Goal: Task Accomplishment & Management: Use online tool/utility

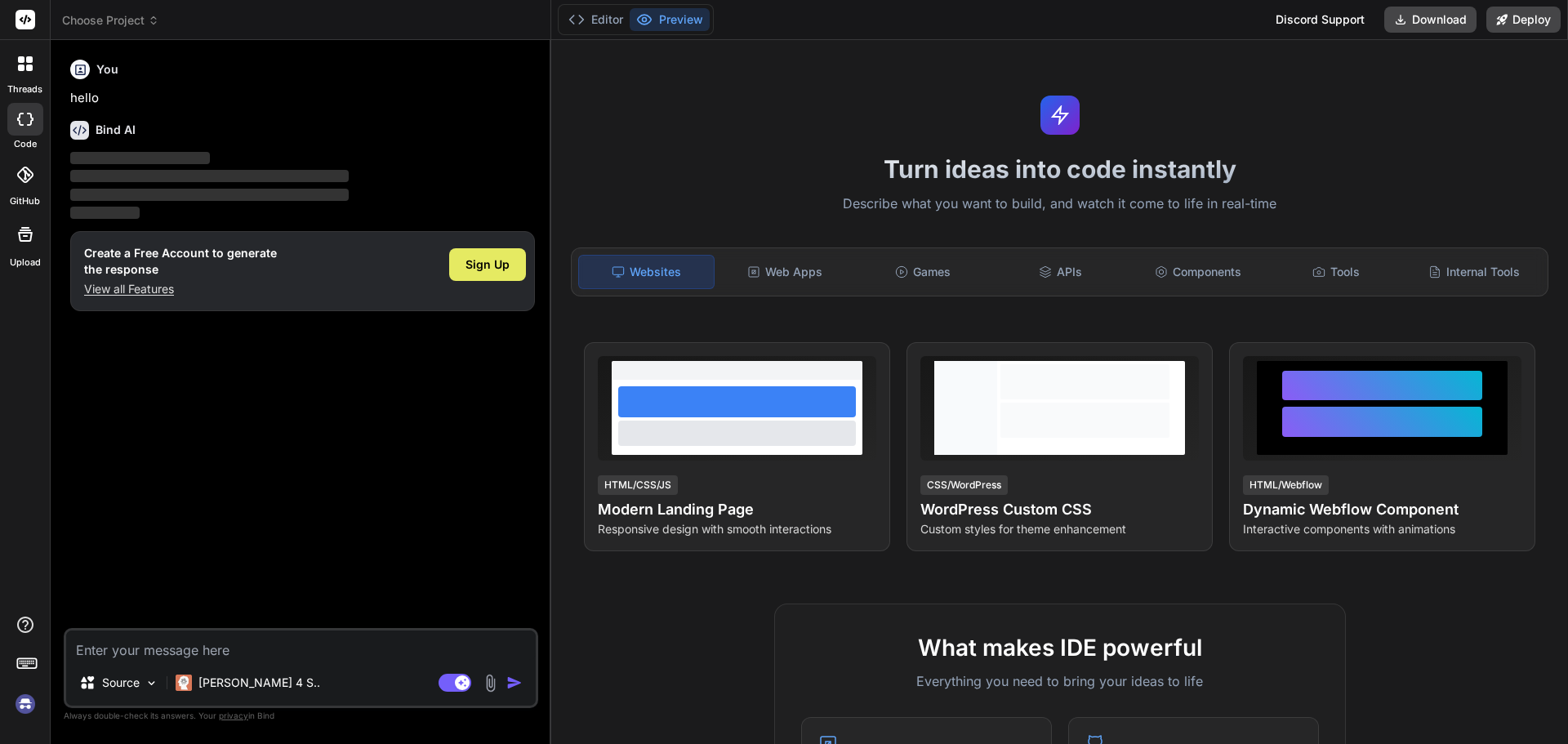
click at [493, 280] on div "Sign Up" at bounding box center [487, 264] width 76 height 32
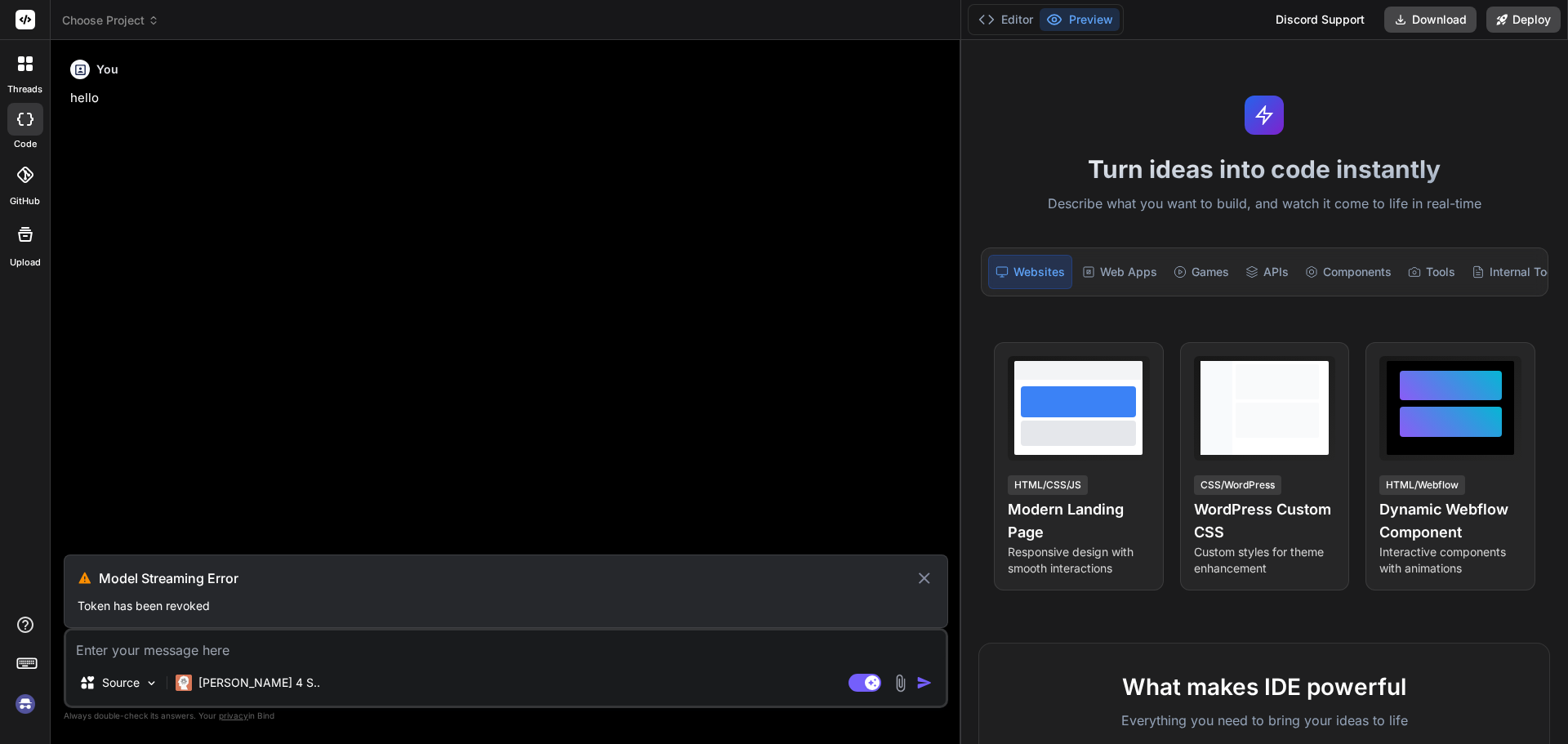
drag, startPoint x: 550, startPoint y: 244, endPoint x: 1500, endPoint y: 243, distance: 950.0
click at [1500, 243] on div "Choose Project Created with Pixso. Bind AI Web Search Created with Pixso. Code …" at bounding box center [809, 372] width 1518 height 744
click at [926, 577] on icon at bounding box center [924, 578] width 12 height 12
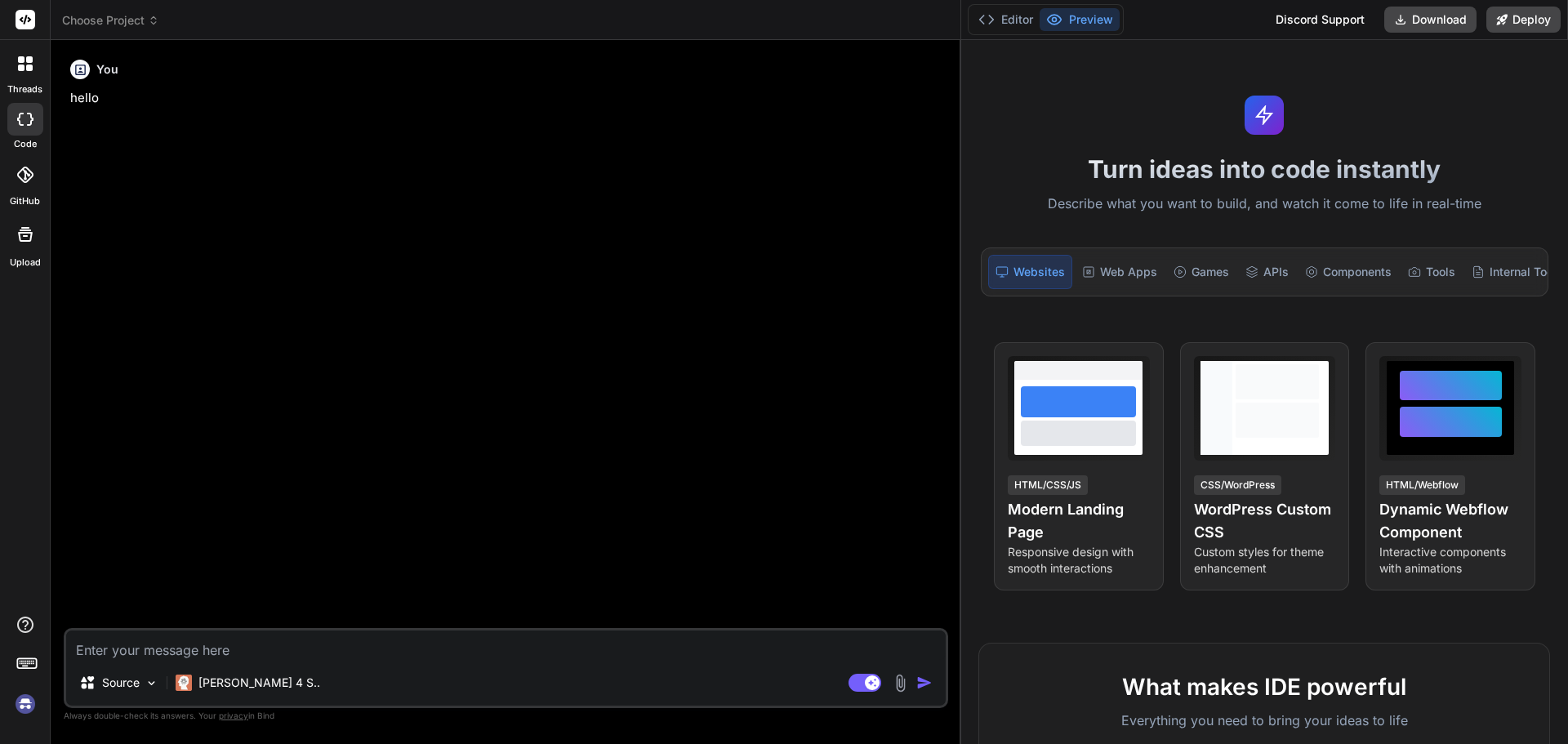
click at [22, 703] on img at bounding box center [25, 704] width 28 height 28
type textarea "x"
click at [187, 647] on textarea at bounding box center [506, 645] width 880 height 30
click at [33, 704] on img at bounding box center [25, 704] width 28 height 28
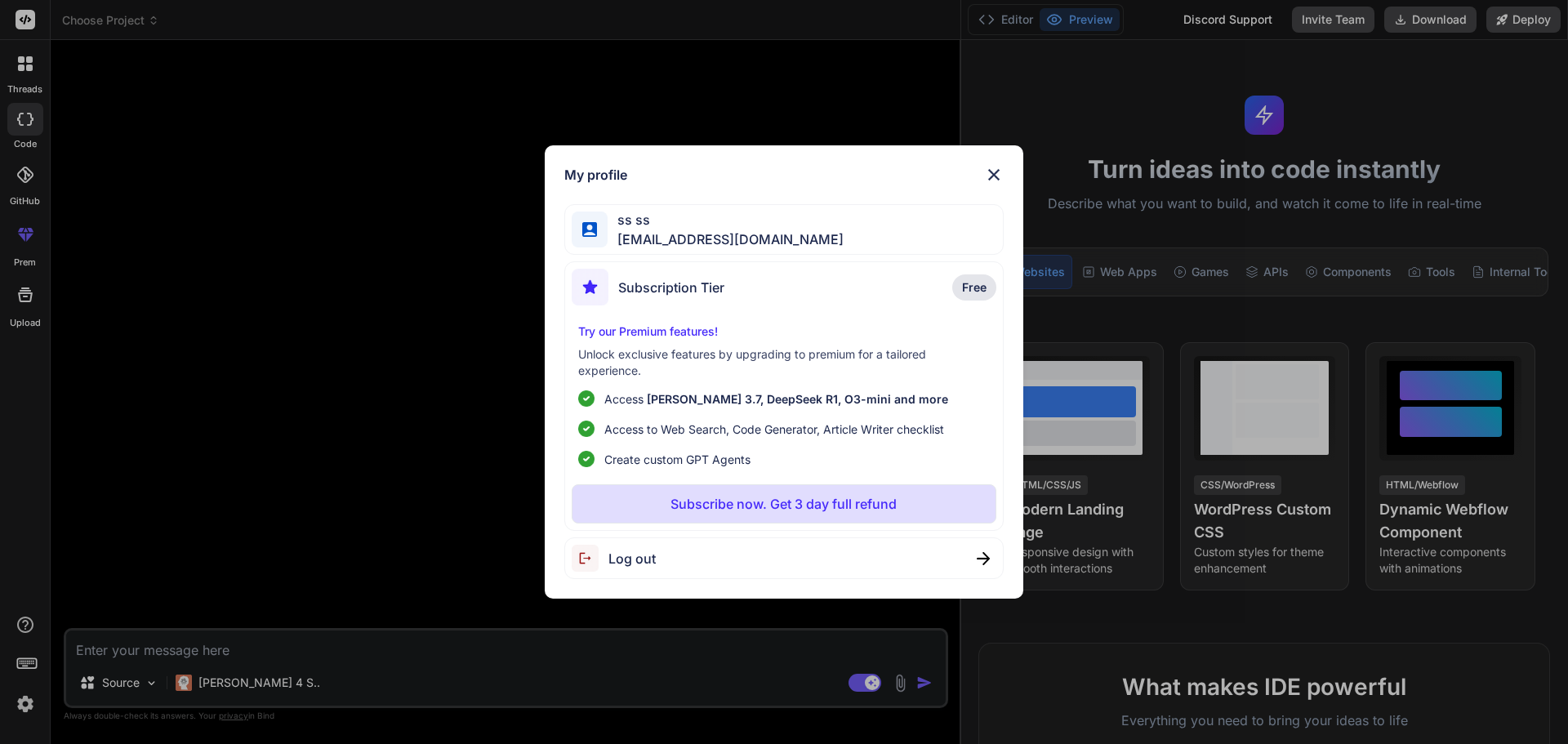
click at [483, 656] on div "My profile ss ss [EMAIL_ADDRESS][DOMAIN_NAME] Subscription Tier Free Try our Pr…" at bounding box center [784, 372] width 1568 height 744
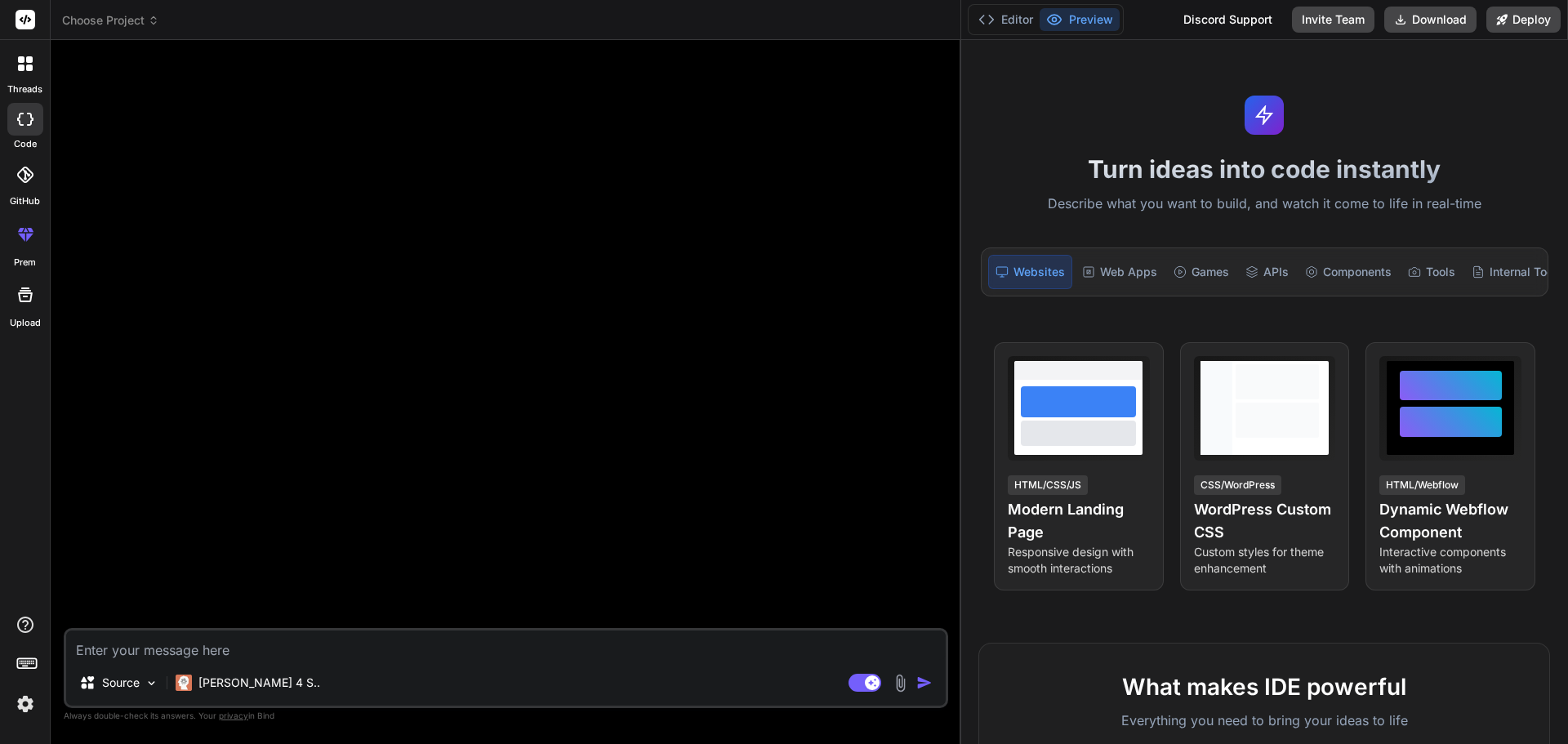
click at [226, 656] on textarea at bounding box center [506, 645] width 880 height 30
paste textarea "const downloadPdf = () => { const doc = new jsPDF("l", "mm", "a4"); let y = 15;…"
type textarea "const downloadPdf = () => { const doc = new jsPDF("l", "mm", "a4"); let y = 15;…"
type textarea "x"
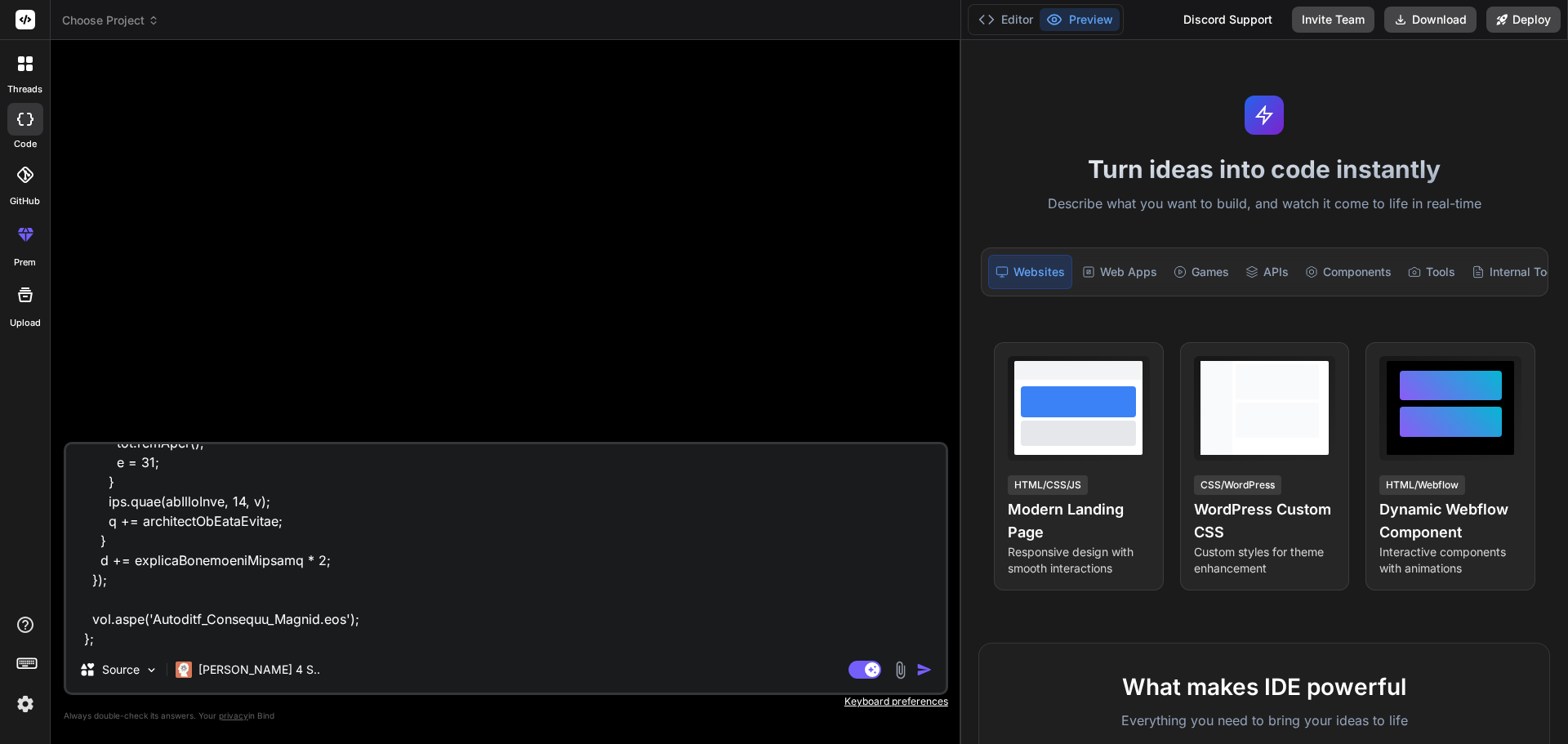
type textarea "const downloadPdf = () => { const doc = new jsPDF("l", "mm", "a4"); let y = 15;…"
type textarea "x"
type textarea "const downloadPdf = () => { const doc = new jsPDF("l", "mm", "a4"); let y = 15;…"
type textarea "x"
type textarea "const downloadPdf = () => { const doc = new jsPDF("l", "mm", "a4"); let y = 15;…"
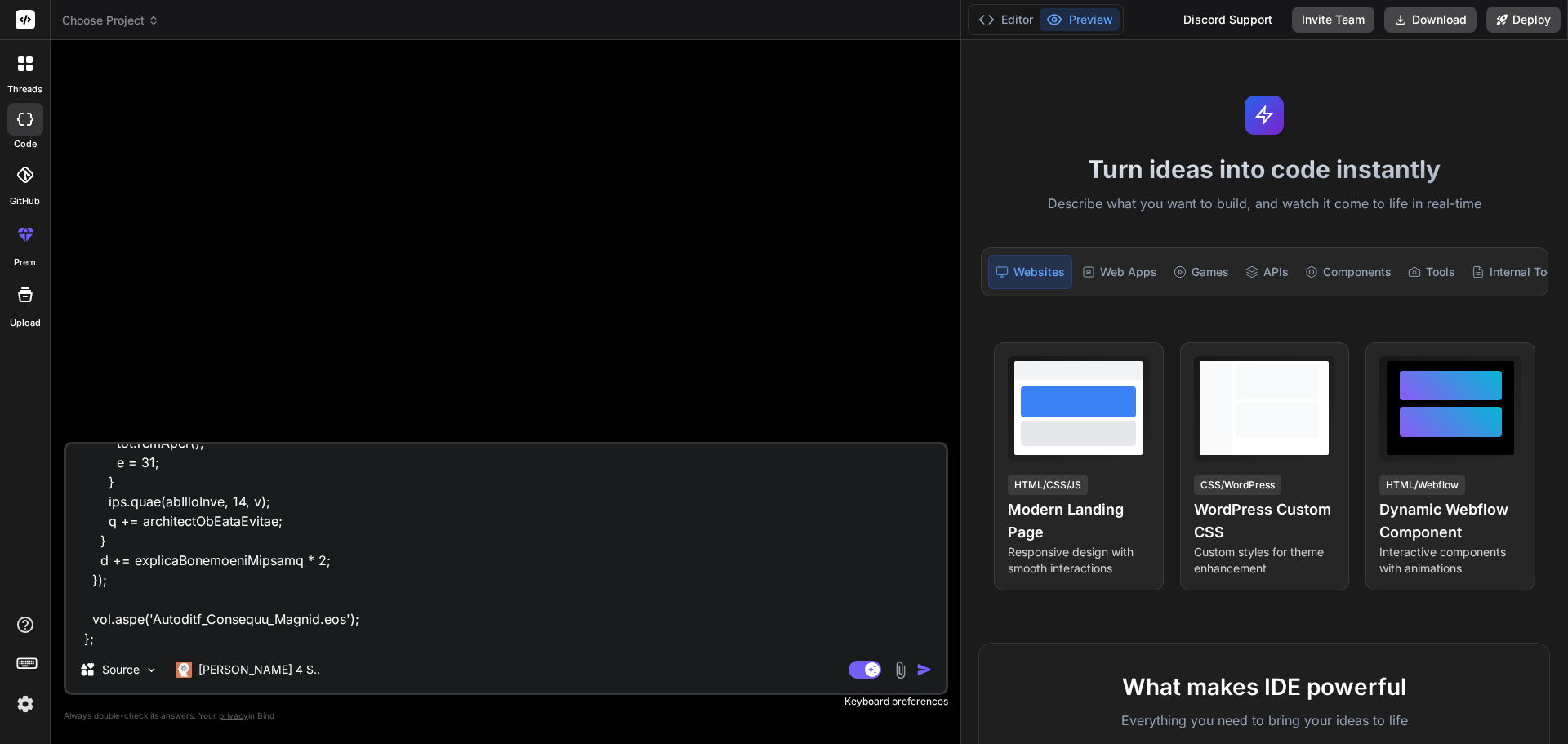
type textarea "x"
type textarea "const downloadPdf = () => { const doc = new jsPDF("l", "mm", "a4"); let y = 15;…"
type textarea "x"
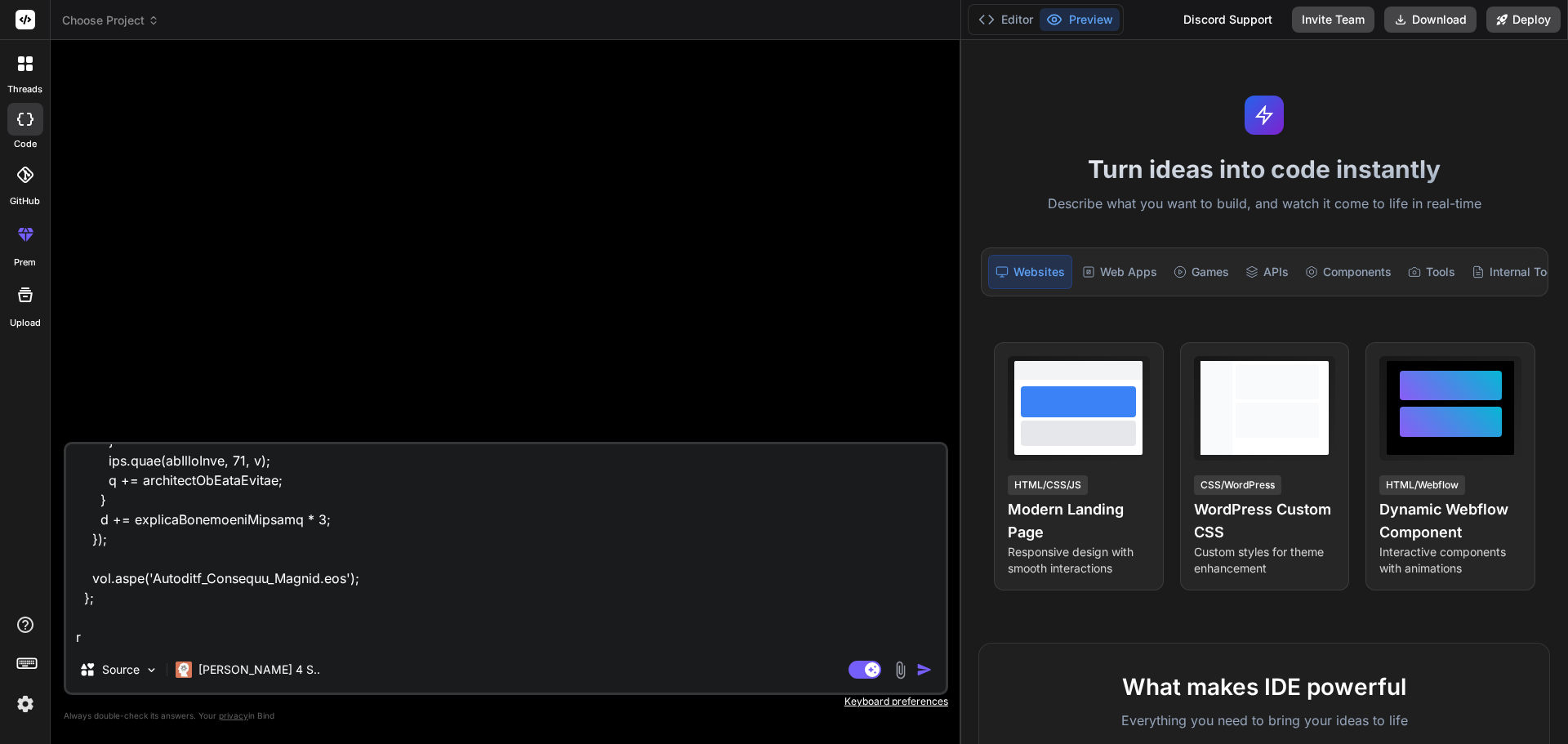
type textarea "const downloadPdf = () => { const doc = new jsPDF("l", "mm", "a4"); let y = 15;…"
type textarea "x"
type textarea "const downloadPdf = () => { const doc = new jsPDF("l", "mm", "a4"); let y = 15;…"
type textarea "x"
type textarea "const downloadPdf = () => { const doc = new jsPDF("l", "mm", "a4"); let y = 15;…"
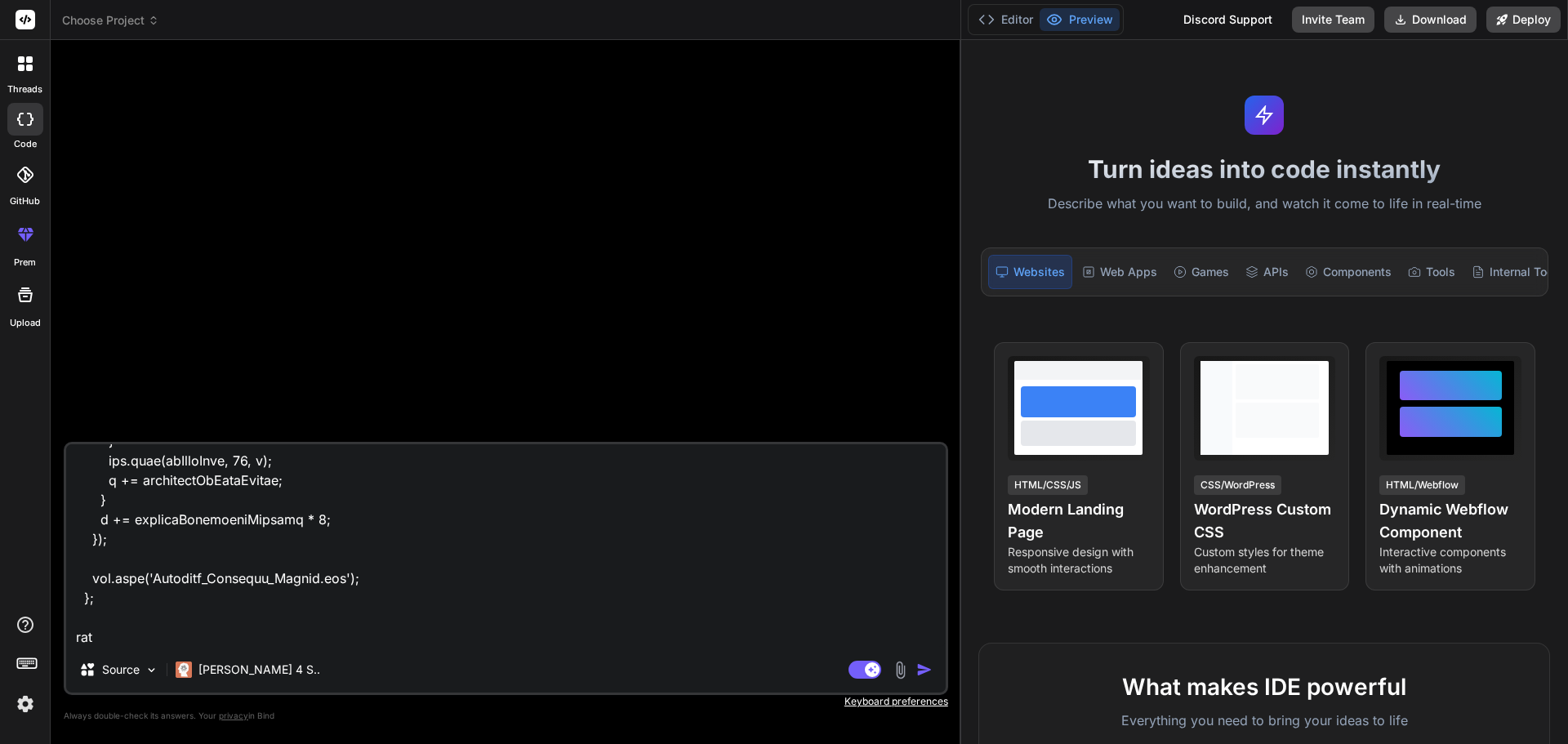
type textarea "x"
type textarea "const downloadPdf = () => { const doc = new jsPDF("l", "mm", "a4"); let y = 15;…"
type textarea "x"
type textarea "const downloadPdf = () => { const doc = new jsPDF("l", "mm", "a4"); let y = 15;…"
type textarea "x"
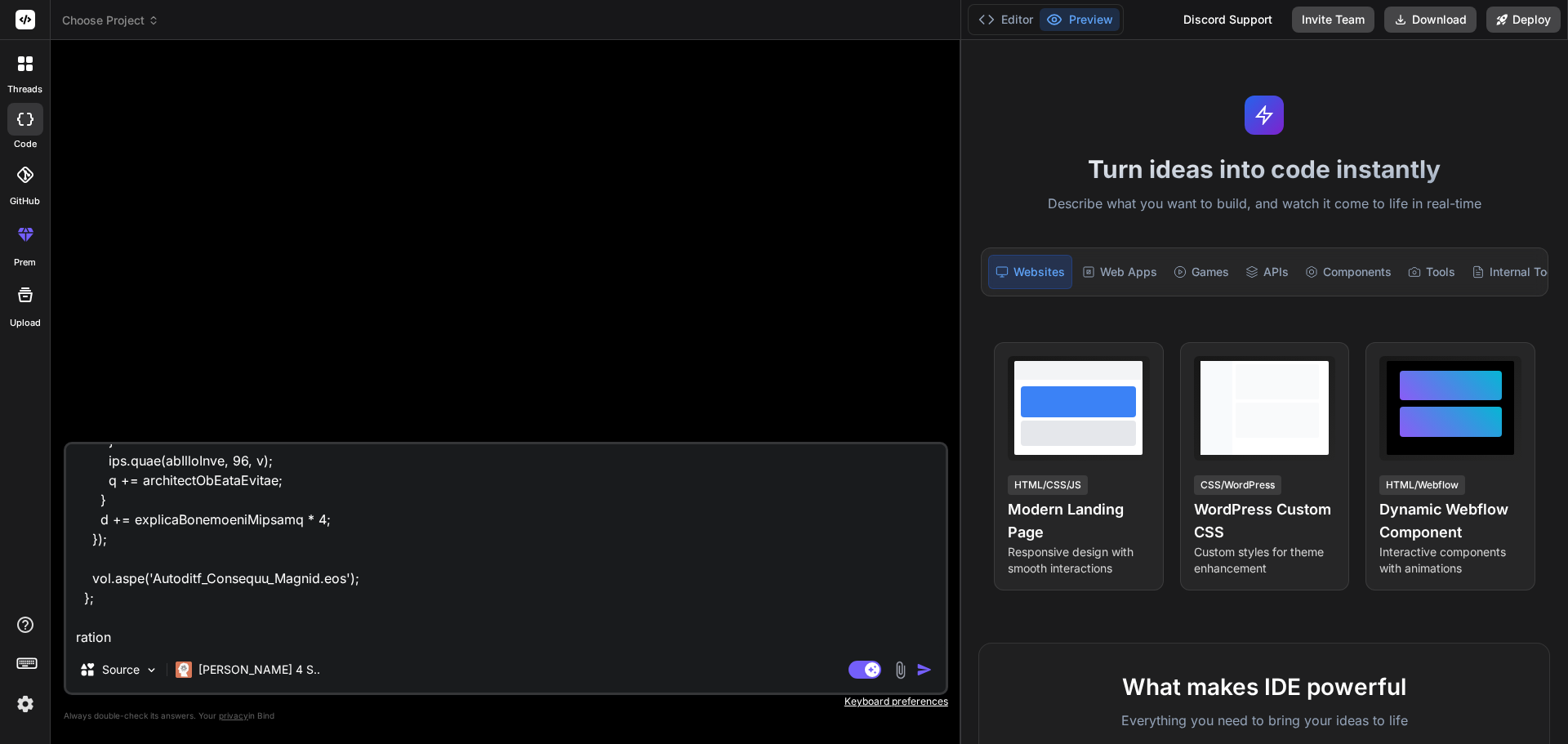
type textarea "const downloadPdf = () => { const doc = new jsPDF("l", "mm", "a4"); let y = 15;…"
type textarea "x"
type textarea "const downloadPdf = () => { const doc = new jsPDF("l", "mm", "a4"); let y = 15;…"
type textarea "x"
type textarea "const downloadPdf = () => { const doc = new jsPDF("l", "mm", "a4"); let y = 15;…"
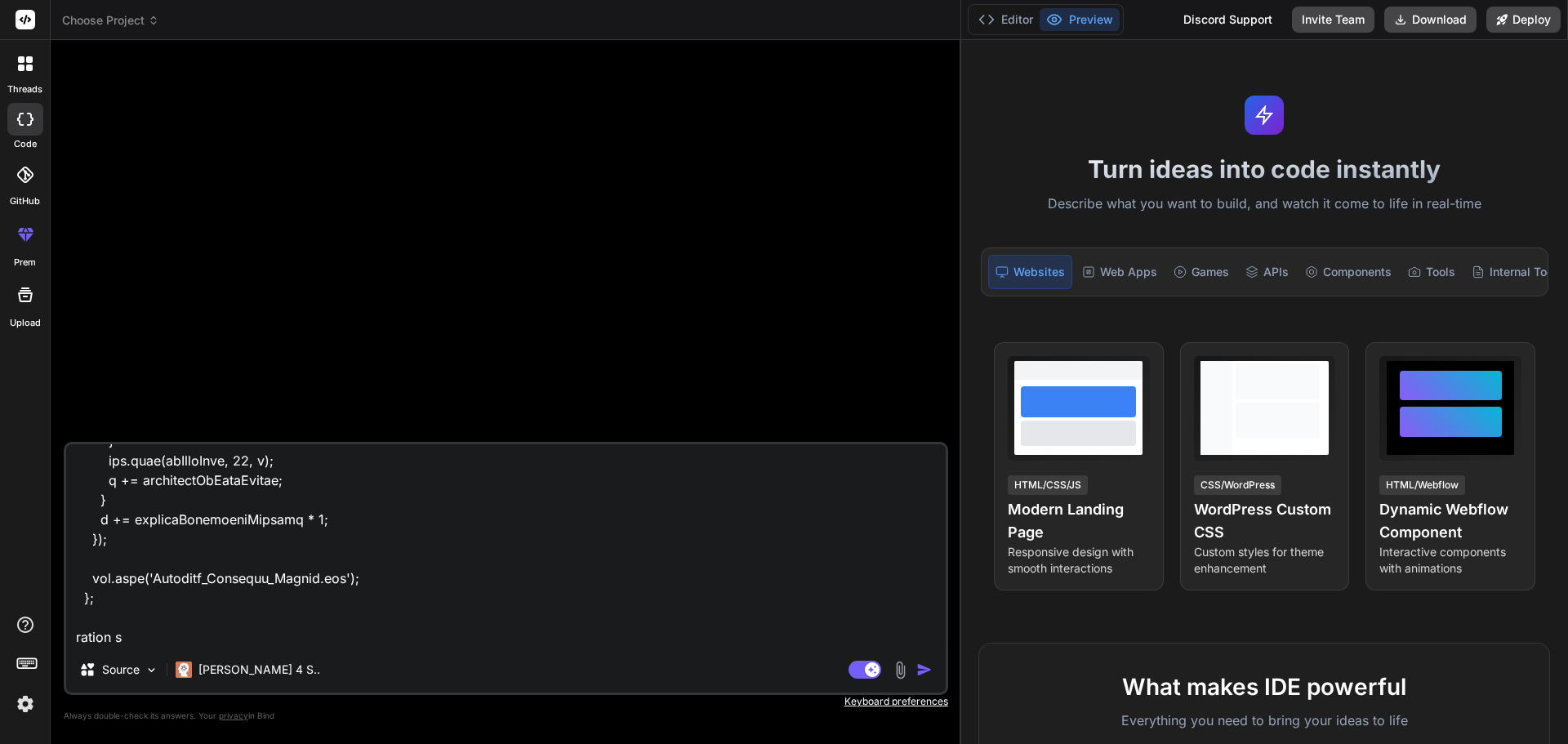
type textarea "x"
type textarea "const downloadPdf = () => { const doc = new jsPDF("l", "mm", "a4"); let y = 15;…"
type textarea "x"
type textarea "const downloadPdf = () => { const doc = new jsPDF("l", "mm", "a4"); let y = 15;…"
type textarea "x"
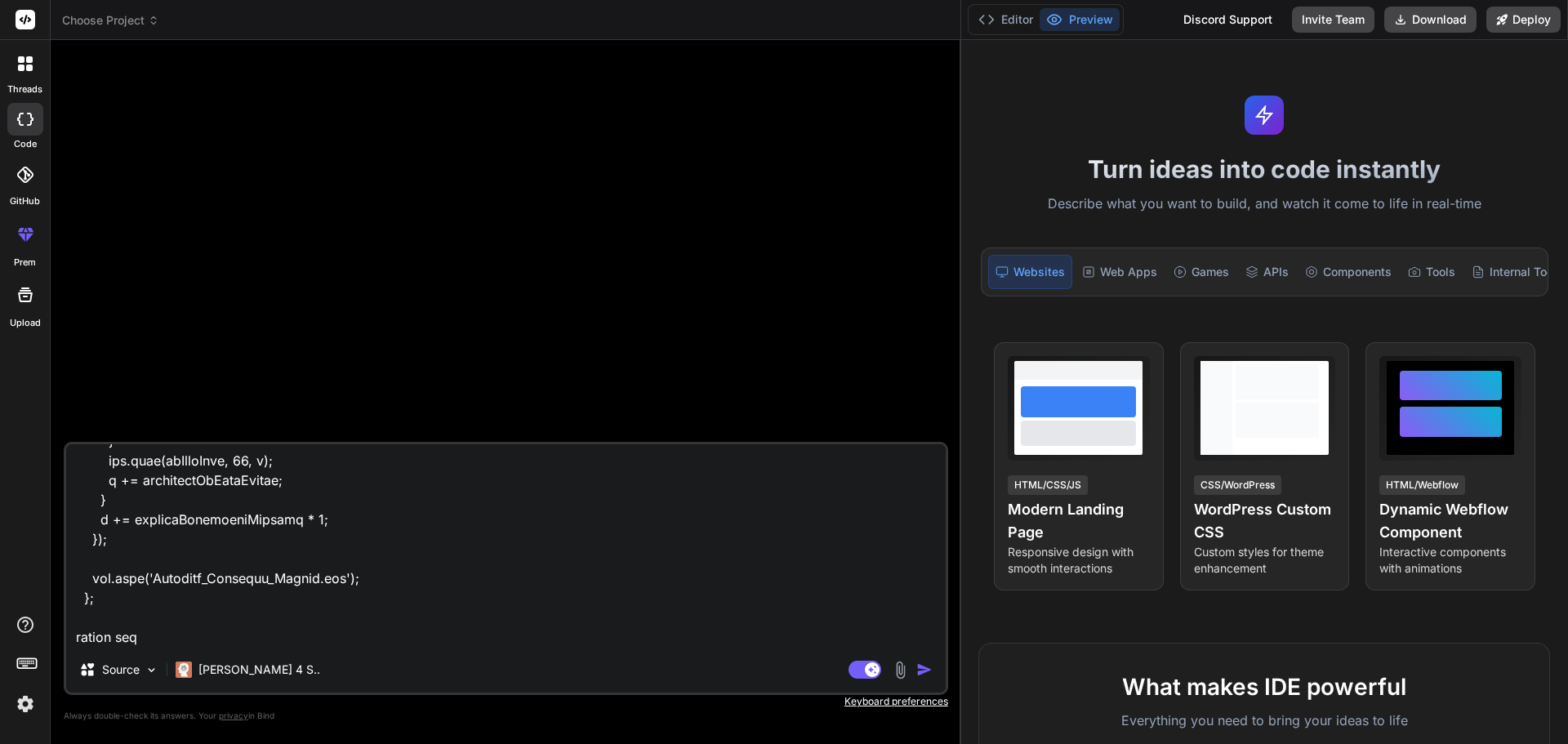
type textarea "const downloadPdf = () => { const doc = new jsPDF("l", "mm", "a4"); let y = 15;…"
type textarea "x"
type textarea "const downloadPdf = () => { const doc = new jsPDF("l", "mm", "a4"); let y = 15;…"
type textarea "x"
type textarea "const downloadPdf = () => { const doc = new jsPDF("l", "mm", "a4"); let y = 15;…"
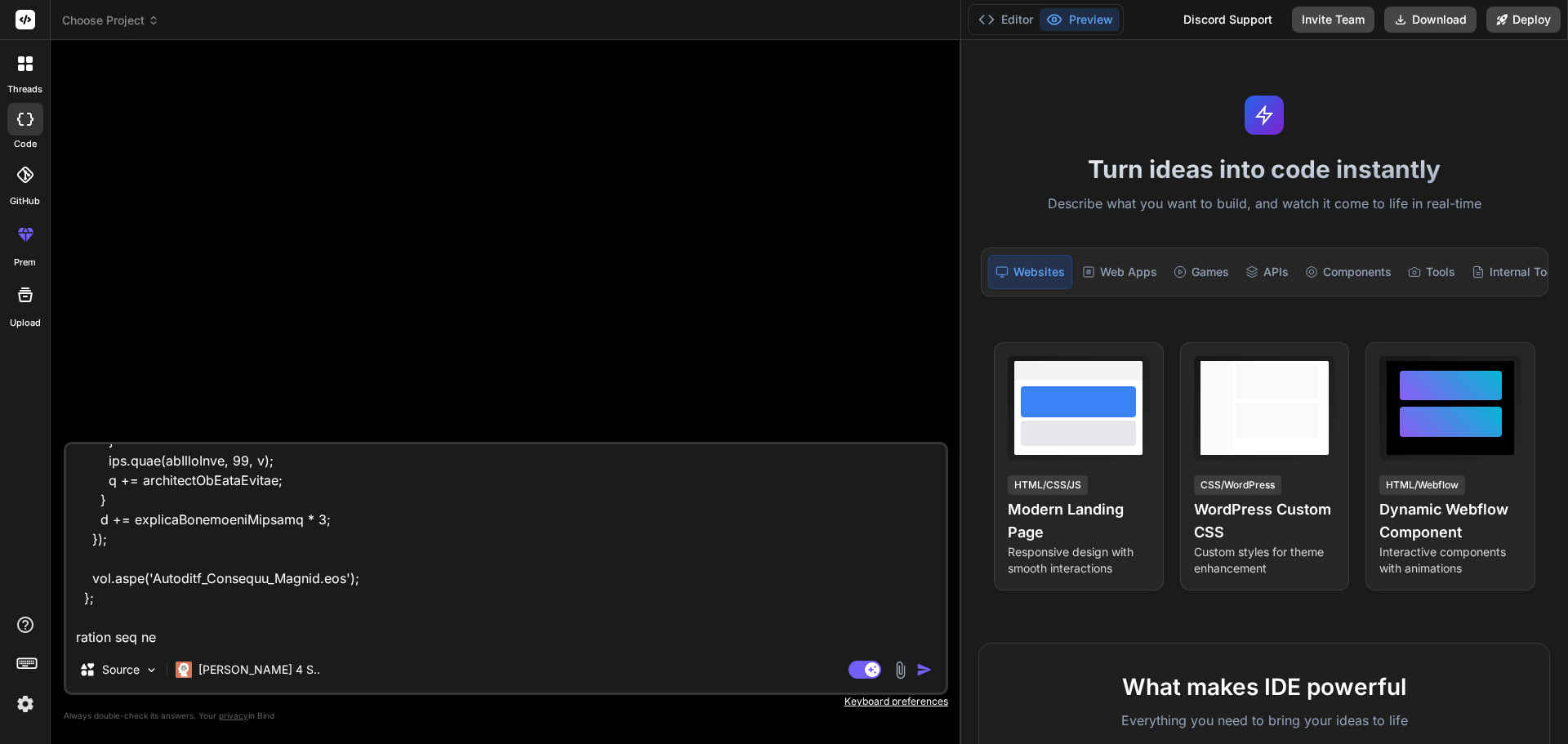
type textarea "x"
type textarea "const downloadPdf = () => { const doc = new jsPDF("l", "mm", "a4"); let y = 15;…"
type textarea "x"
type textarea "const downloadPdf = () => { const doc = new jsPDF("l", "mm", "a4"); let y = 15;…"
type textarea "x"
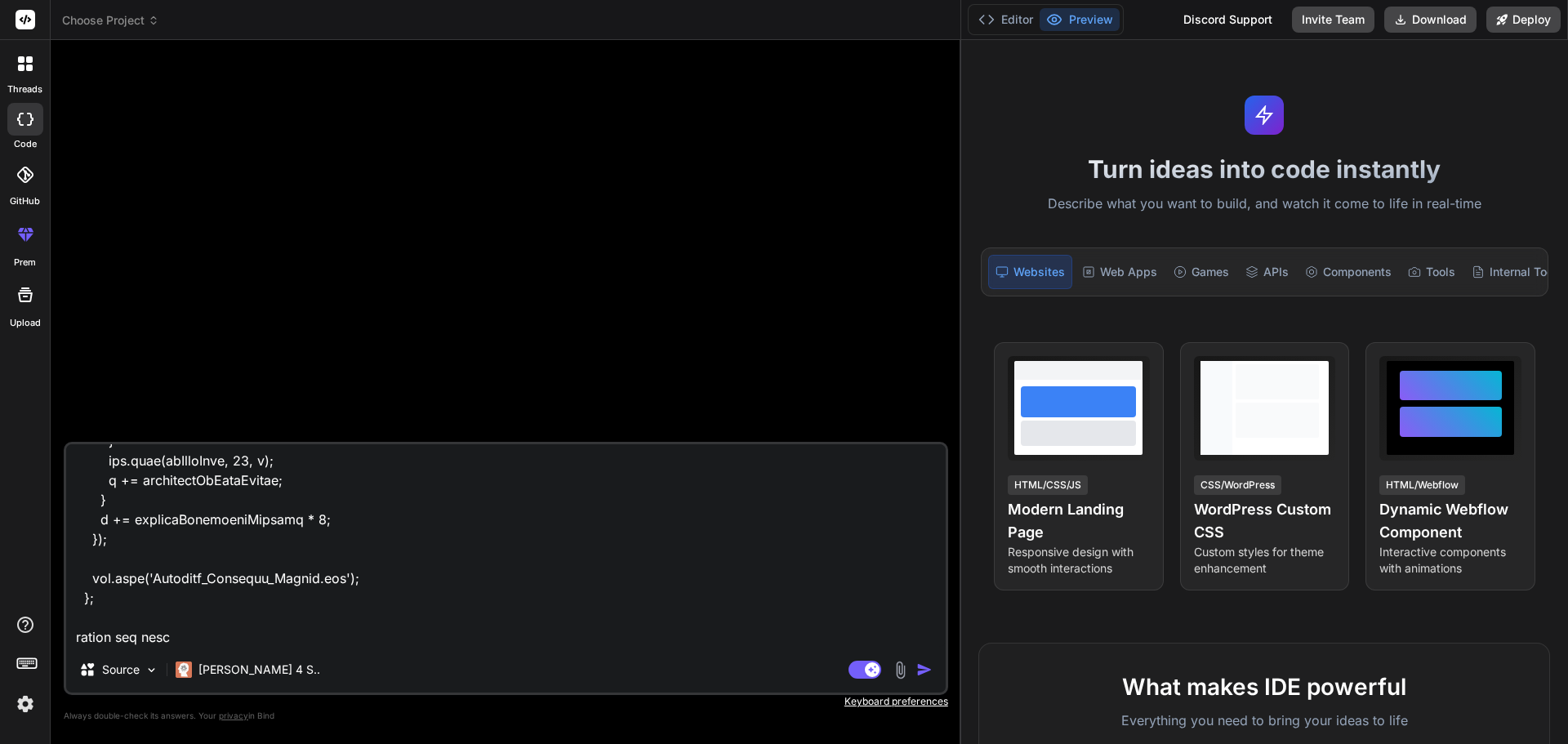
type textarea "const downloadPdf = () => { const doc = new jsPDF("l", "mm", "a4"); let y = 15;…"
type textarea "x"
type textarea "const downloadPdf = () => { const doc = new jsPDF("l", "mm", "a4"); let y = 15;…"
type textarea "x"
type textarea "const downloadPdf = () => { const doc = new jsPDF("l", "mm", "a4"); let y = 15;…"
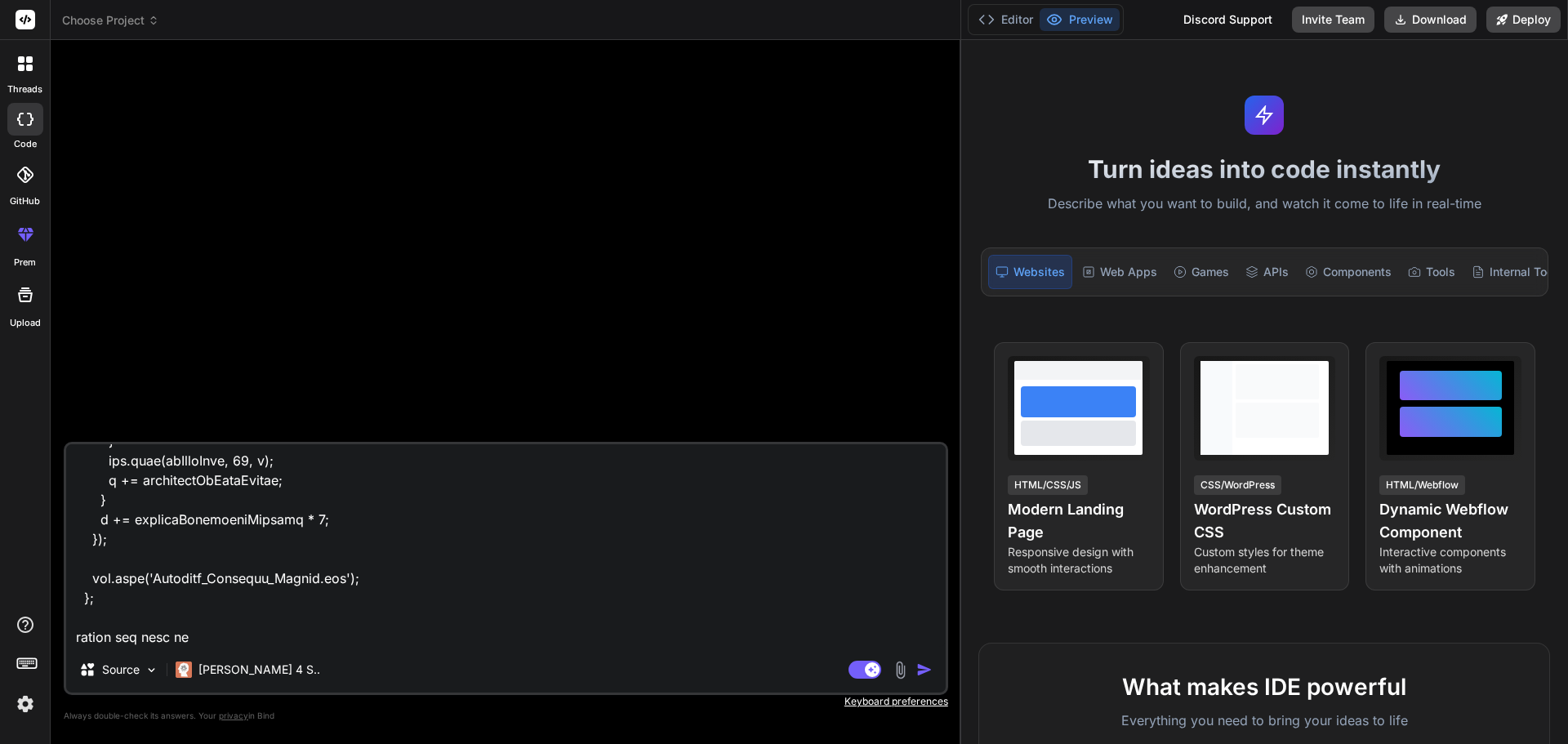
type textarea "x"
type textarea "const downloadPdf = () => { const doc = new jsPDF("l", "mm", "a4"); let y = 15;…"
type textarea "x"
type textarea "const downloadPdf = () => { const doc = new jsPDF("l", "mm", "a4"); let y = 15;…"
type textarea "x"
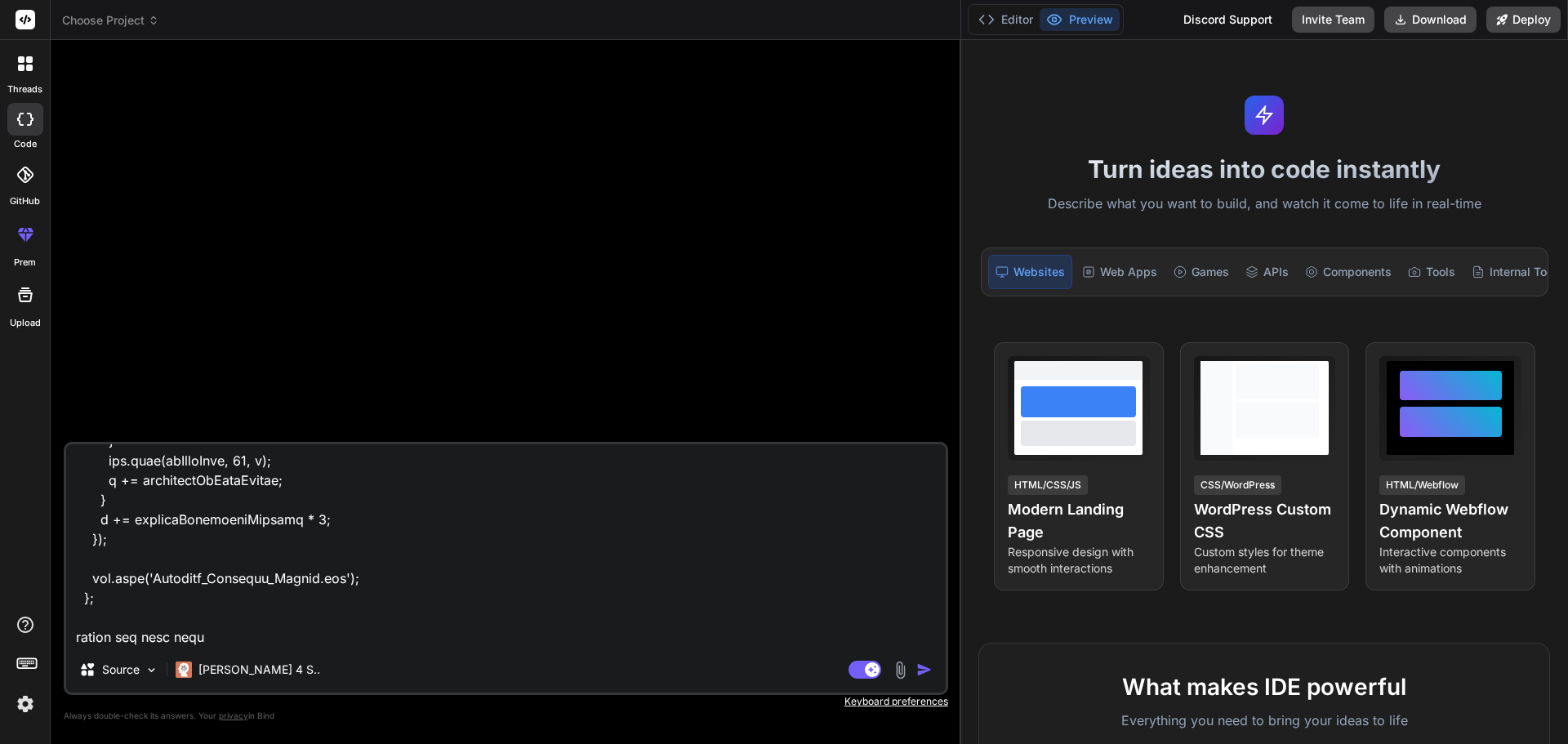
type textarea "const downloadPdf = () => { const doc = new jsPDF("l", "mm", "a4"); let y = 15;…"
type textarea "x"
type textarea "const downloadPdf = () => { const doc = new jsPDF("l", "mm", "a4"); let y = 15;…"
type textarea "x"
type textarea "const downloadPdf = () => { const doc = new jsPDF("l", "mm", "a4"); let y = 15;…"
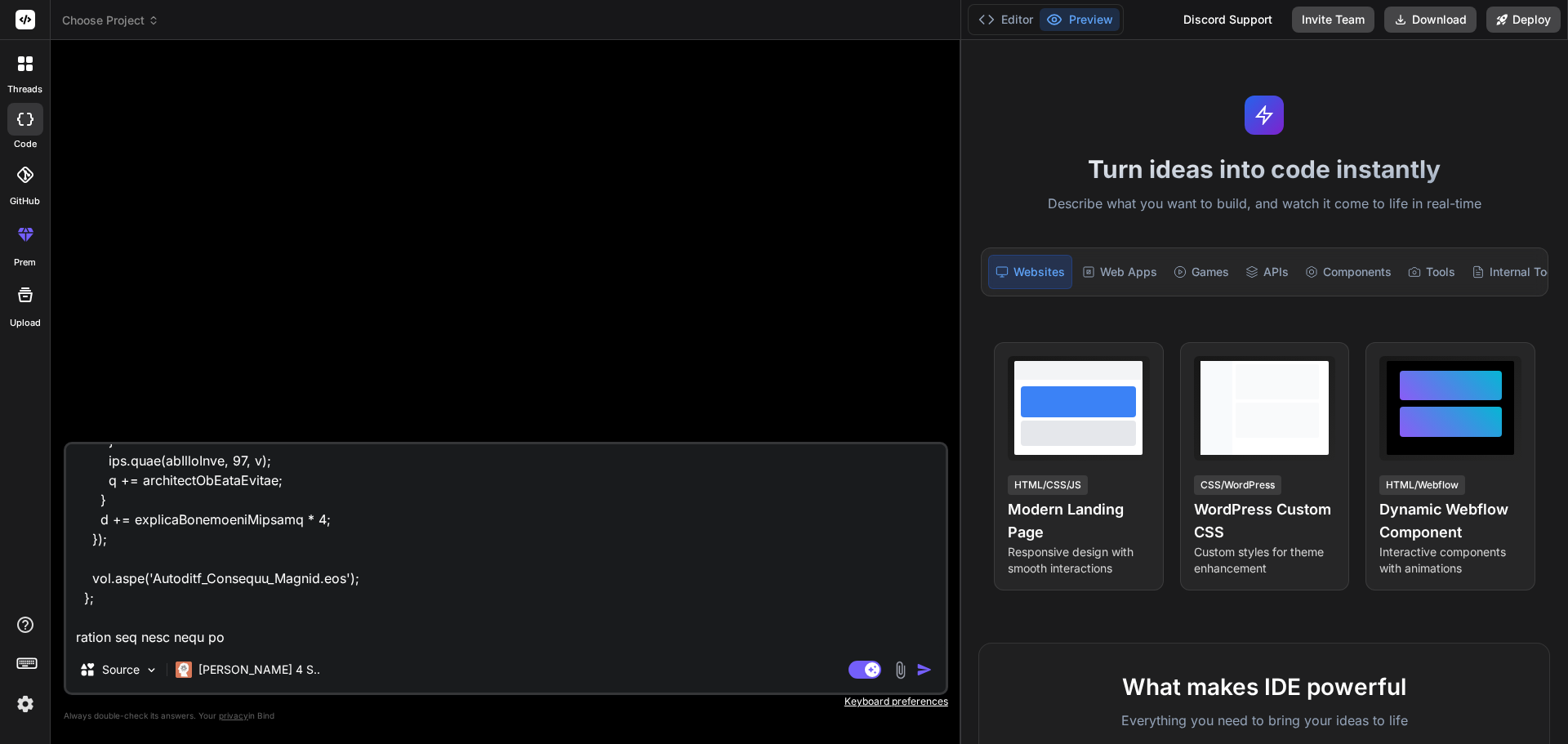
type textarea "x"
type textarea "const downloadPdf = () => { const doc = new jsPDF("l", "mm", "a4"); let y = 15;…"
type textarea "x"
type textarea "const downloadPdf = () => { const doc = new jsPDF("l", "mm", "a4"); let y = 15;…"
type textarea "x"
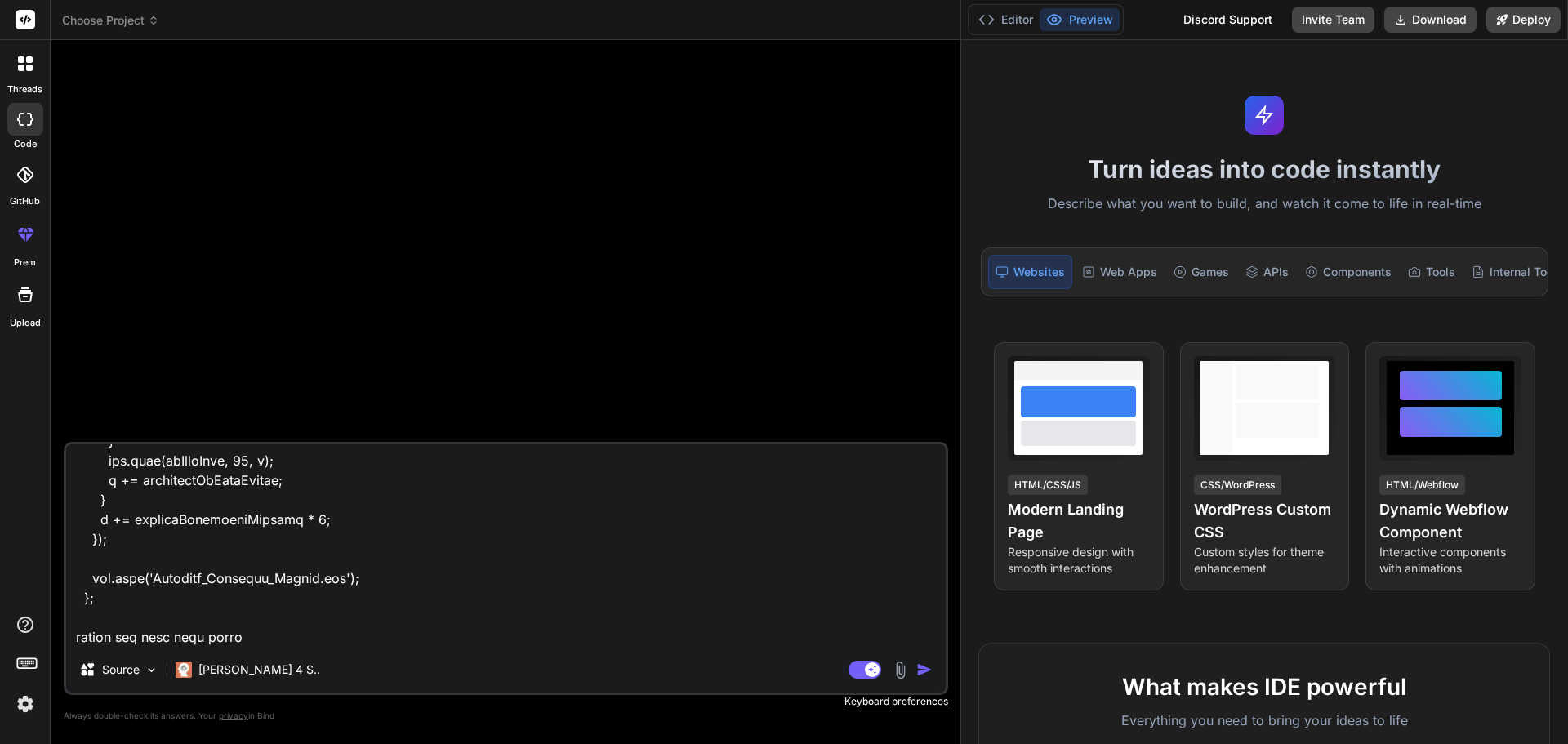
type textarea "const downloadPdf = () => { const doc = new jsPDF("l", "mm", "a4"); let y = 15;…"
type textarea "x"
type textarea "const downloadPdf = () => { const doc = new jsPDF("l", "mm", "a4"); let y = 15;…"
type textarea "x"
type textarea "const downloadPdf = () => { const doc = new jsPDF("l", "mm", "a4"); let y = 15;…"
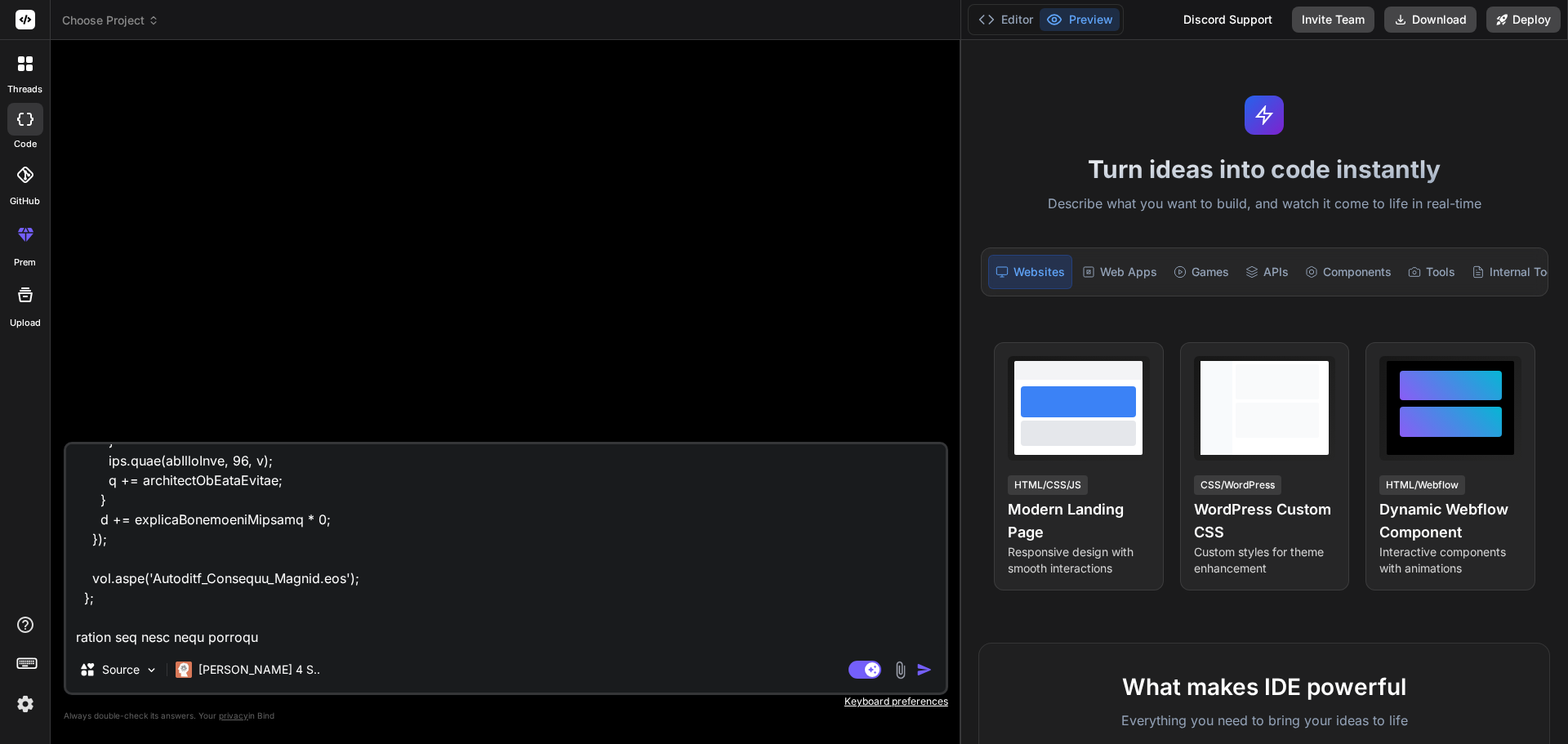
type textarea "x"
type textarea "const downloadPdf = () => { const doc = new jsPDF("l", "mm", "a4"); let y = 15;…"
type textarea "x"
type textarea "const downloadPdf = () => { const doc = new jsPDF("l", "mm", "a4"); let y = 15;…"
type textarea "x"
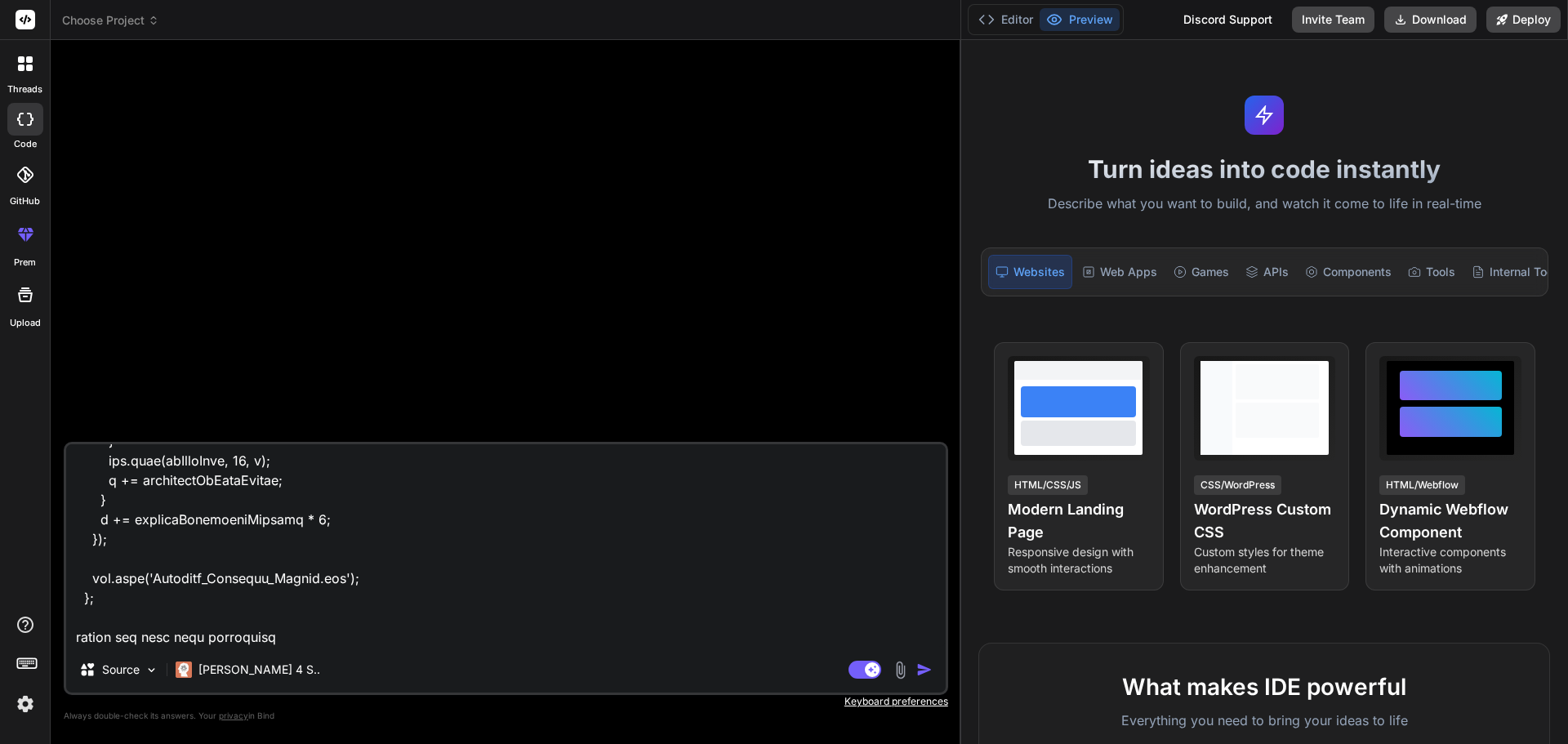
type textarea "const downloadPdf = () => { const doc = new jsPDF("l", "mm", "a4"); let y = 15;…"
type textarea "x"
type textarea "const downloadPdf = () => { const doc = new jsPDF("l", "mm", "a4"); let y = 15;…"
type textarea "x"
type textarea "const downloadPdf = () => { const doc = new jsPDF("l", "mm", "a4"); let y = 15;…"
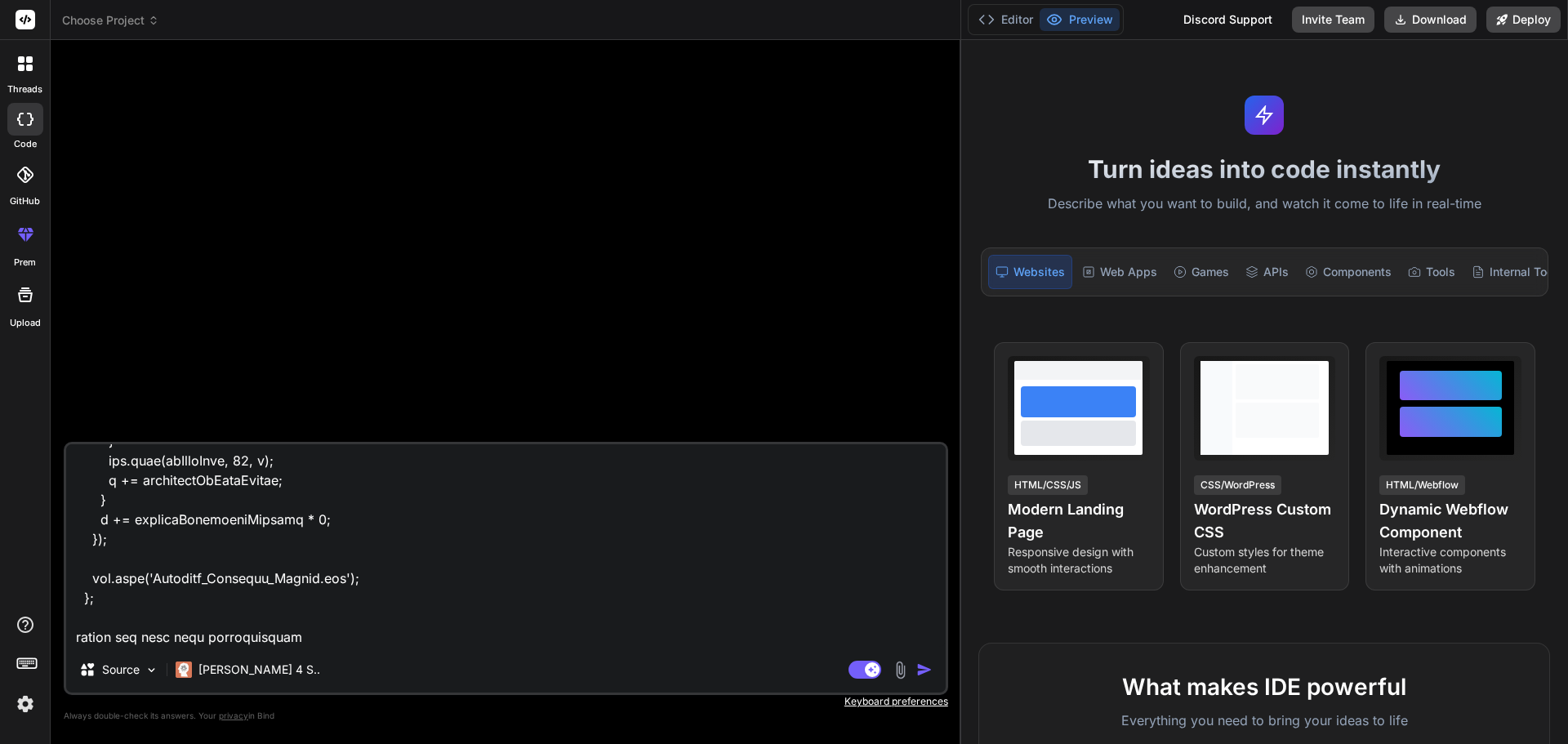
type textarea "x"
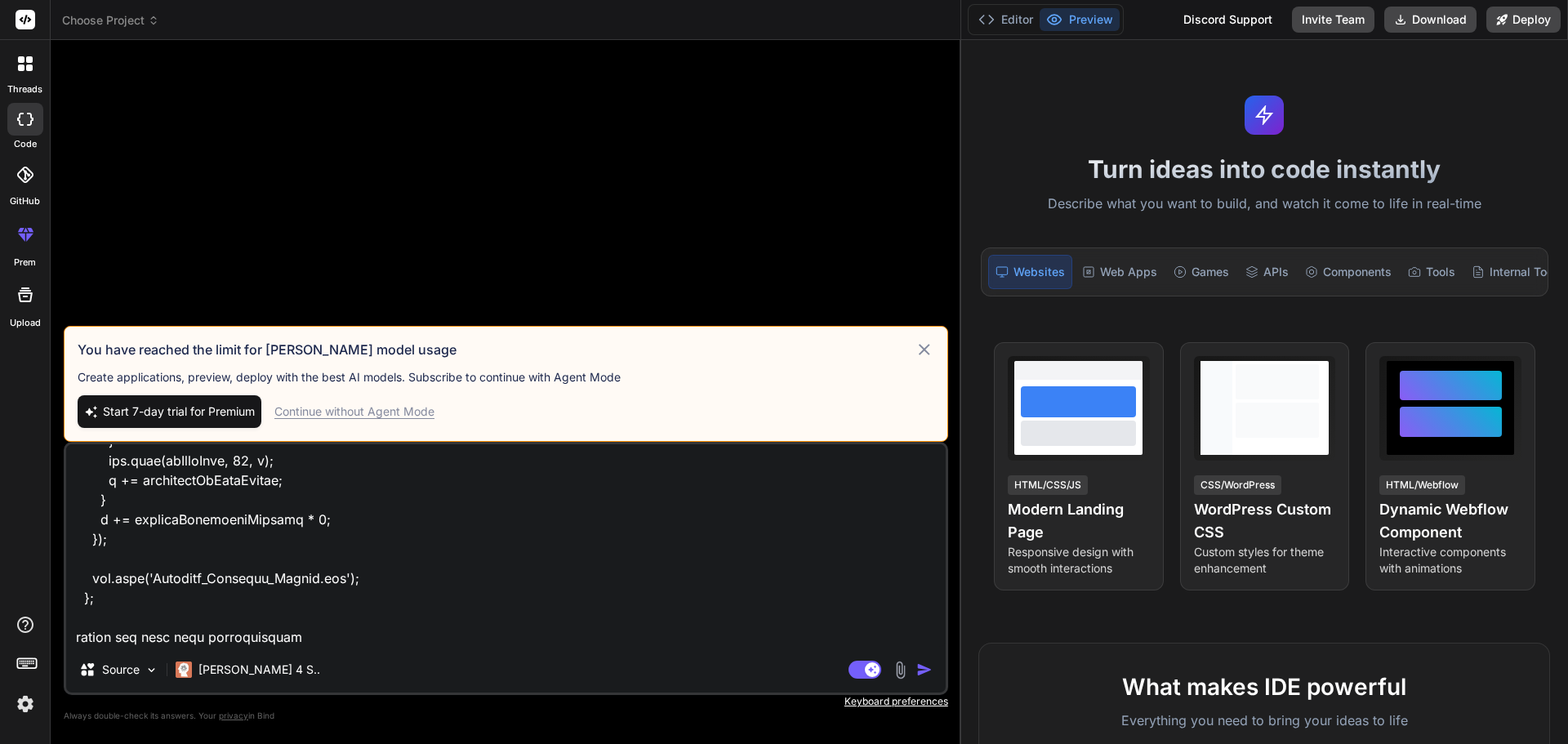
type textarea "const downloadPdf = () => { const doc = new jsPDF("l", "mm", "a4"); let y = 15;…"
click at [390, 411] on div "Continue without Agent Mode" at bounding box center [354, 412] width 160 height 16
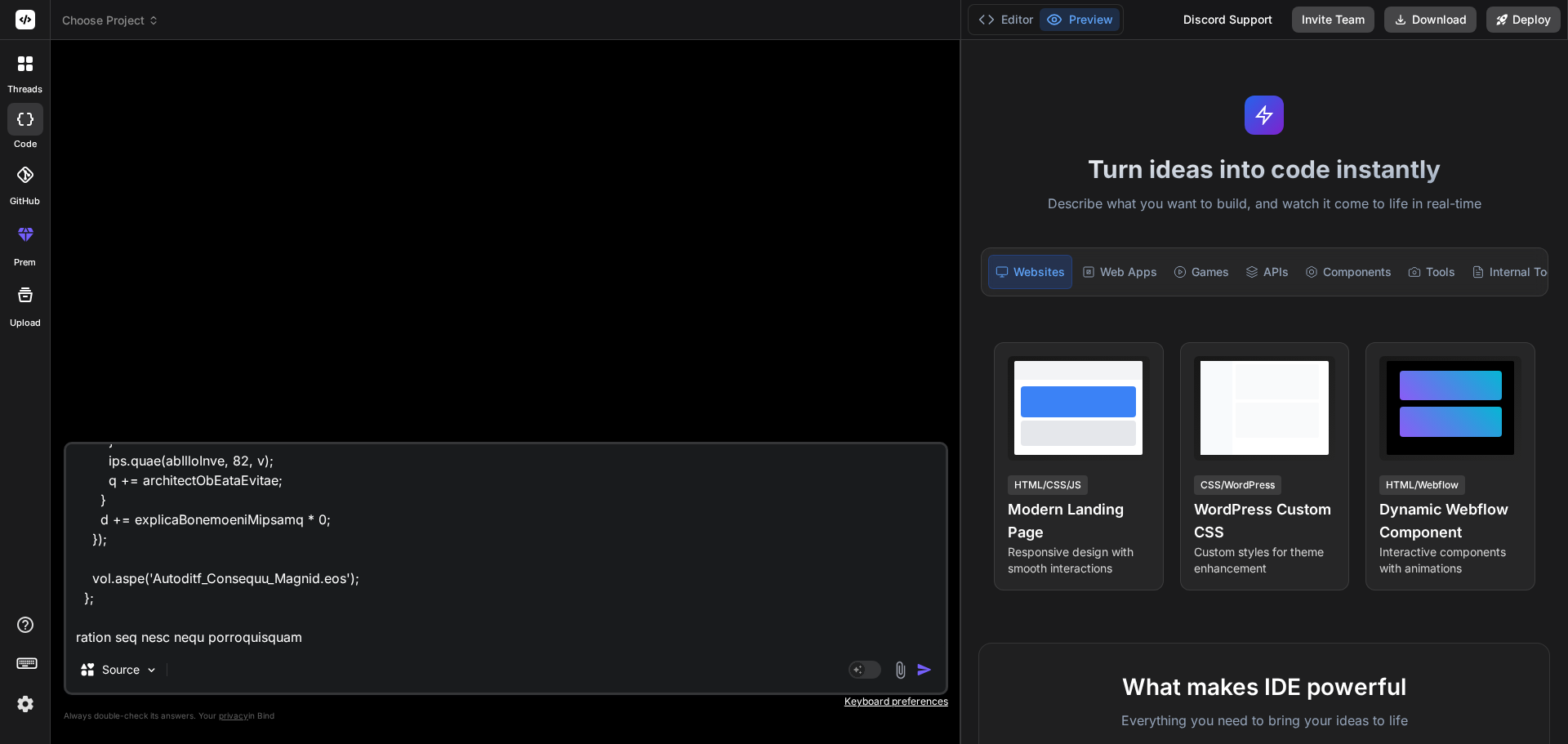
click at [922, 673] on img "button" at bounding box center [925, 669] width 16 height 16
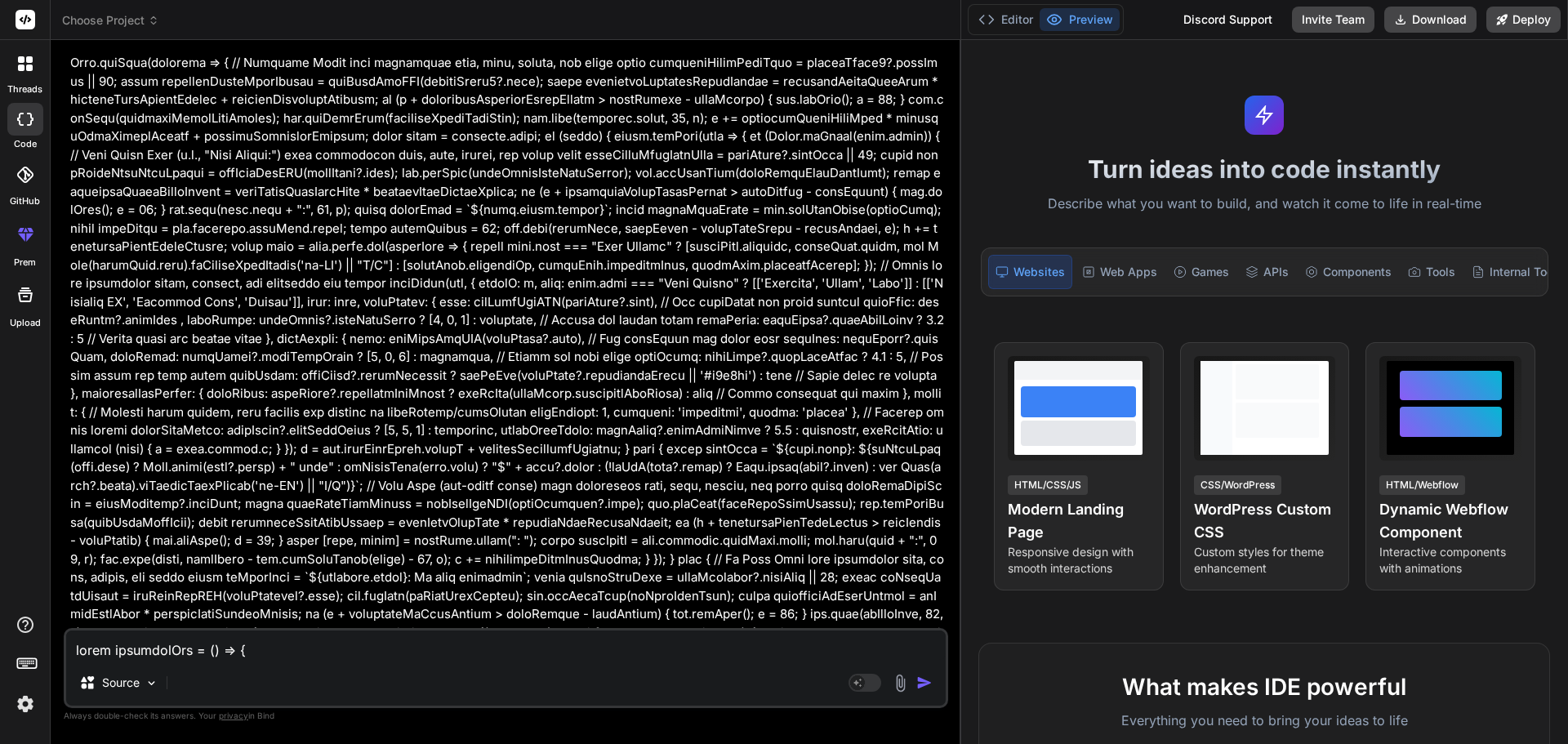
scroll to position [238, 0]
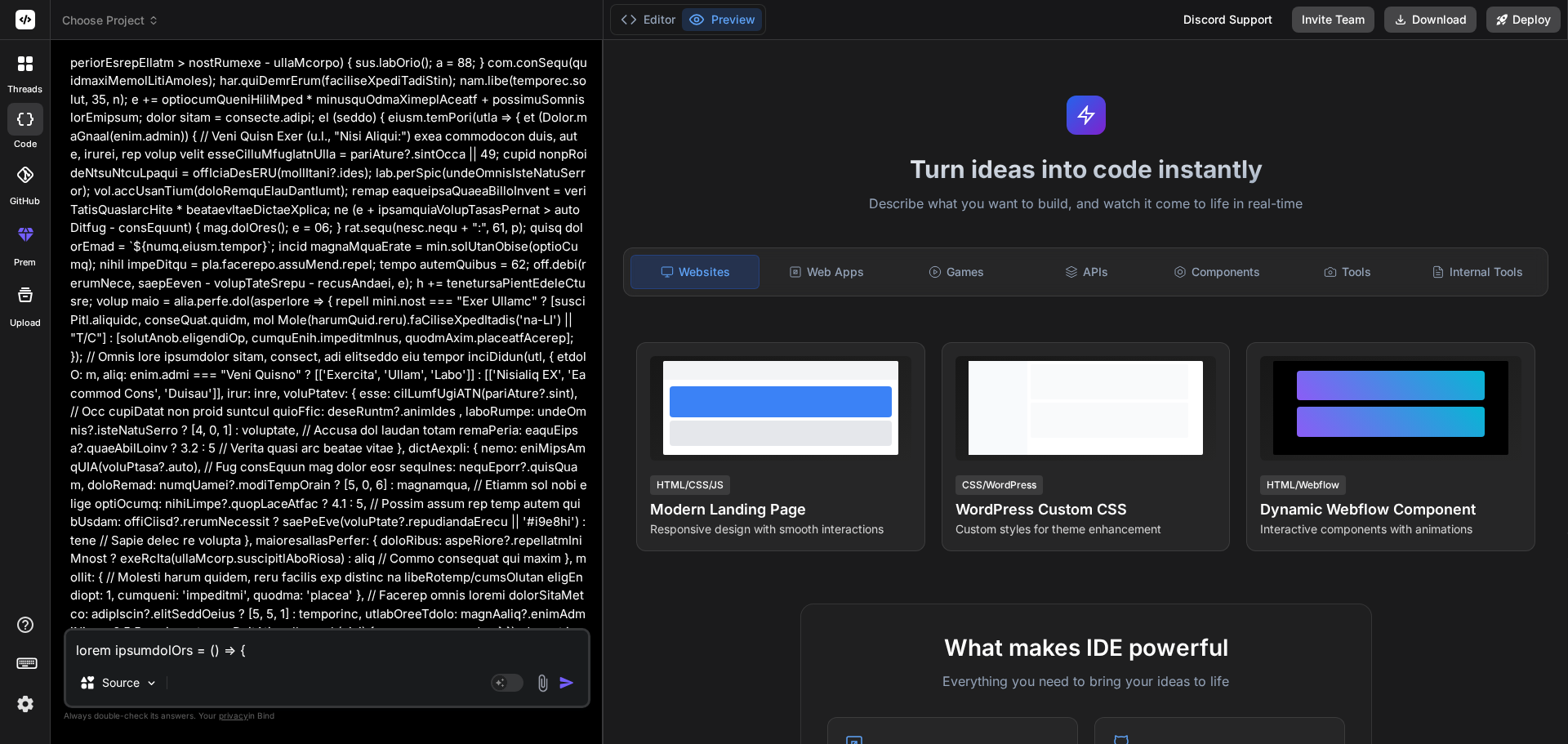
drag, startPoint x: 959, startPoint y: 376, endPoint x: 572, endPoint y: 351, distance: 387.8
click at [572, 351] on div "Bind AI Web Search Created with Pixso. Code Generator You Bind AI ‌ ‌ ‌ ‌ Sourc…" at bounding box center [327, 391] width 553 height 704
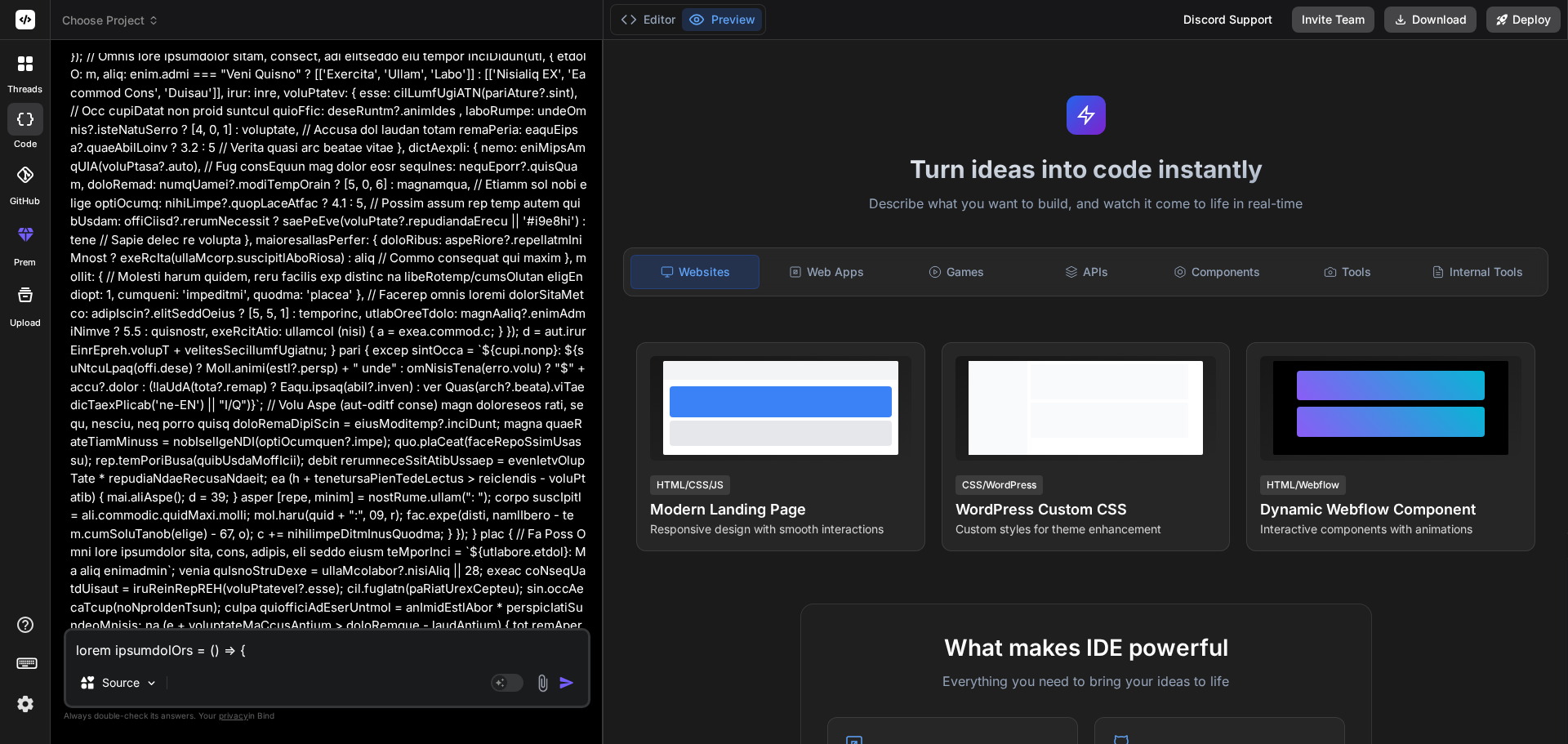
scroll to position [678, 0]
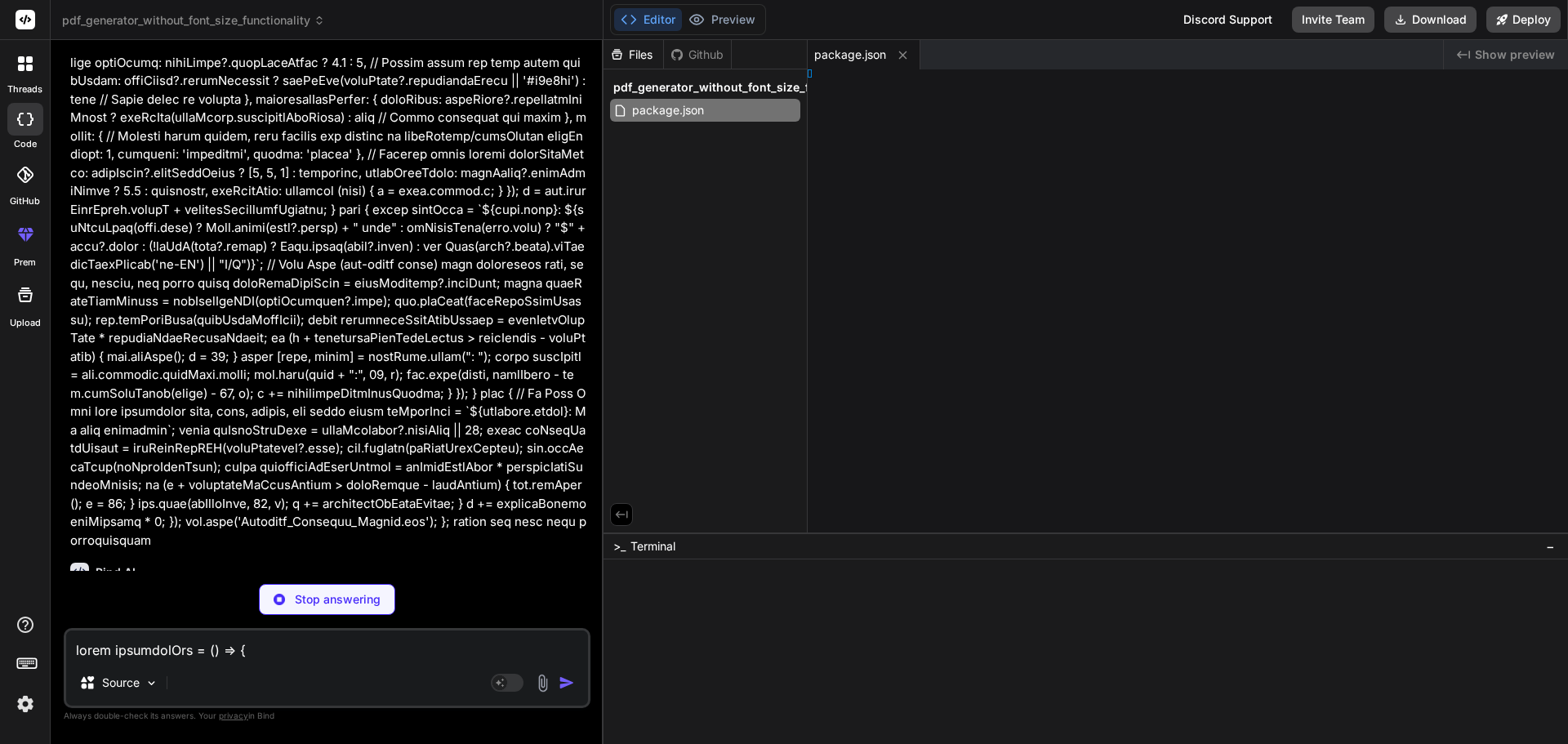
type textarea "x"
type textarea "tml>"
type textarea "x"
type textarea "df'); };"
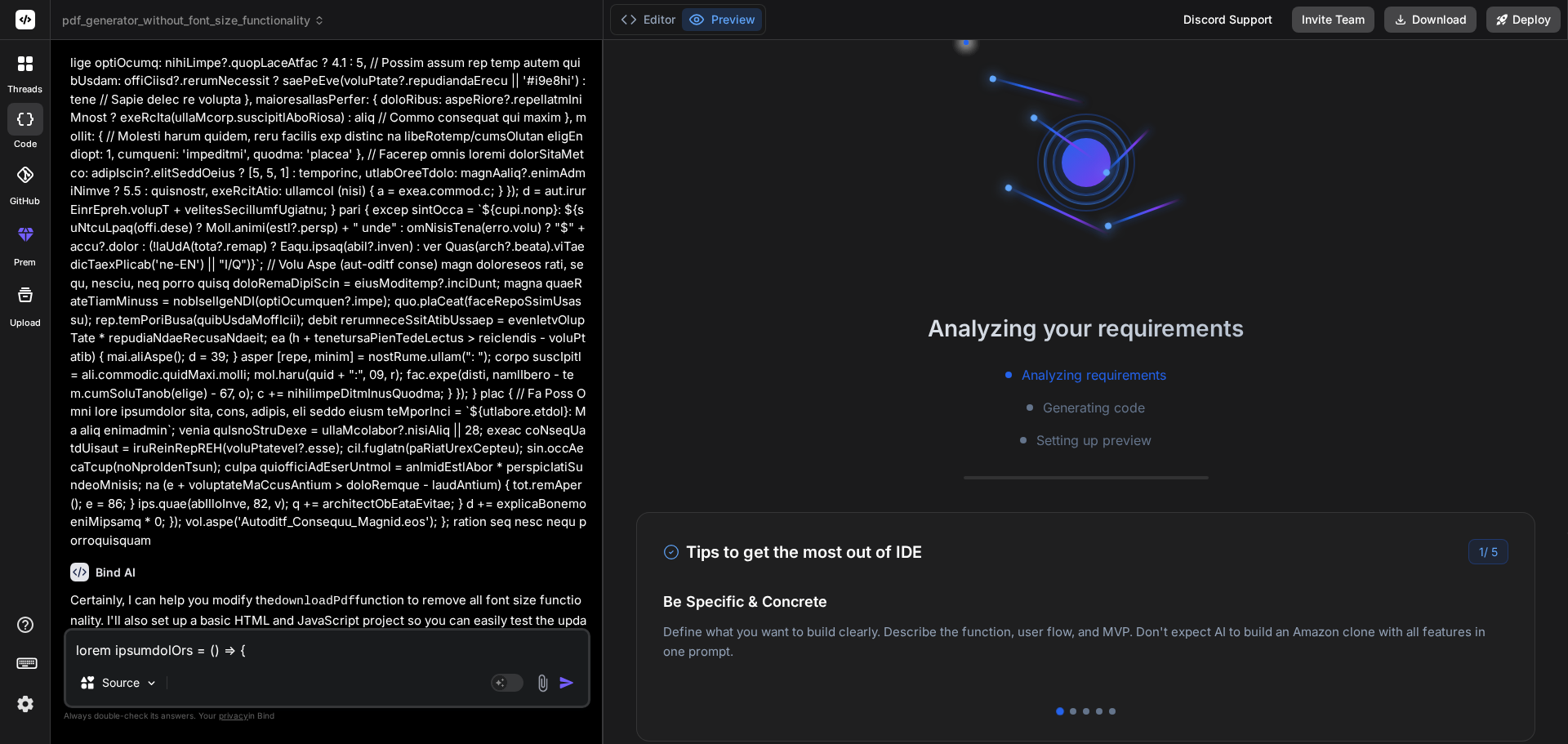
type textarea "x"
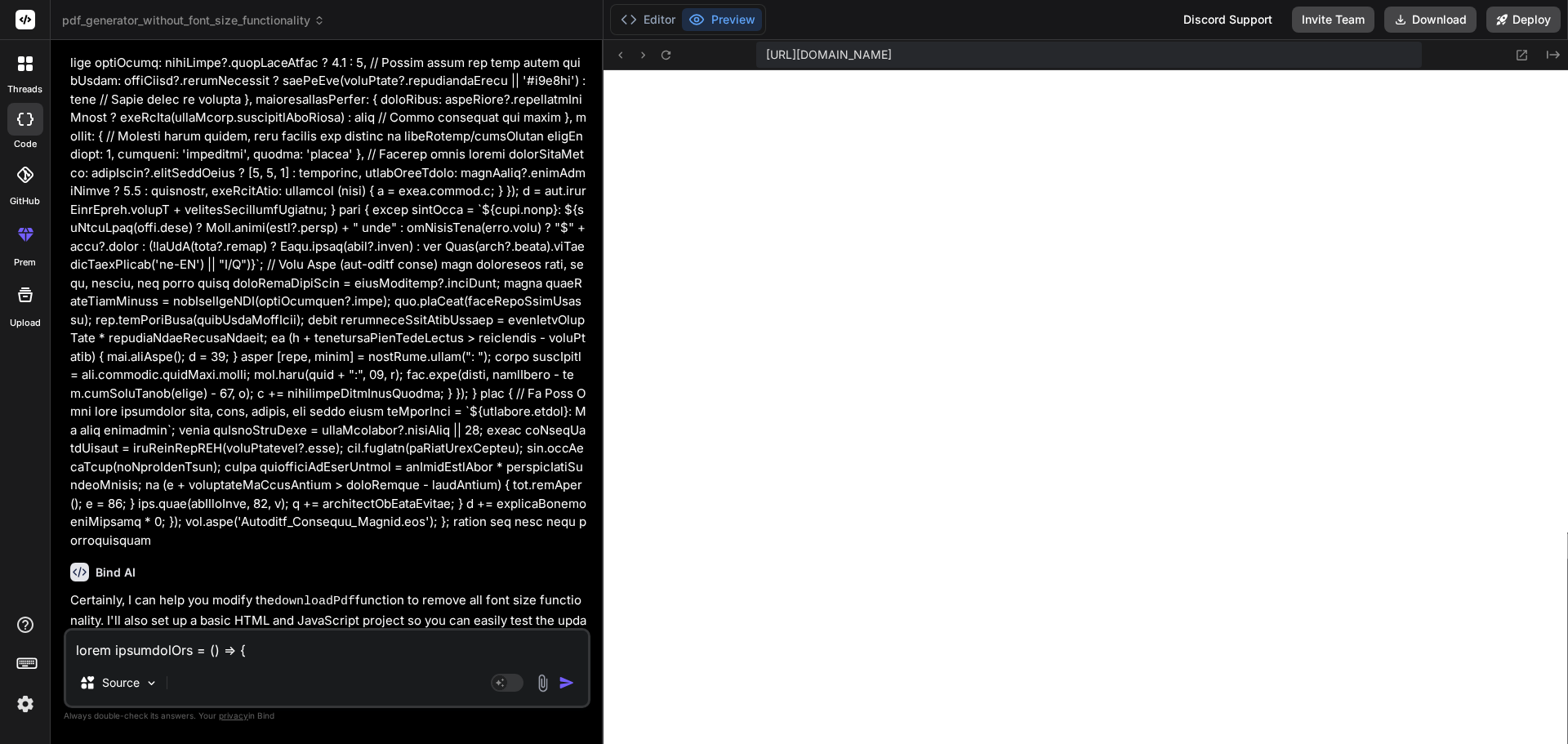
type textarea "doc.text(noDataText, 10, y); y += estimatedNoDataHeight; } y += defaultParagrap…"
type textarea "x"
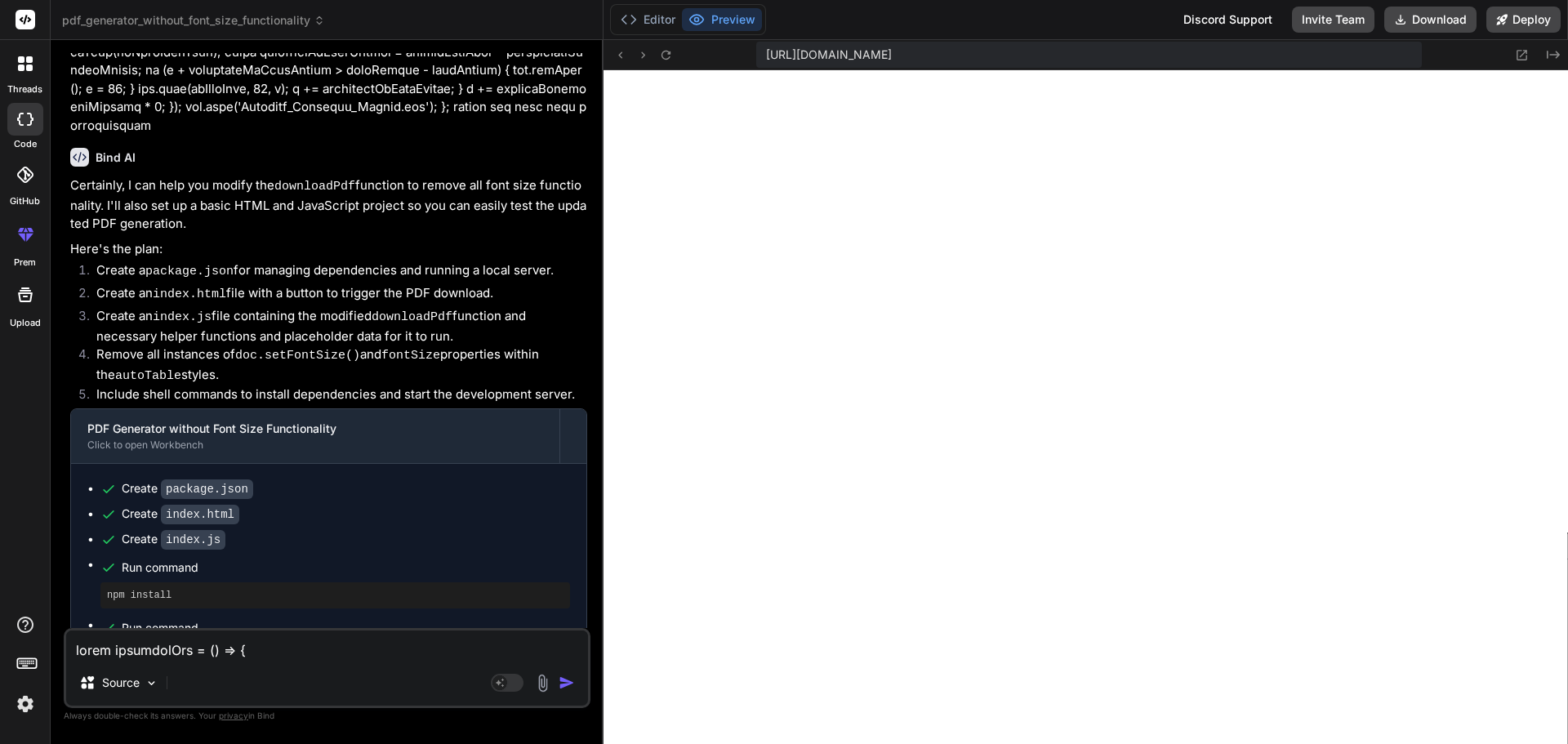
scroll to position [1211, 0]
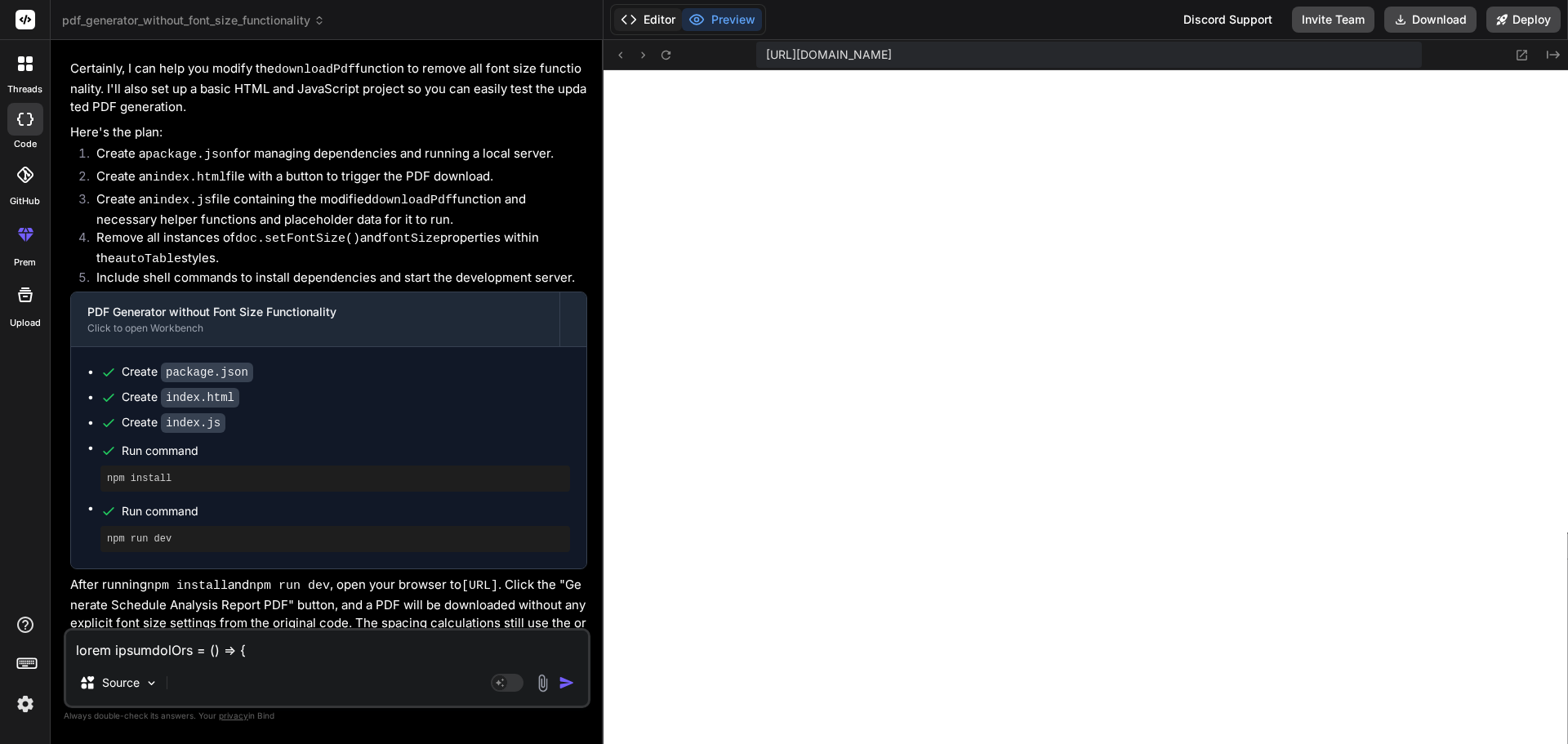
click at [660, 21] on button "Editor" at bounding box center [648, 19] width 67 height 22
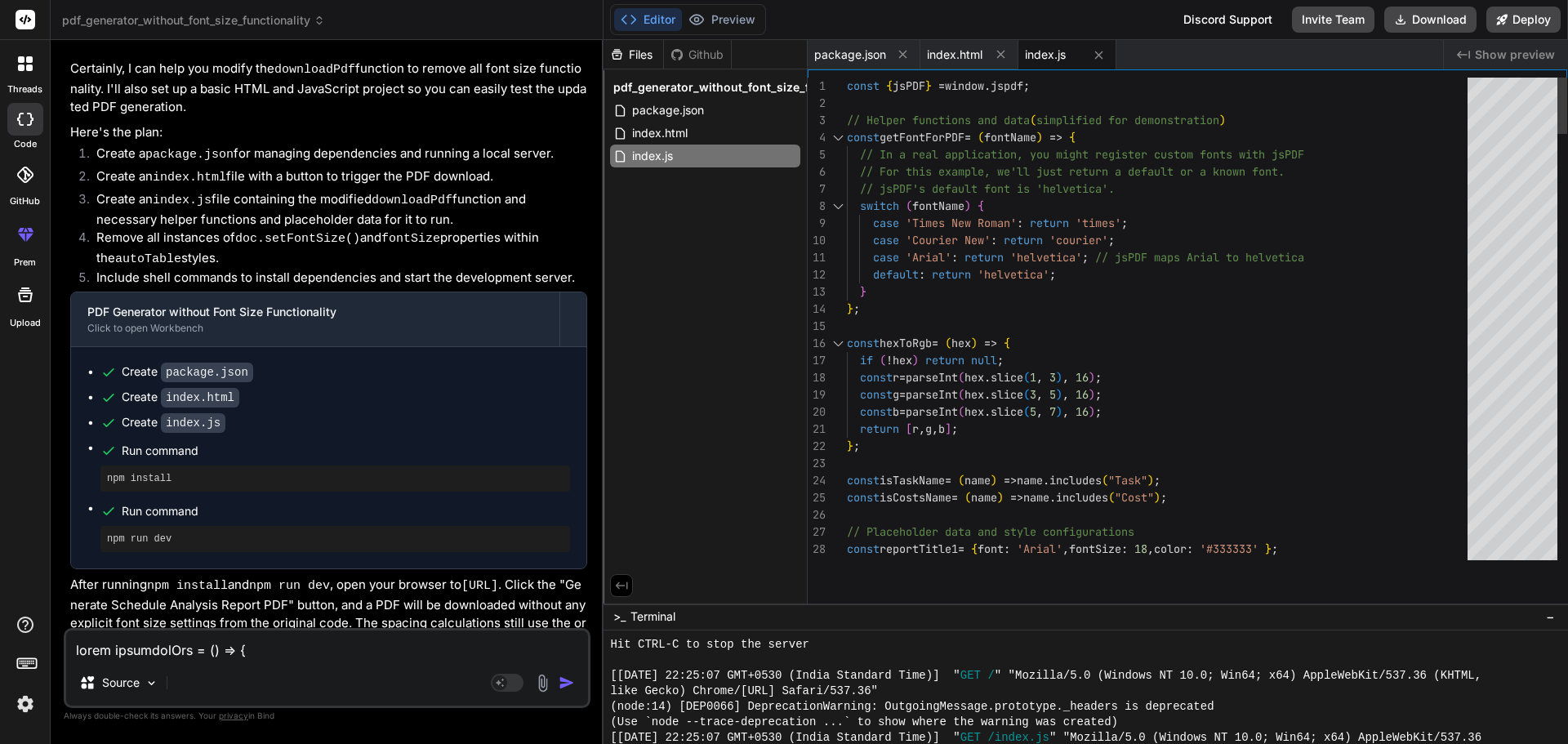
drag, startPoint x: 1169, startPoint y: 534, endPoint x: 1237, endPoint y: 783, distance: 258.1
click at [1237, 743] on html "threads code GitHub prem Upload pdf_generator_without_font_size_functionality C…" at bounding box center [784, 372] width 1568 height 744
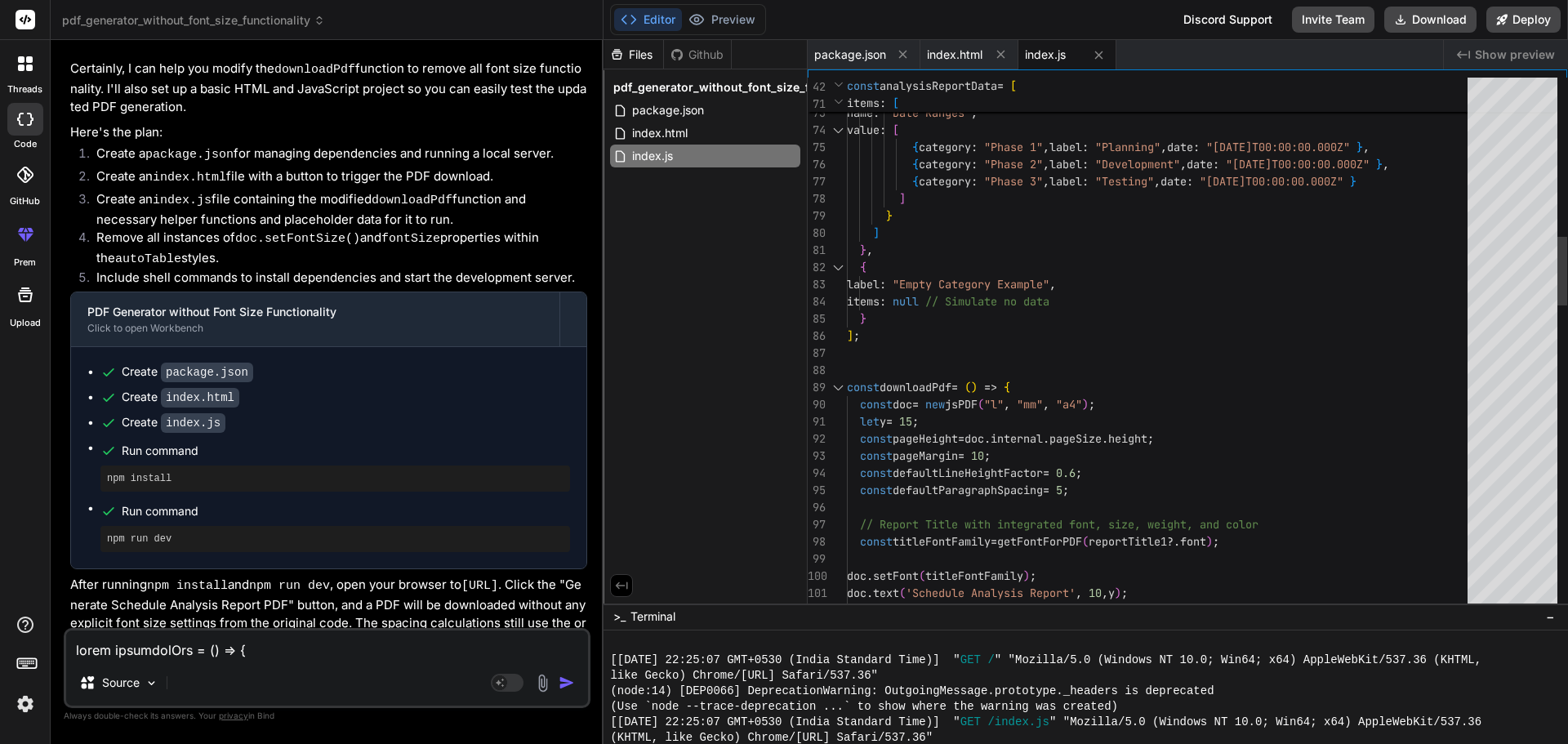
click at [842, 390] on div at bounding box center [838, 387] width 22 height 17
click at [839, 388] on div at bounding box center [838, 387] width 22 height 17
click at [837, 388] on div at bounding box center [838, 387] width 22 height 17
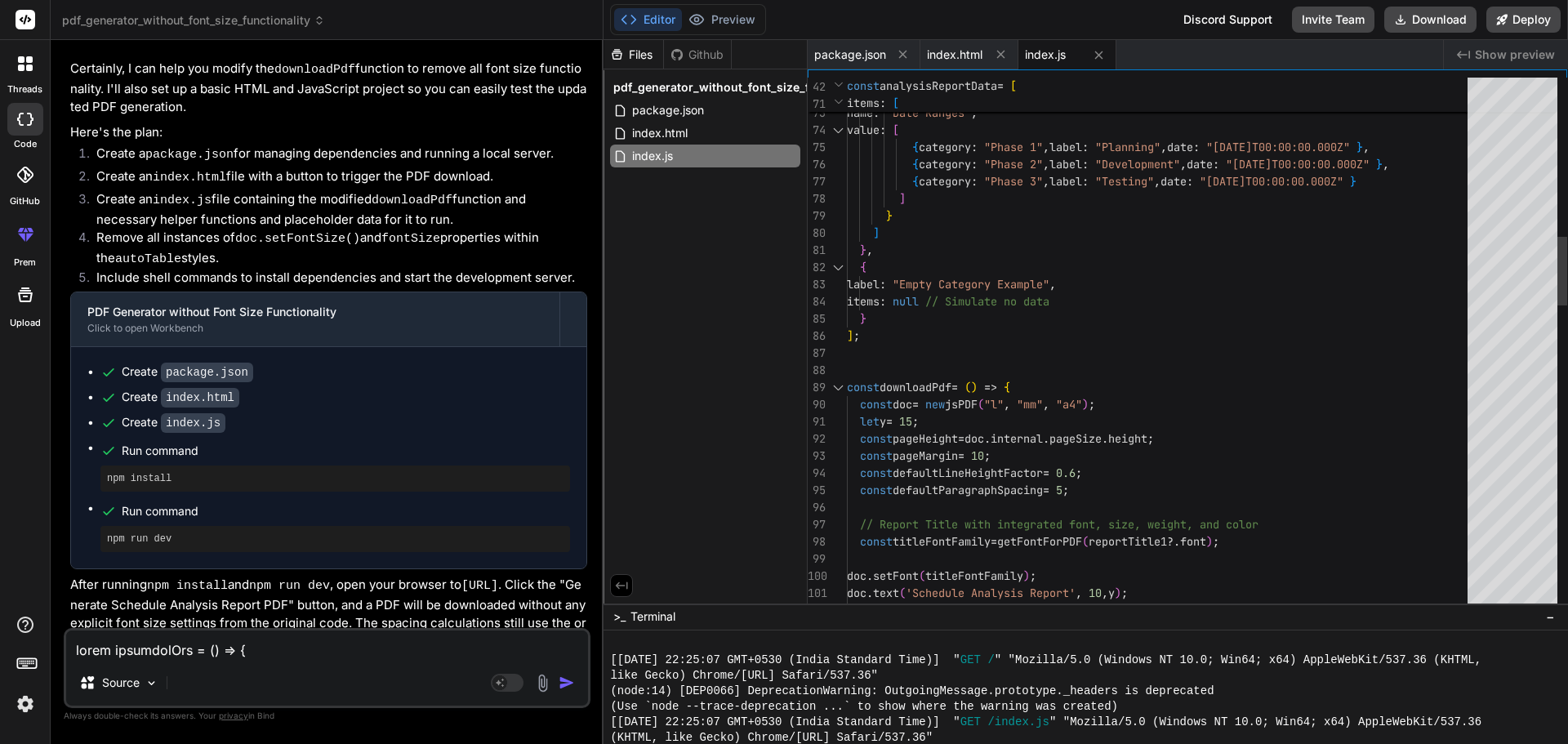
click at [837, 388] on div at bounding box center [838, 387] width 22 height 17
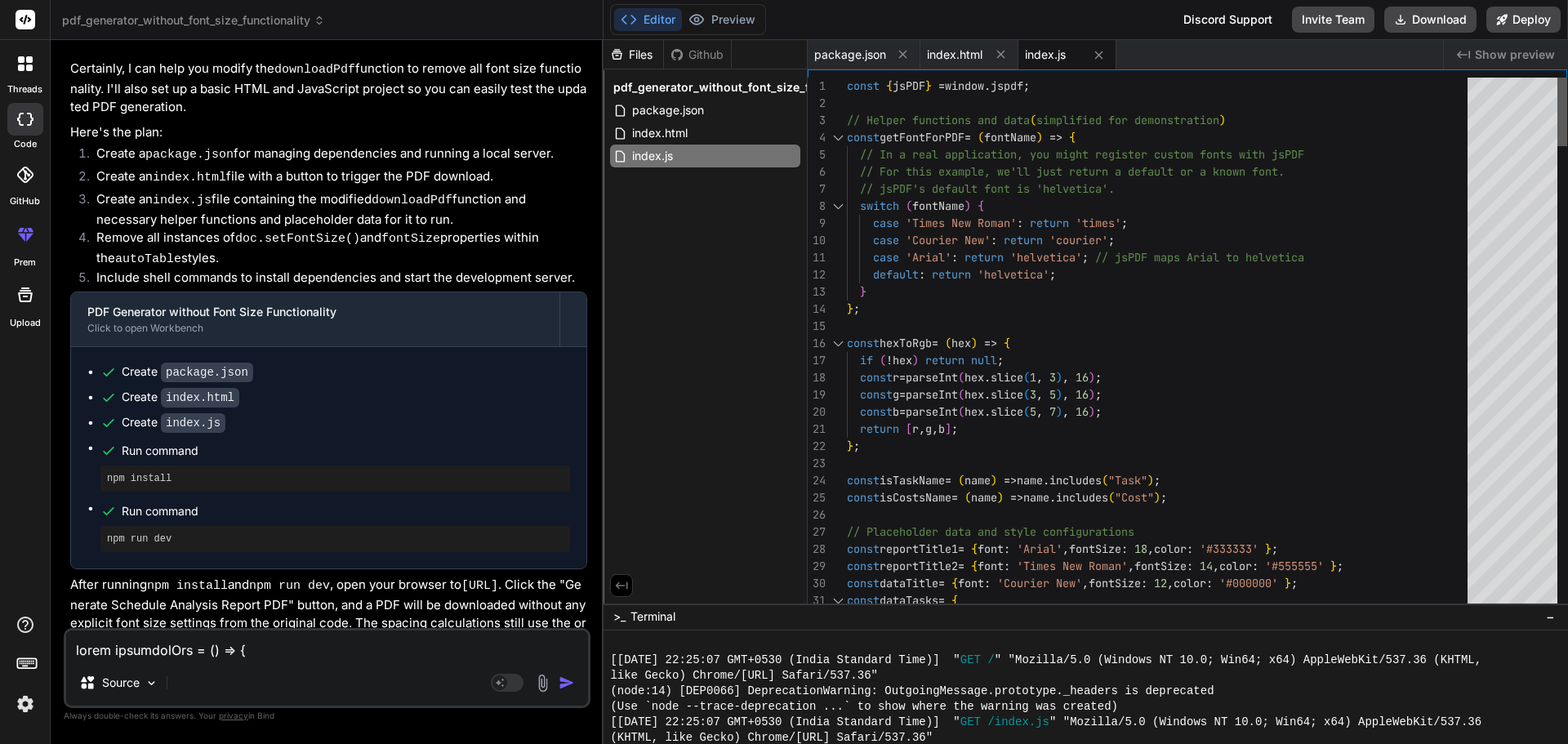
click at [1565, 94] on div at bounding box center [1562, 112] width 10 height 68
click at [837, 136] on div at bounding box center [838, 137] width 22 height 17
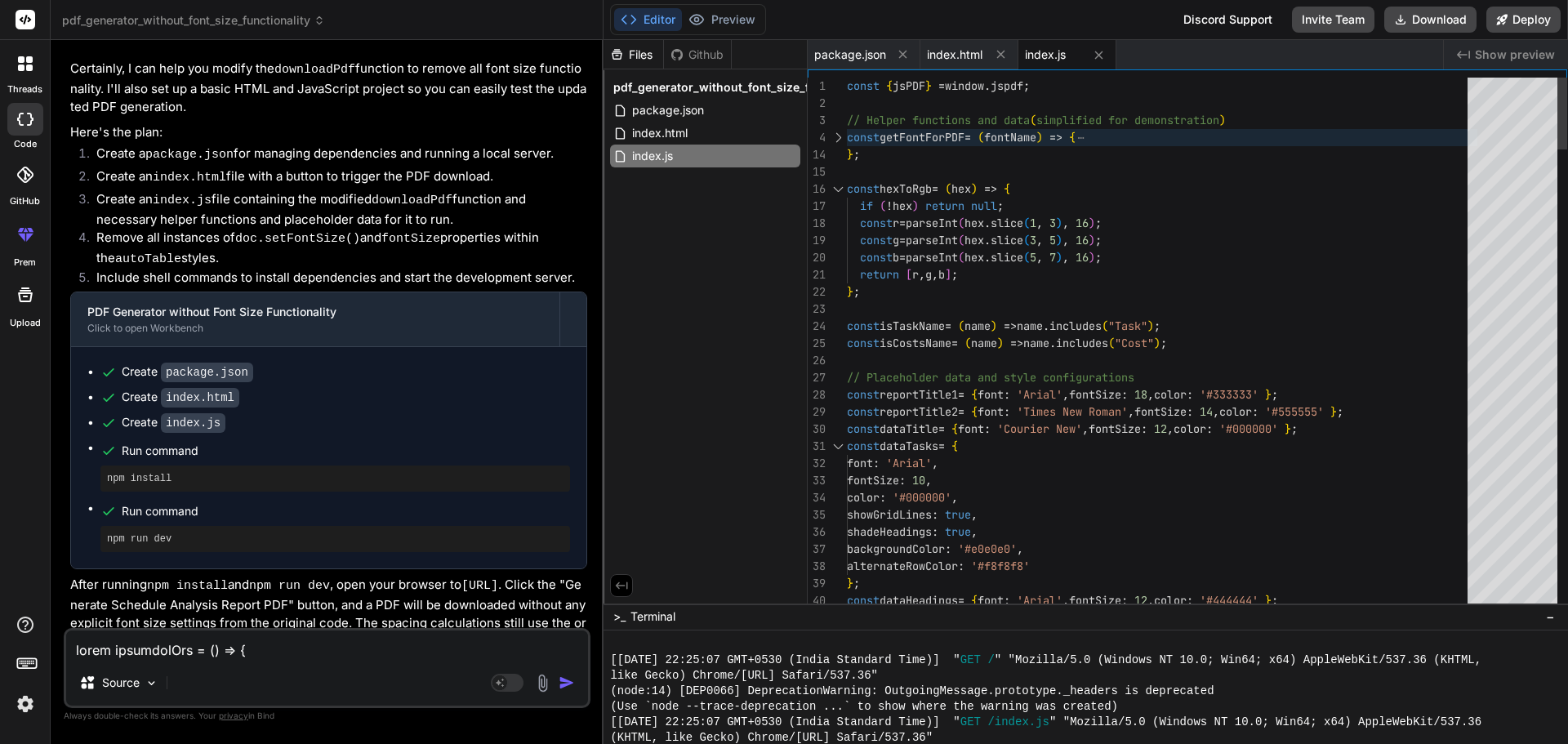
scroll to position [0, 0]
drag, startPoint x: 874, startPoint y: 158, endPoint x: 842, endPoint y: 133, distance: 40.6
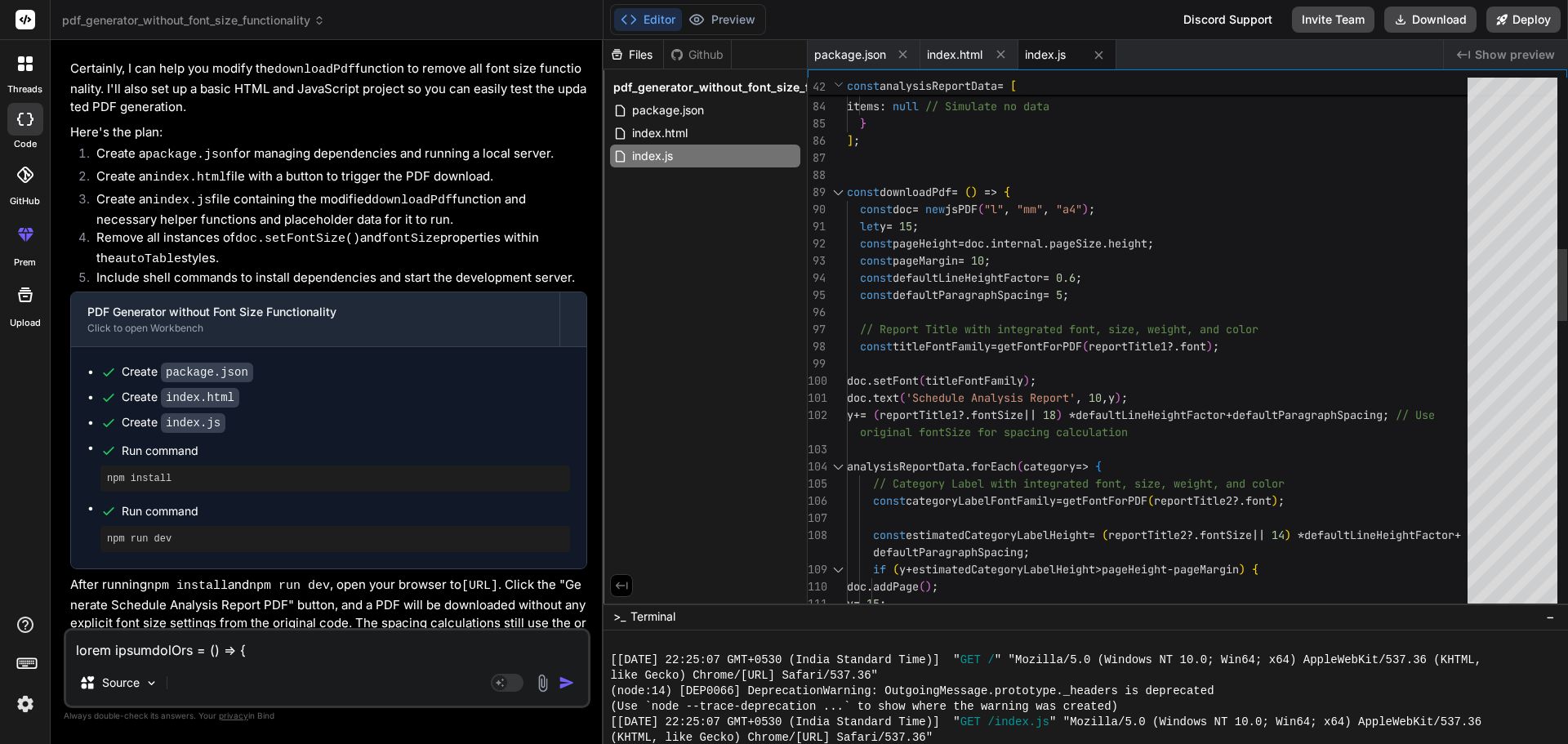
click at [837, 191] on div at bounding box center [838, 192] width 22 height 17
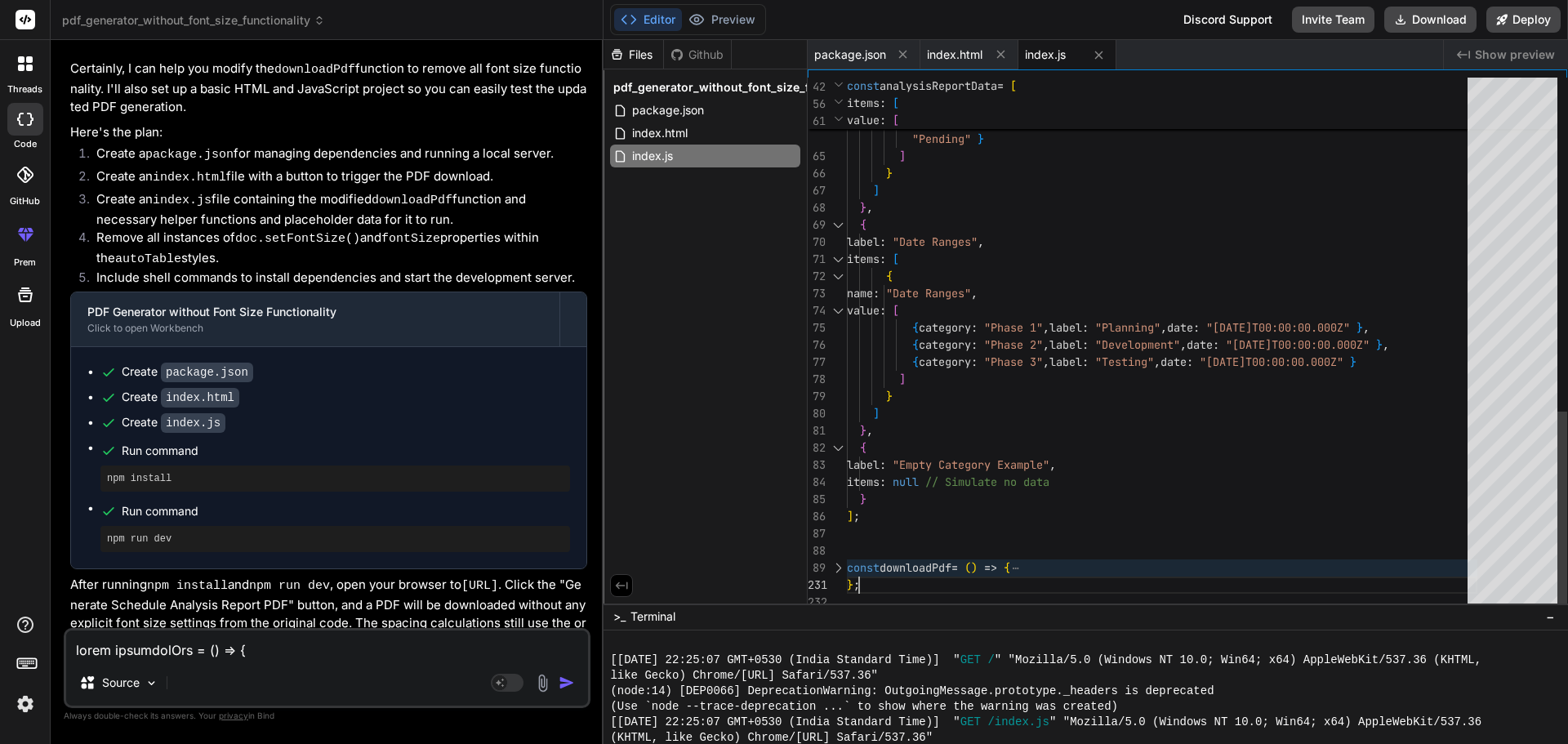
drag, startPoint x: 874, startPoint y: 580, endPoint x: 837, endPoint y: 555, distance: 44.7
drag, startPoint x: 867, startPoint y: 587, endPoint x: 834, endPoint y: 569, distance: 37.6
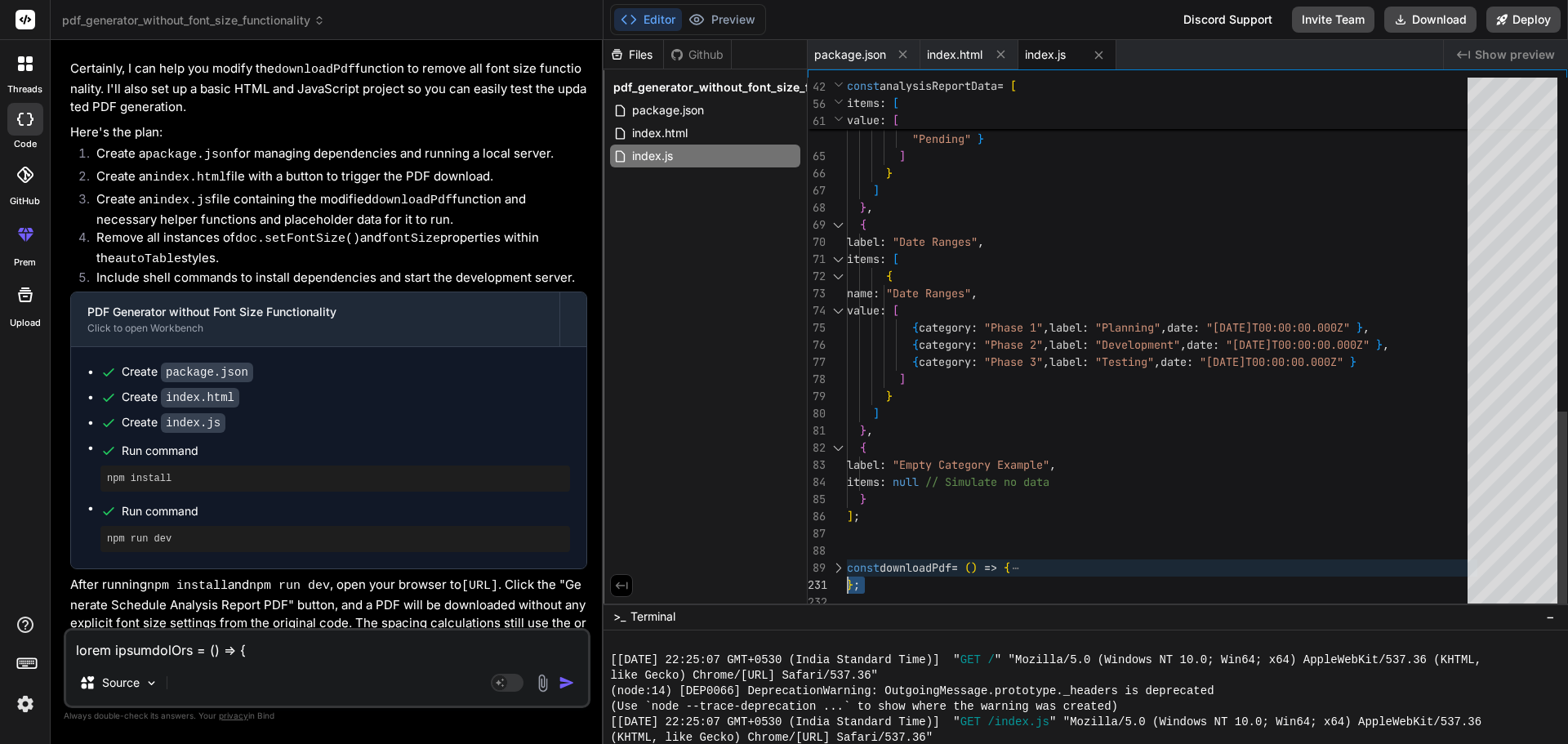
type textarea "const downloadPdf = () => { const doc = new jsPDF("l", "mm", "a4"); let y = 15;…"
drag, startPoint x: 865, startPoint y: 583, endPoint x: 845, endPoint y: 565, distance: 26.9
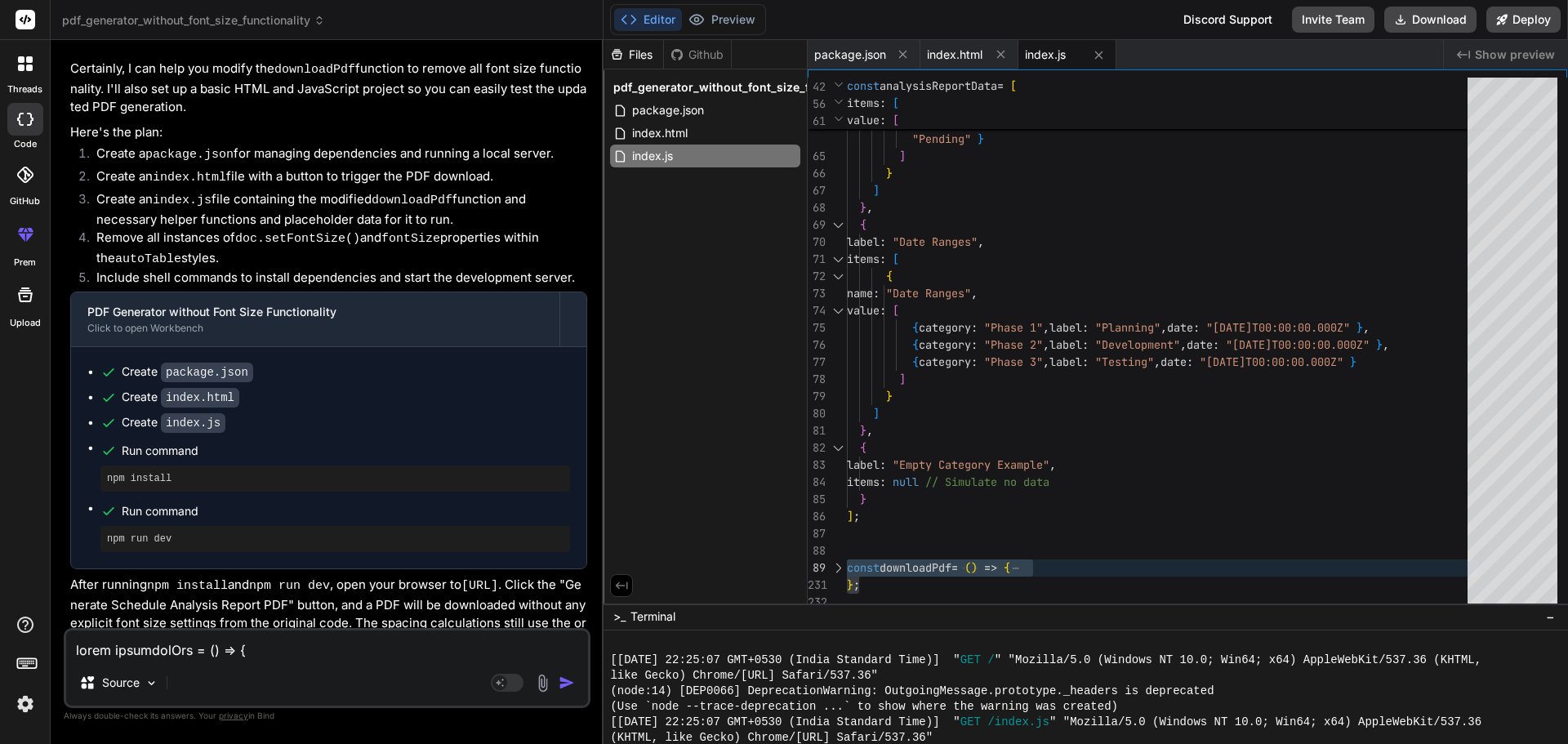
click at [315, 659] on textarea at bounding box center [327, 645] width 522 height 30
type textarea "a"
type textarea "x"
type textarea "al"
type textarea "x"
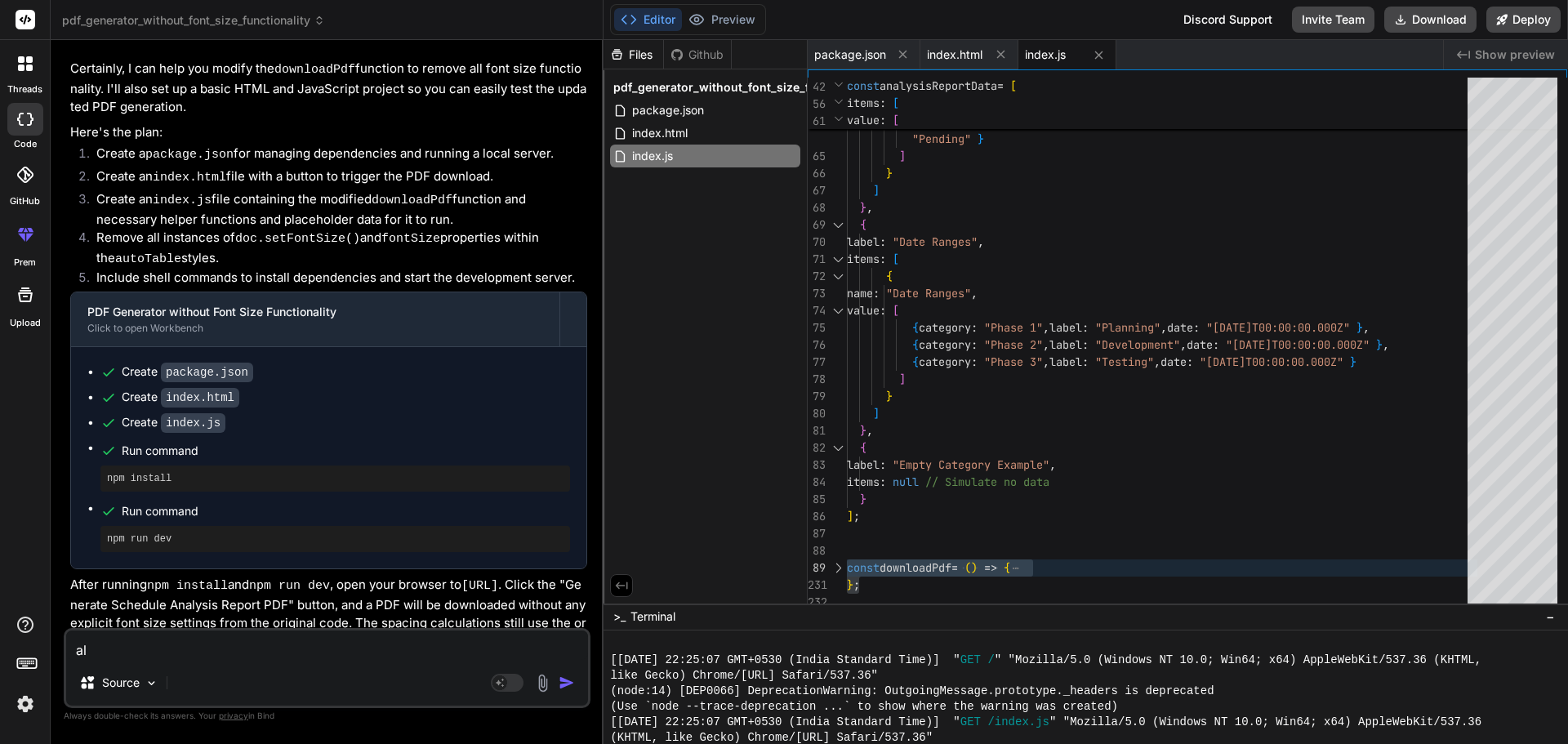
type textarea "als"
type textarea "x"
type textarea "also"
type textarea "x"
type textarea "also"
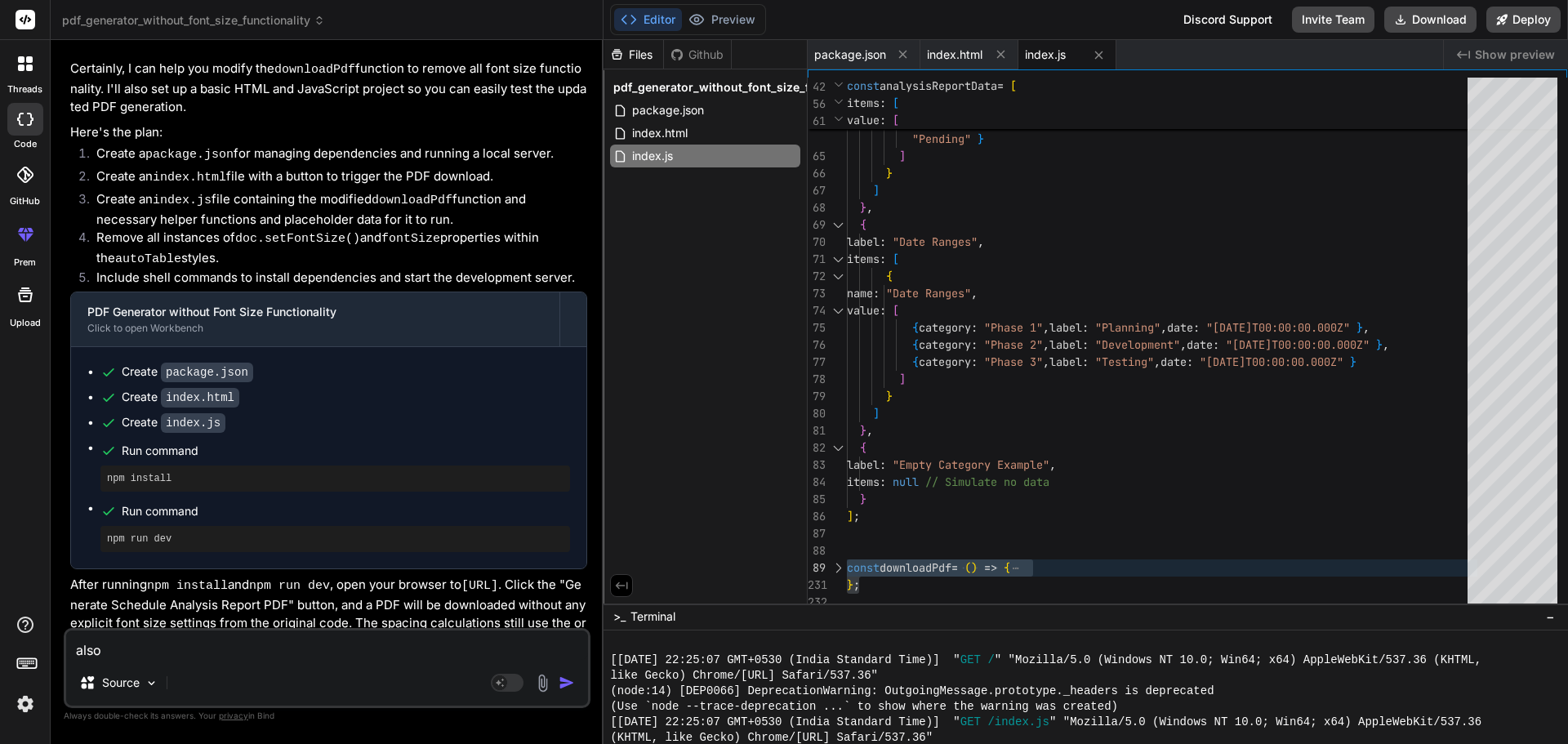
type textarea "x"
type textarea "also s"
type textarea "x"
type textarea "also sh"
type textarea "x"
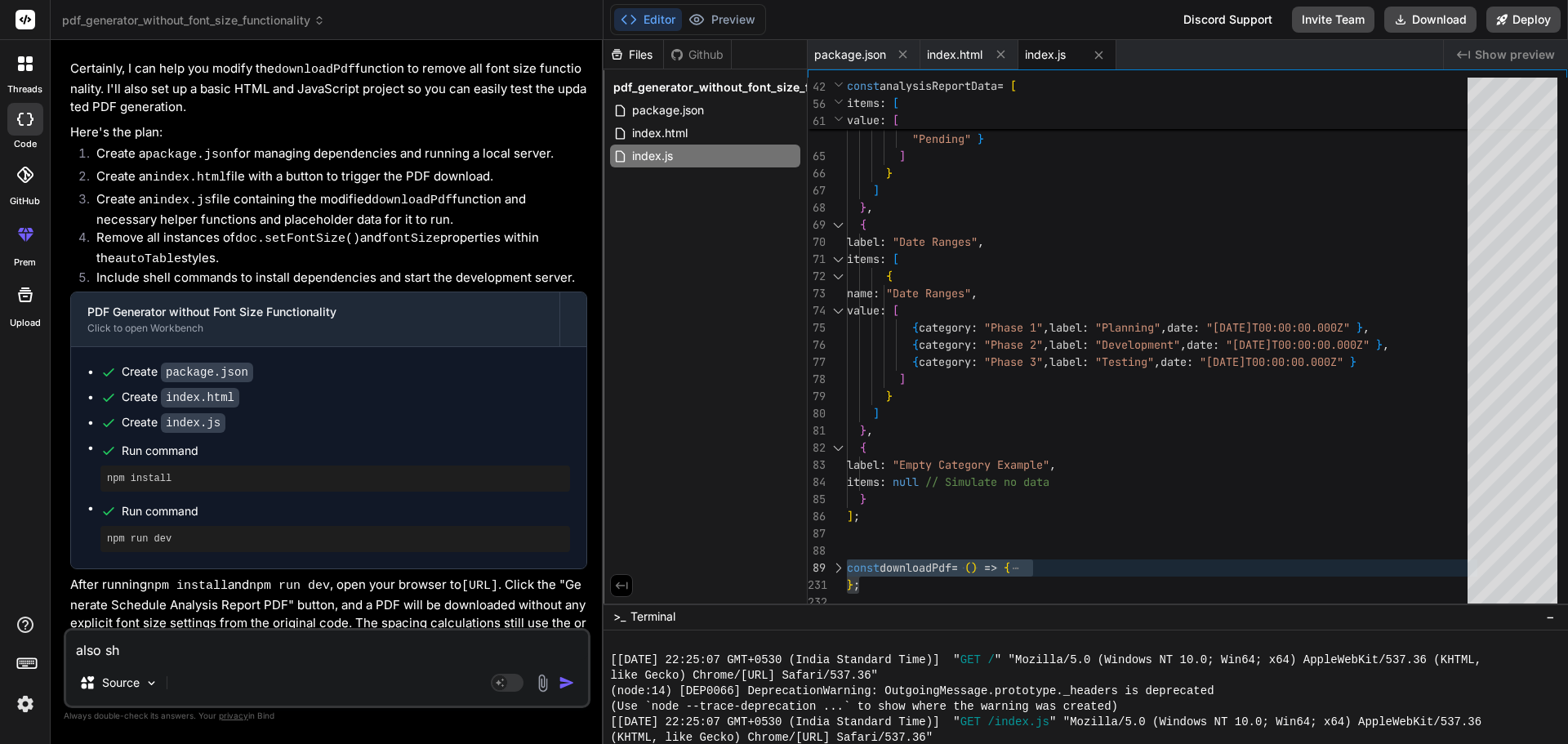
type textarea "also sho"
type textarea "x"
type textarea "also show"
type textarea "x"
type textarea "also show"
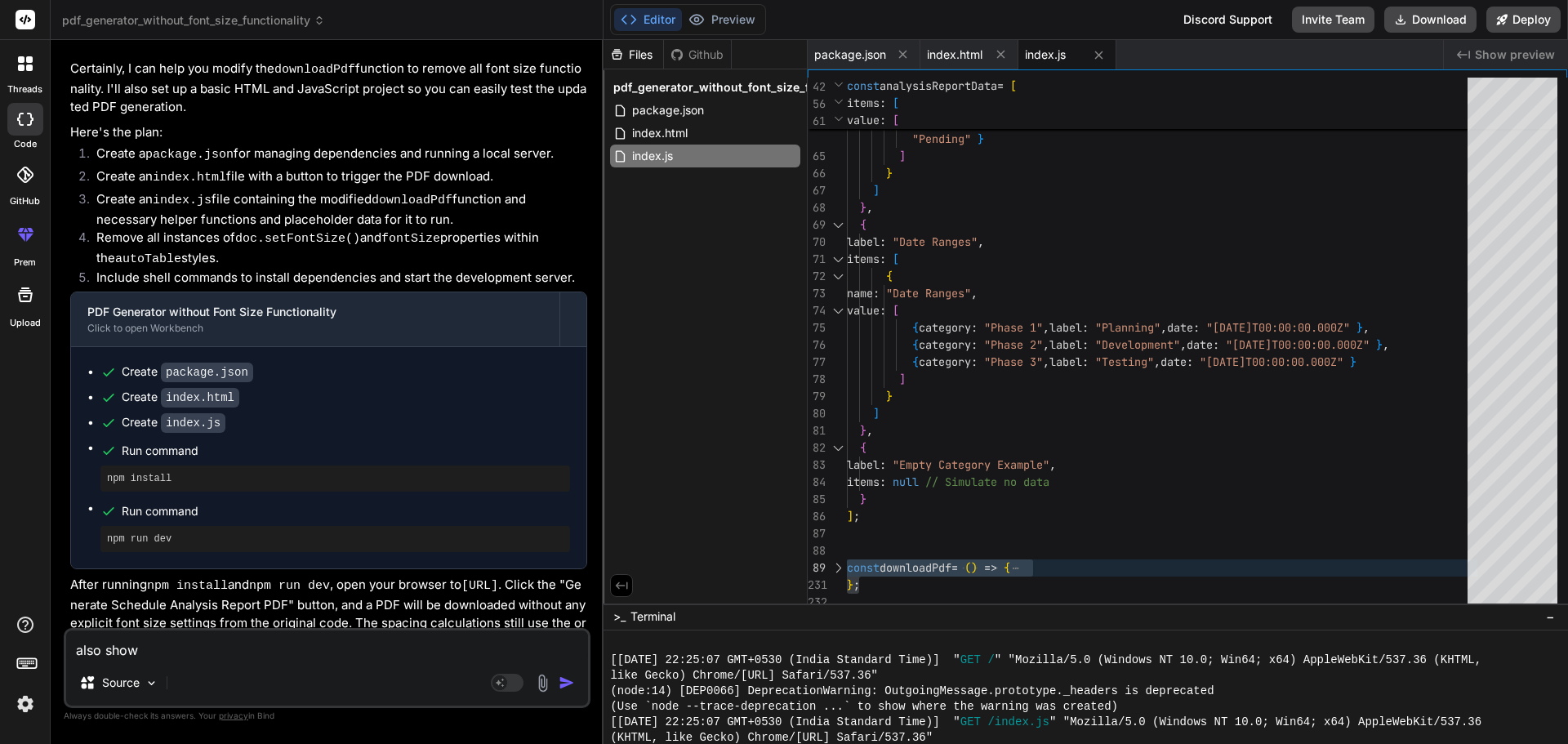
type textarea "x"
type textarea "also show s"
type textarea "x"
type textarea "also show sh"
type textarea "x"
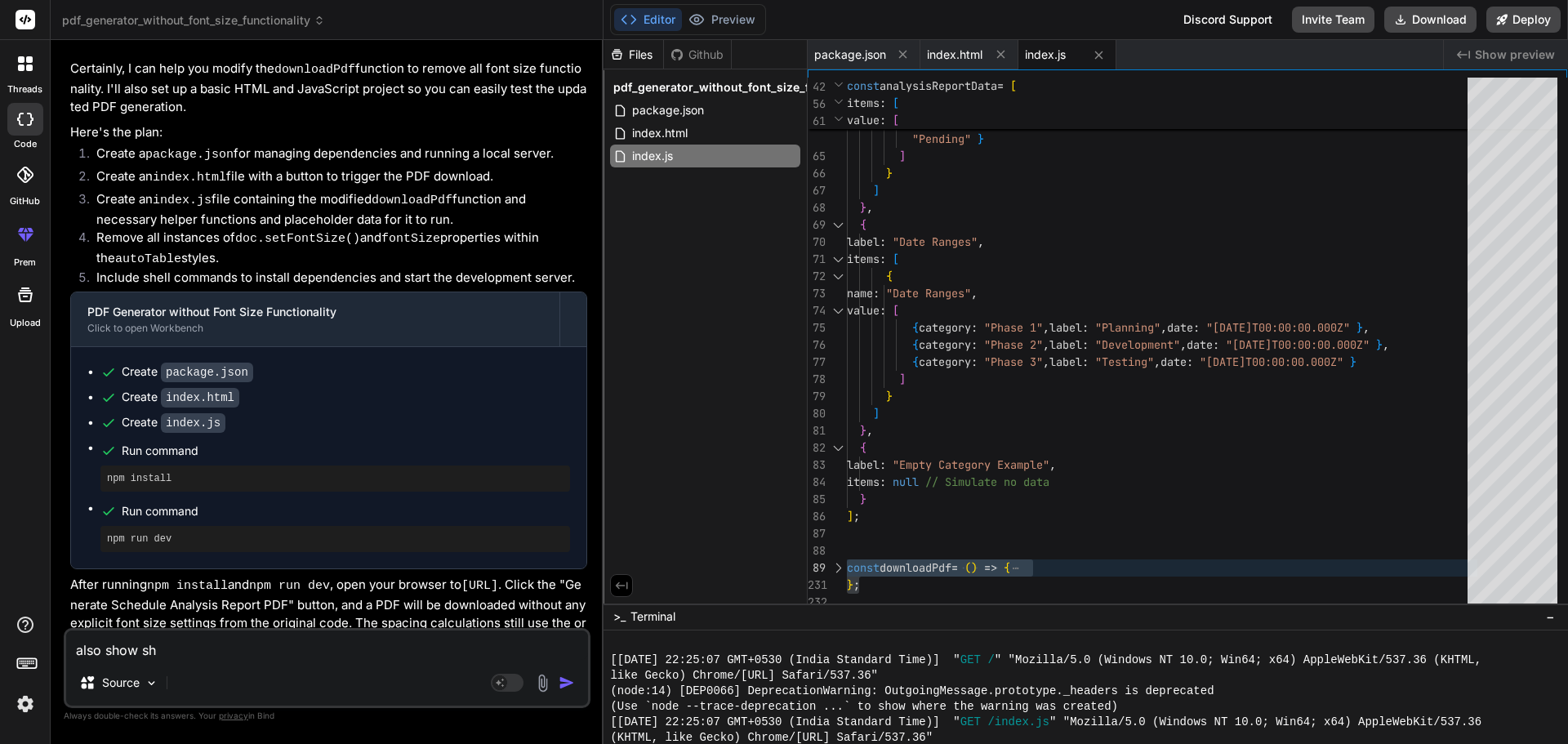
type textarea "also show sha"
type textarea "x"
type textarea "also show shad"
type textarea "x"
type textarea "also show shado"
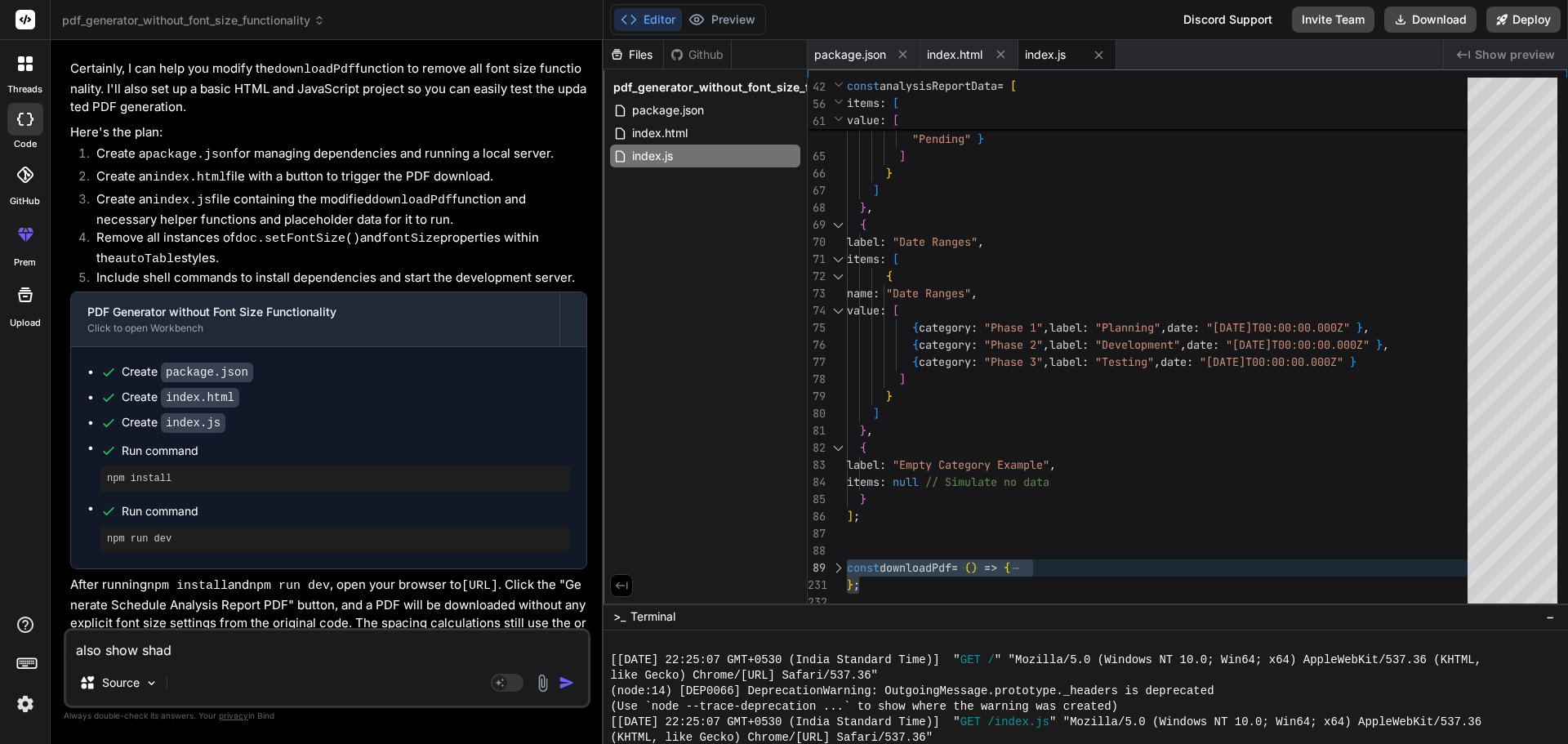
type textarea "x"
type textarea "also show shadow"
type textarea "x"
type textarea "also show shadow"
type textarea "x"
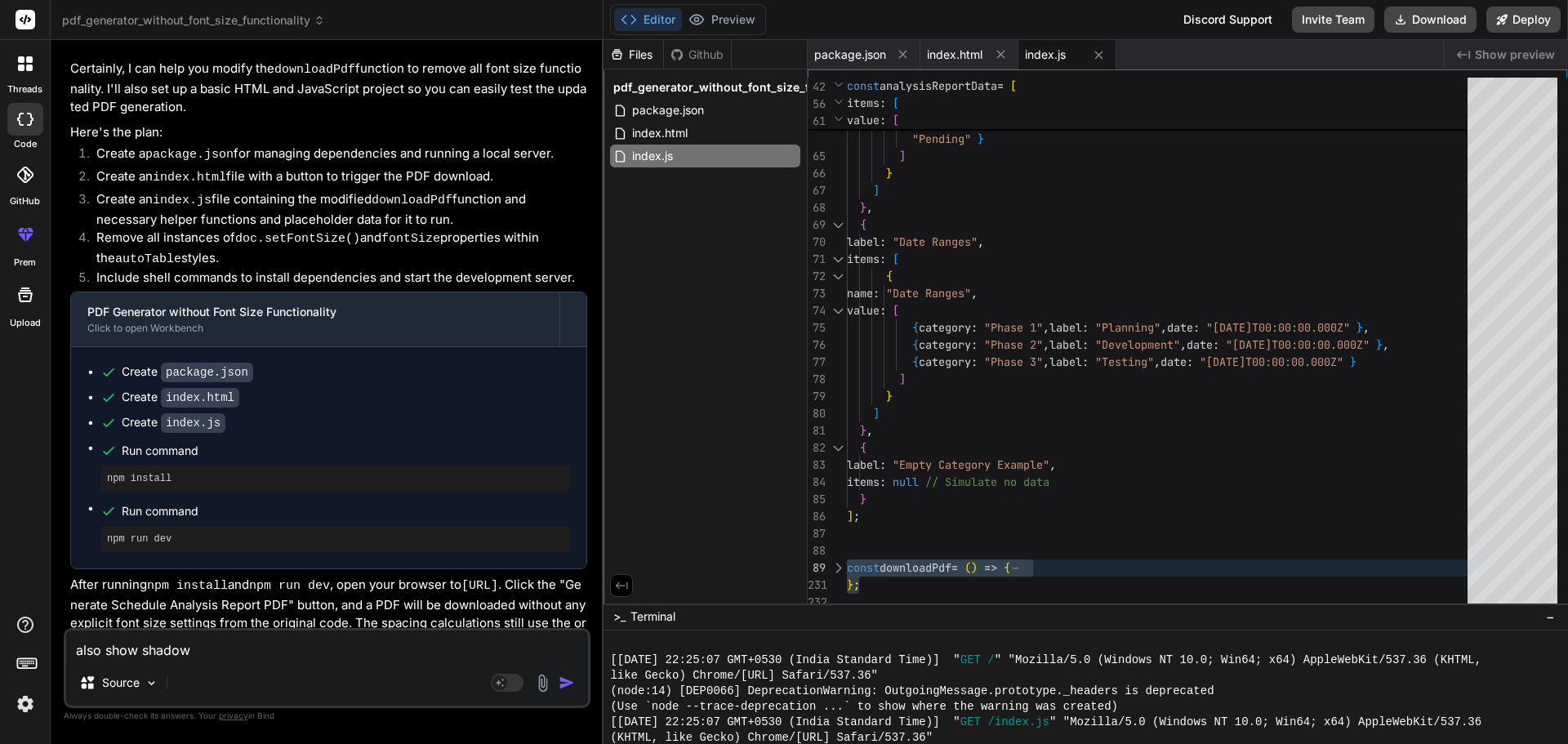
type textarea "also show shadow p"
type textarea "x"
type textarea "also show shadow pe"
type textarea "x"
type textarea "also show shadow pe"
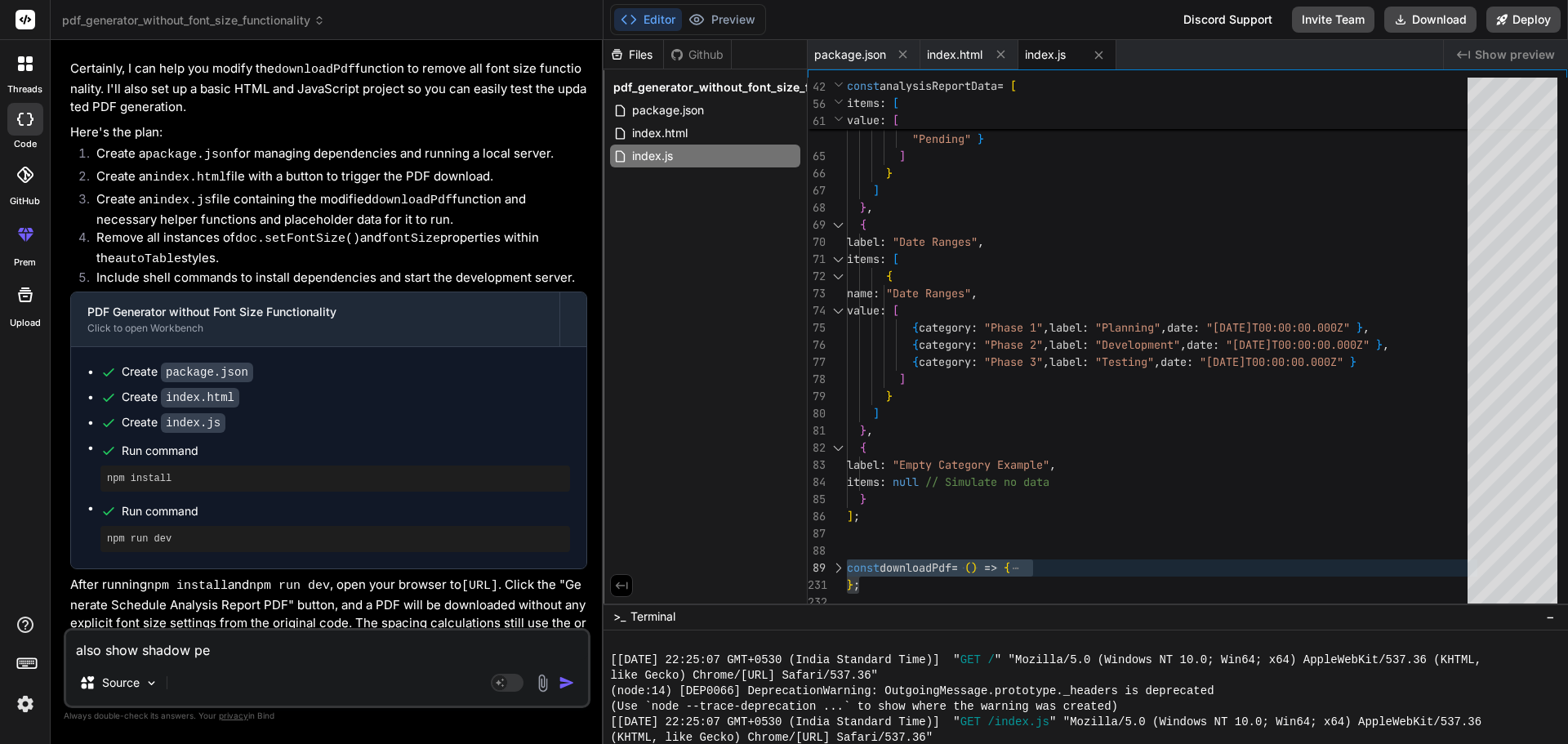
type textarea "x"
type textarea "also show shadow pe"
type textarea "x"
type textarea "also show shadow p"
type textarea "x"
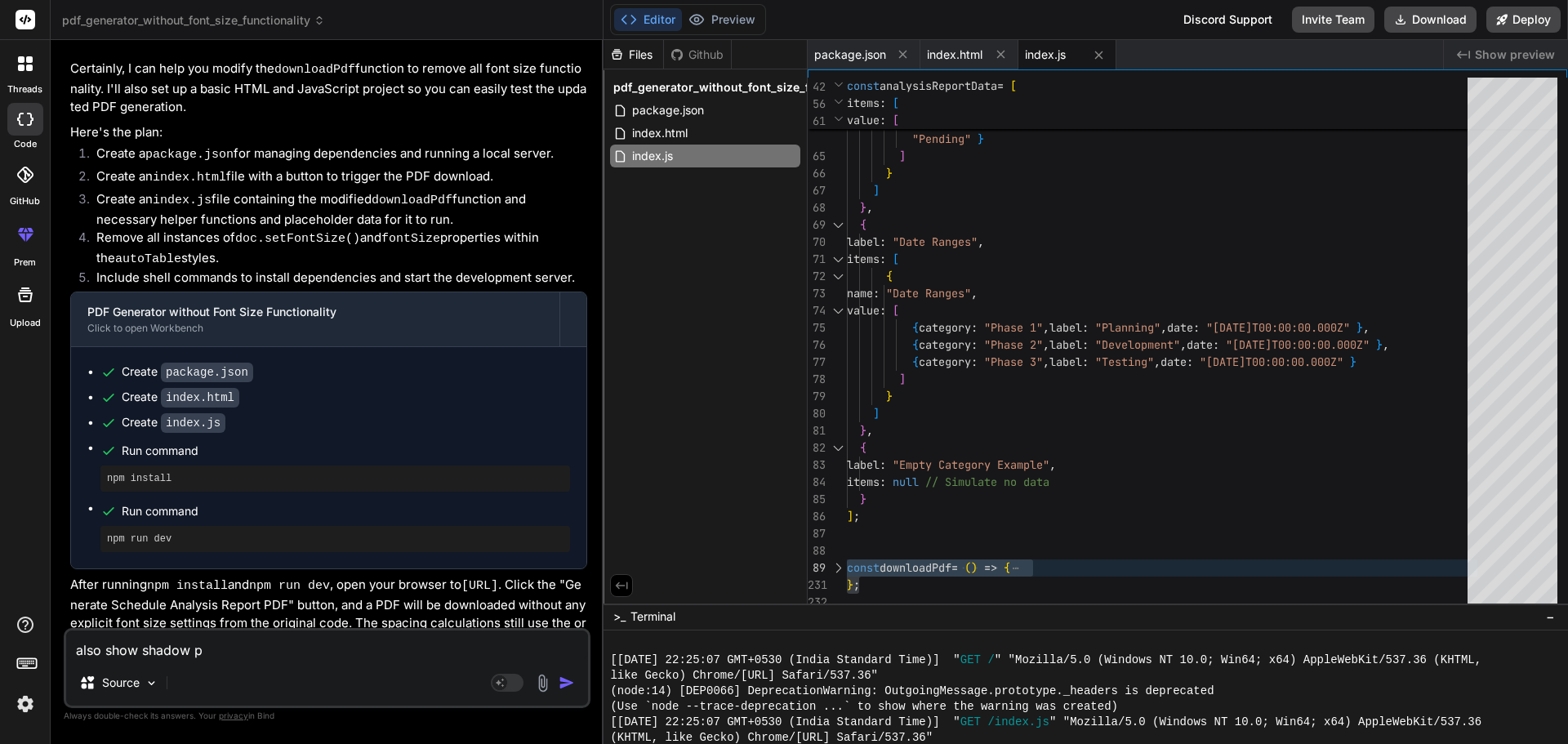
type textarea "also show shadow pe"
type textarea "x"
type textarea "also show shadow per"
type textarea "x"
type textarea "also show shadow per"
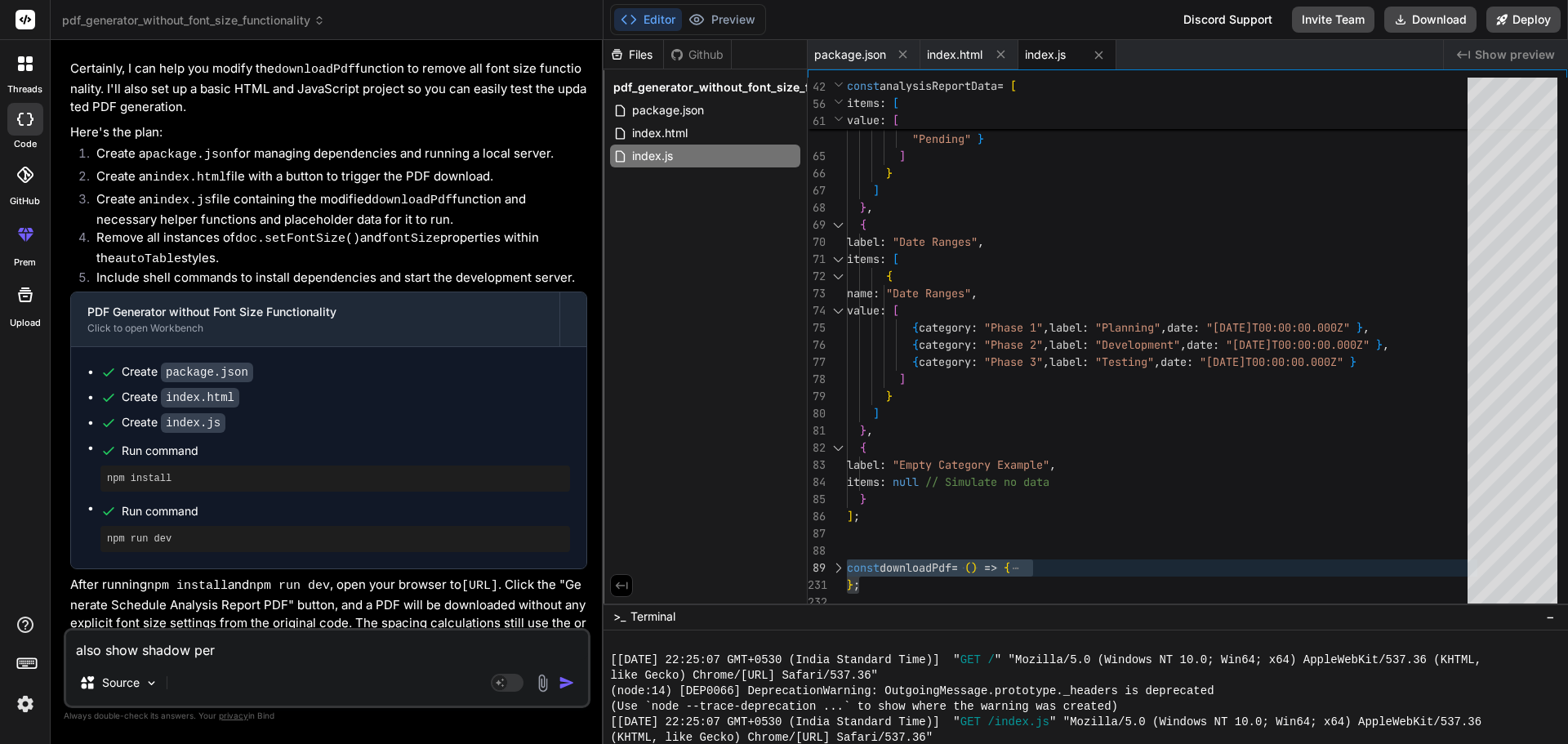
type textarea "x"
type textarea "also show shadow per r"
type textarea "x"
type textarea "also show shadow per ro"
type textarea "x"
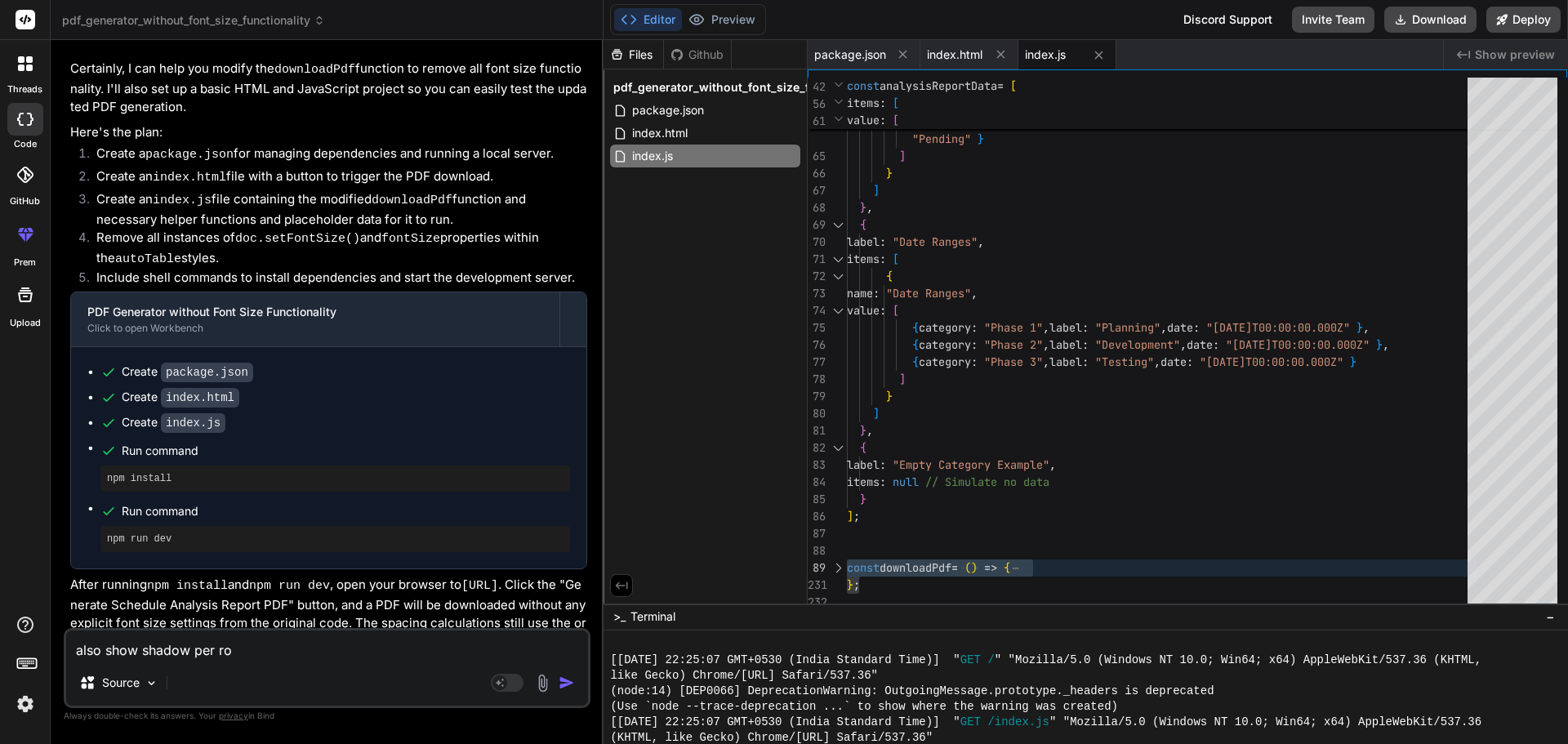
type textarea "also show shadow per [PERSON_NAME]"
type textarea "x"
type textarea "also show shadow per ro"
type textarea "x"
type textarea "also show shadow per row"
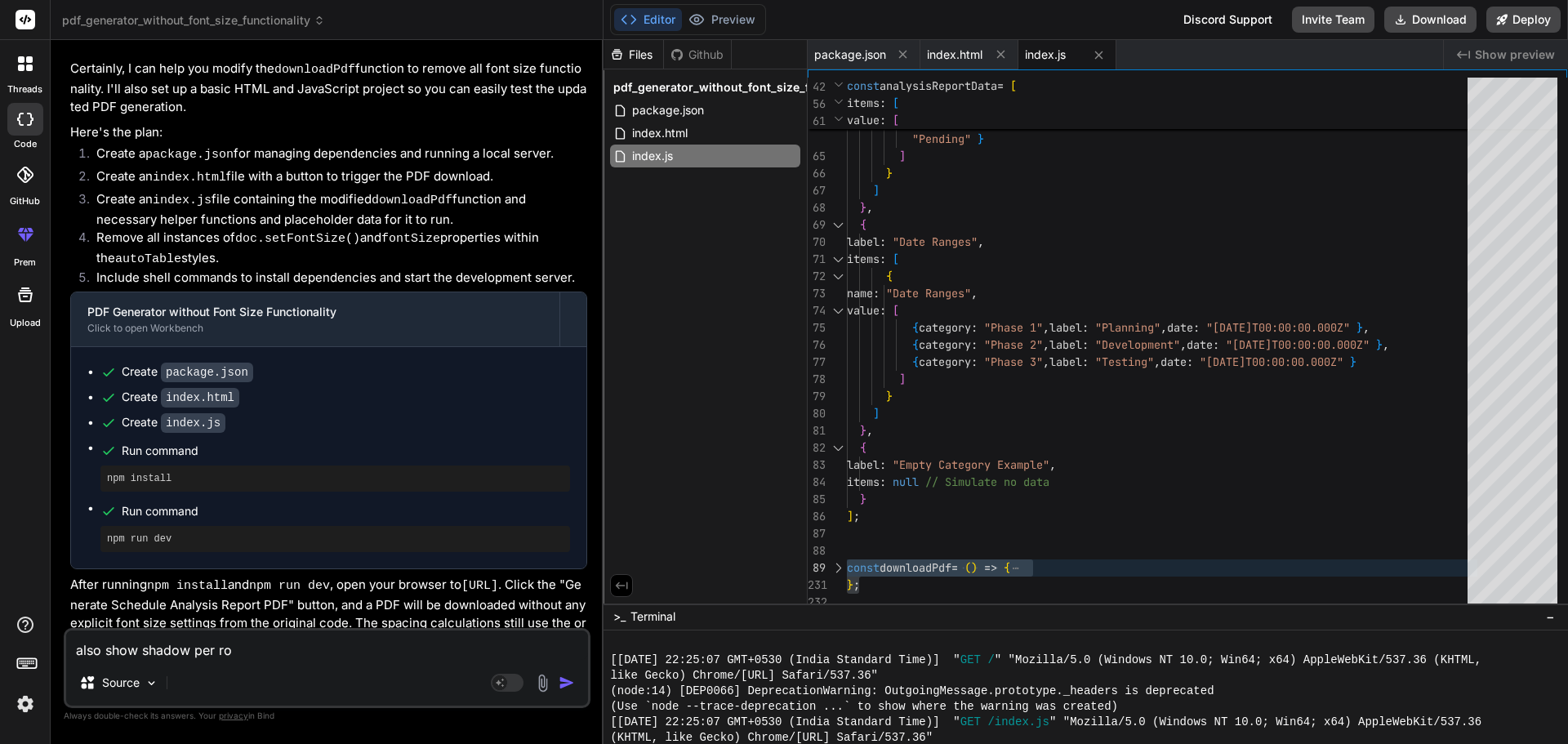
type textarea "x"
type textarea "also show shadow per row"
type textarea "x"
type textarea "also show shadow per row"
click at [568, 685] on img "button" at bounding box center [567, 683] width 16 height 16
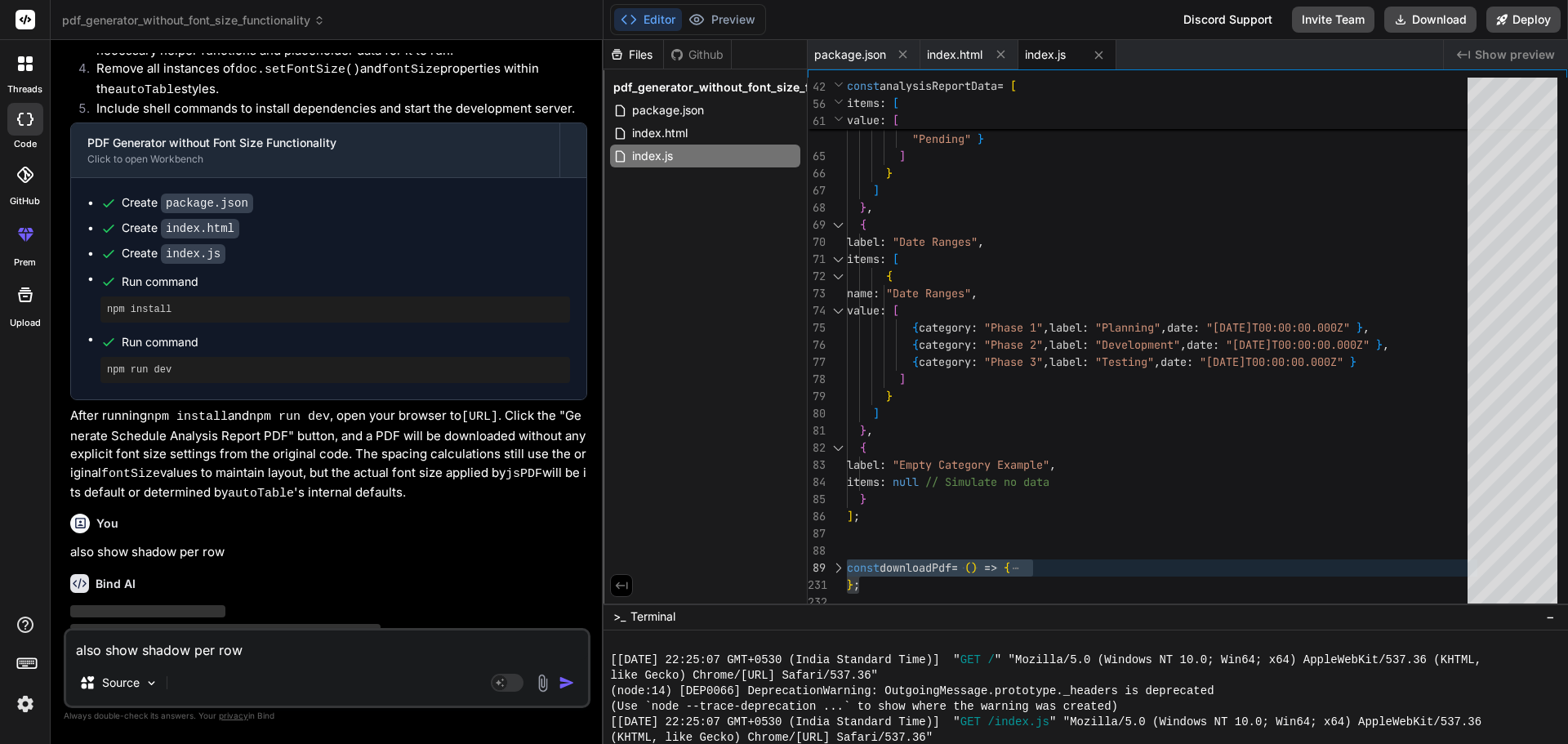
scroll to position [822, 0]
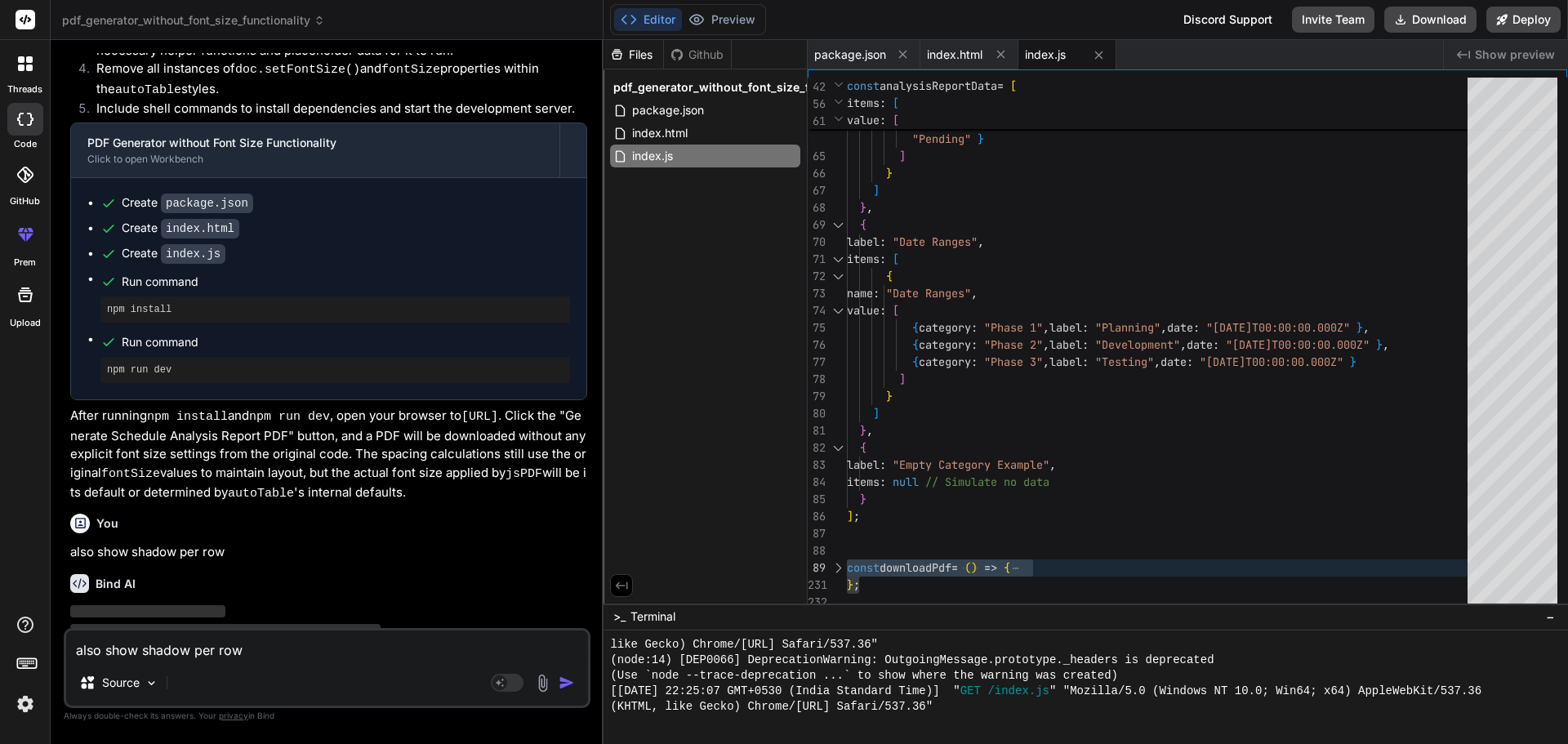
drag, startPoint x: 1011, startPoint y: 603, endPoint x: 1042, endPoint y: 756, distance: 156.1
click at [1042, 743] on html "threads code GitHub prem Upload pdf_generator_without_font_size_functionality C…" at bounding box center [784, 372] width 1568 height 744
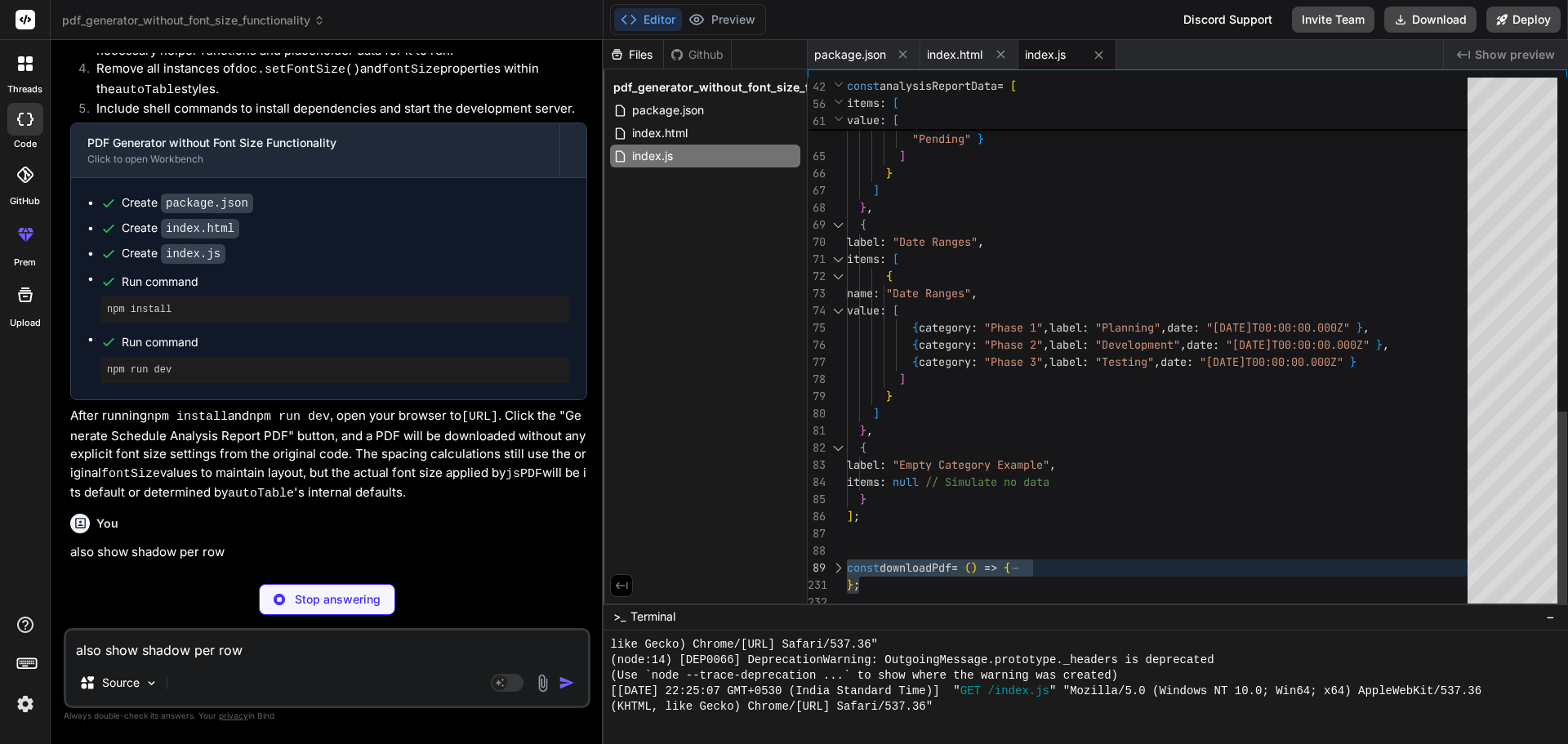
type textarea "x"
type textarea "y += defaultParagraphSpacing * 2; }); [DOMAIN_NAME]('Schedule_Analysis_Report.p…"
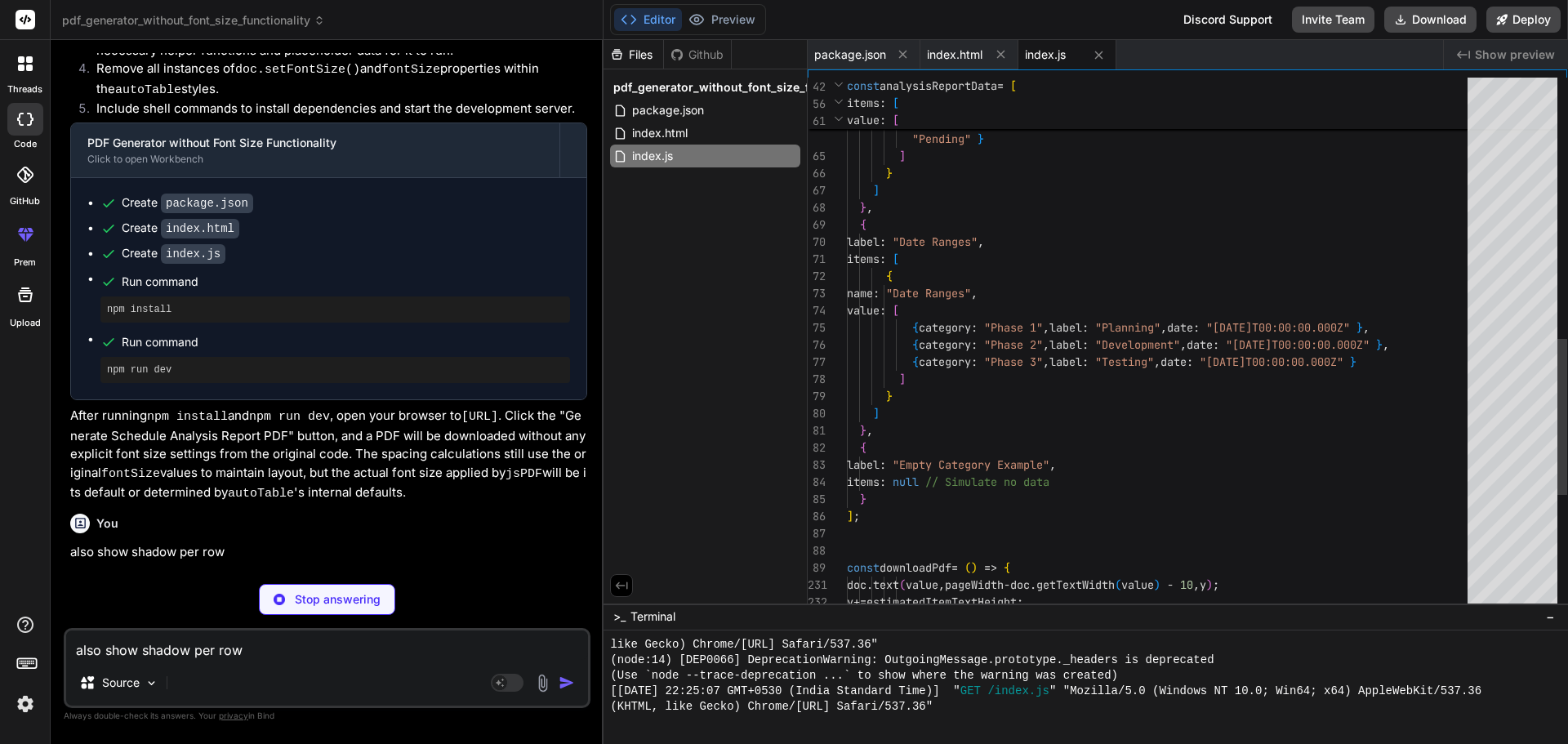
type textarea "x"
type textarea "};"
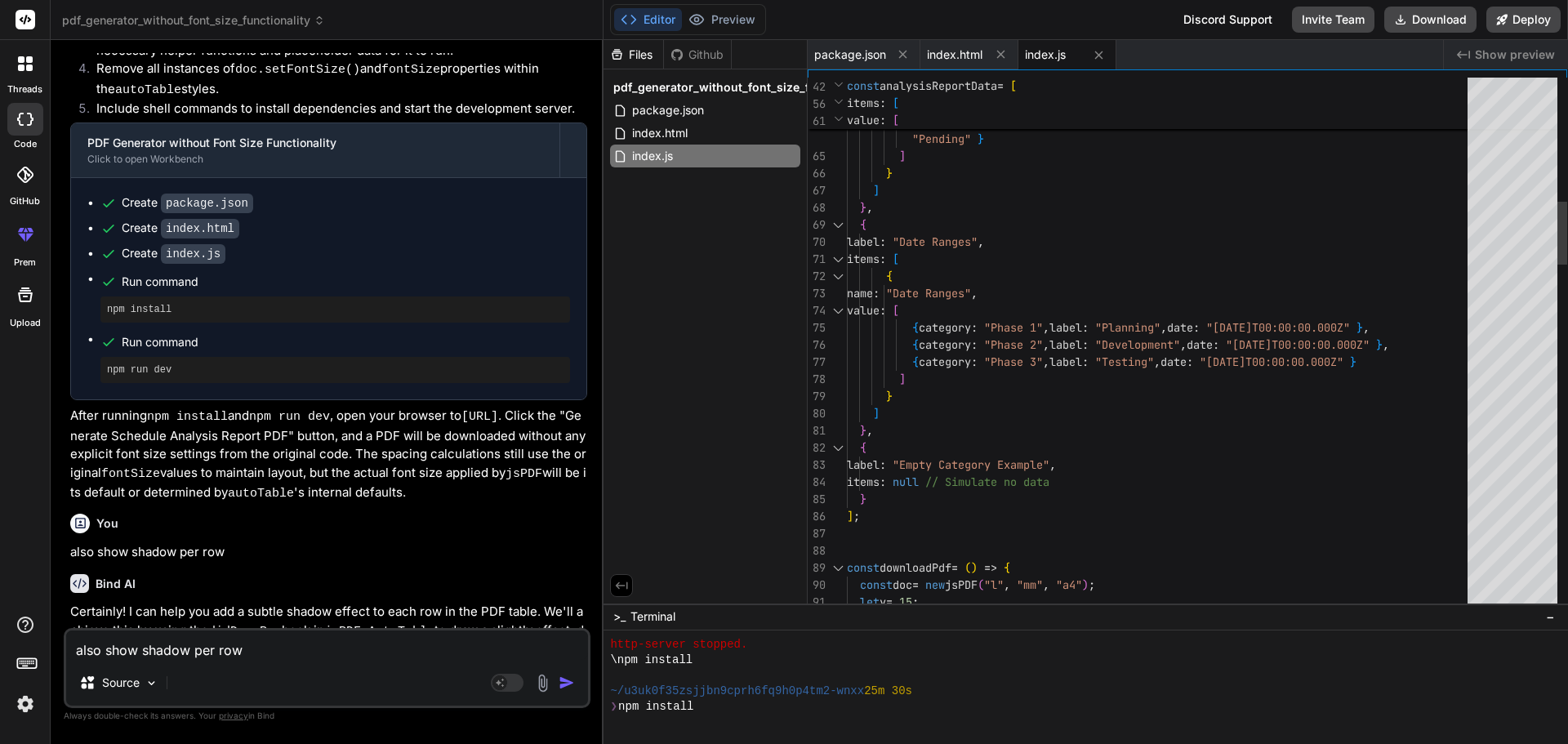
scroll to position [1040, 0]
type textarea "x"
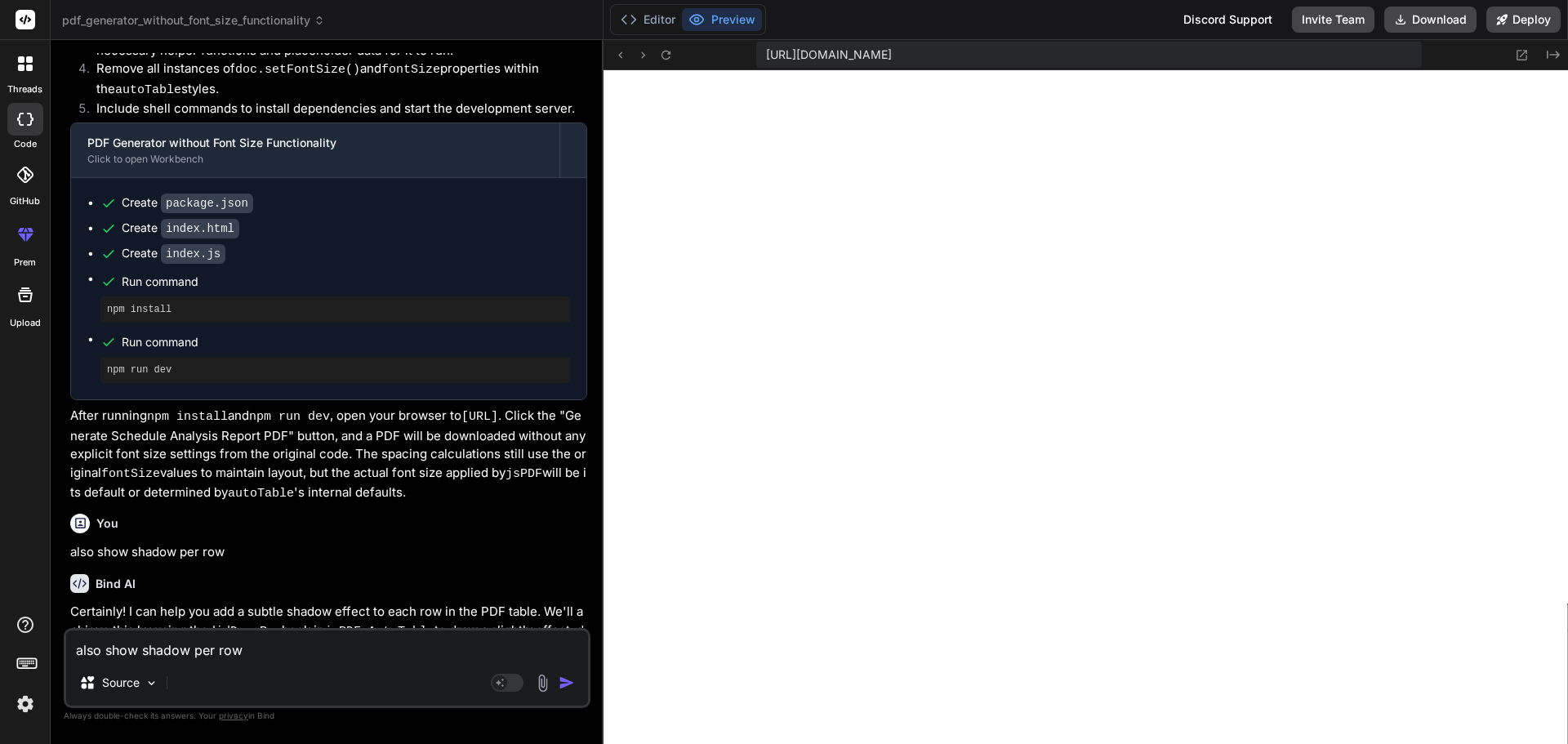
scroll to position [1645, 0]
click at [652, 27] on button "Editor" at bounding box center [648, 19] width 67 height 22
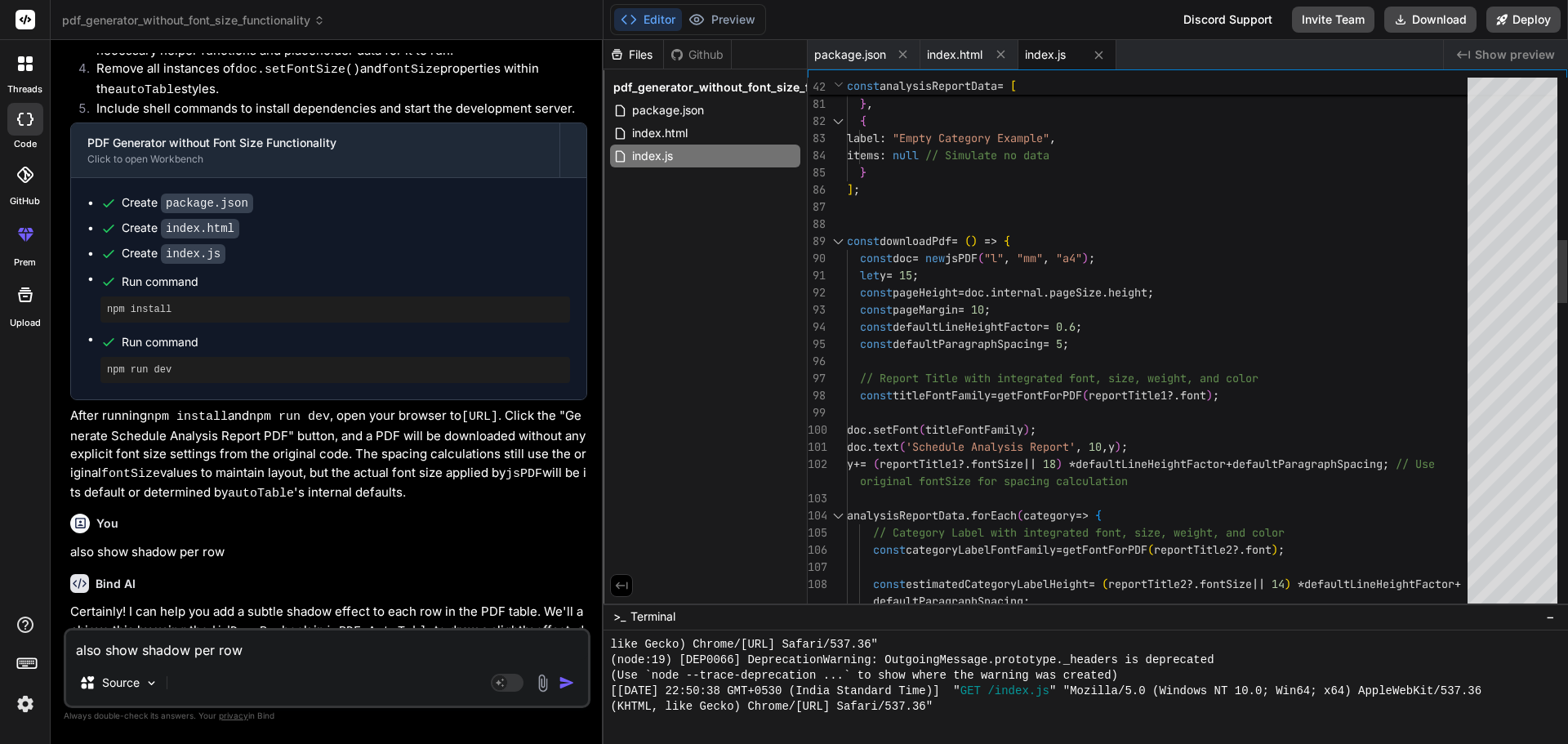
click at [838, 244] on div at bounding box center [838, 241] width 22 height 17
click at [838, 240] on div at bounding box center [838, 241] width 22 height 17
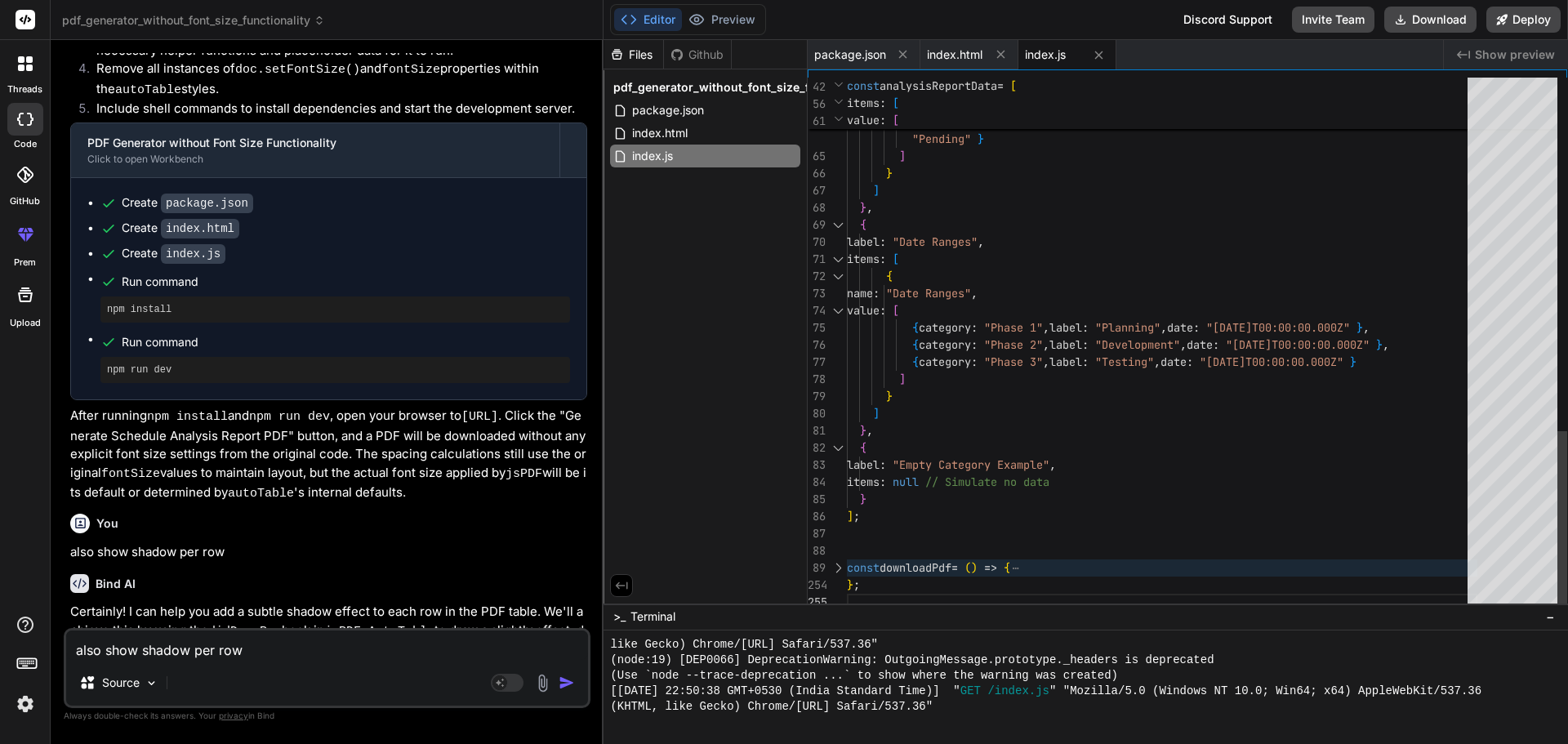
scroll to position [0, 0]
drag, startPoint x: 878, startPoint y: 585, endPoint x: 837, endPoint y: 557, distance: 49.6
type textarea "};"
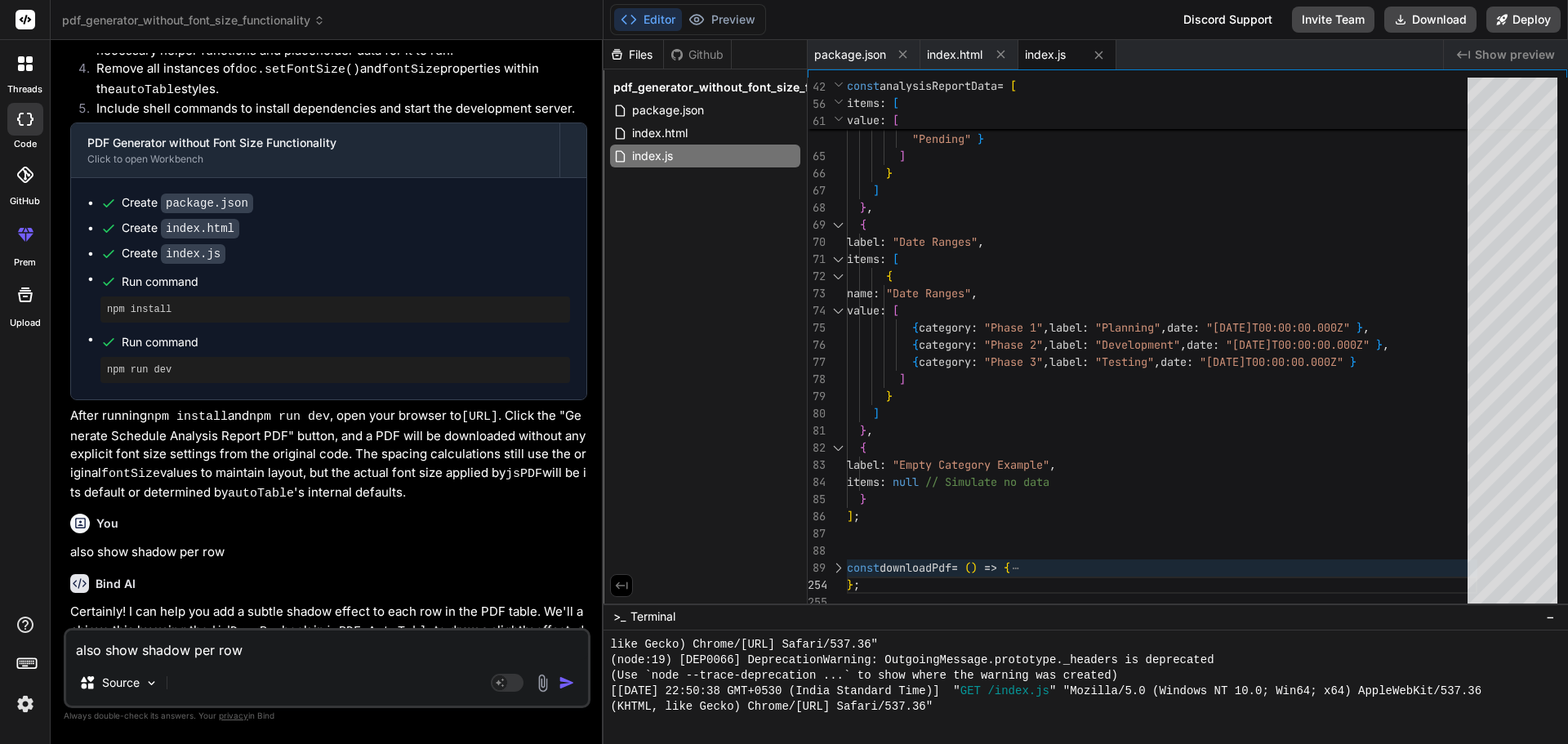
click at [213, 655] on textarea "also show shadow per row" at bounding box center [327, 645] width 522 height 30
click at [205, 650] on textarea "also show shadow per row" at bounding box center [327, 645] width 522 height 30
click at [175, 644] on textarea at bounding box center [327, 645] width 522 height 30
paste textarea "• Worked on implemented the Schedule Comparison Report updated API data and cre…"
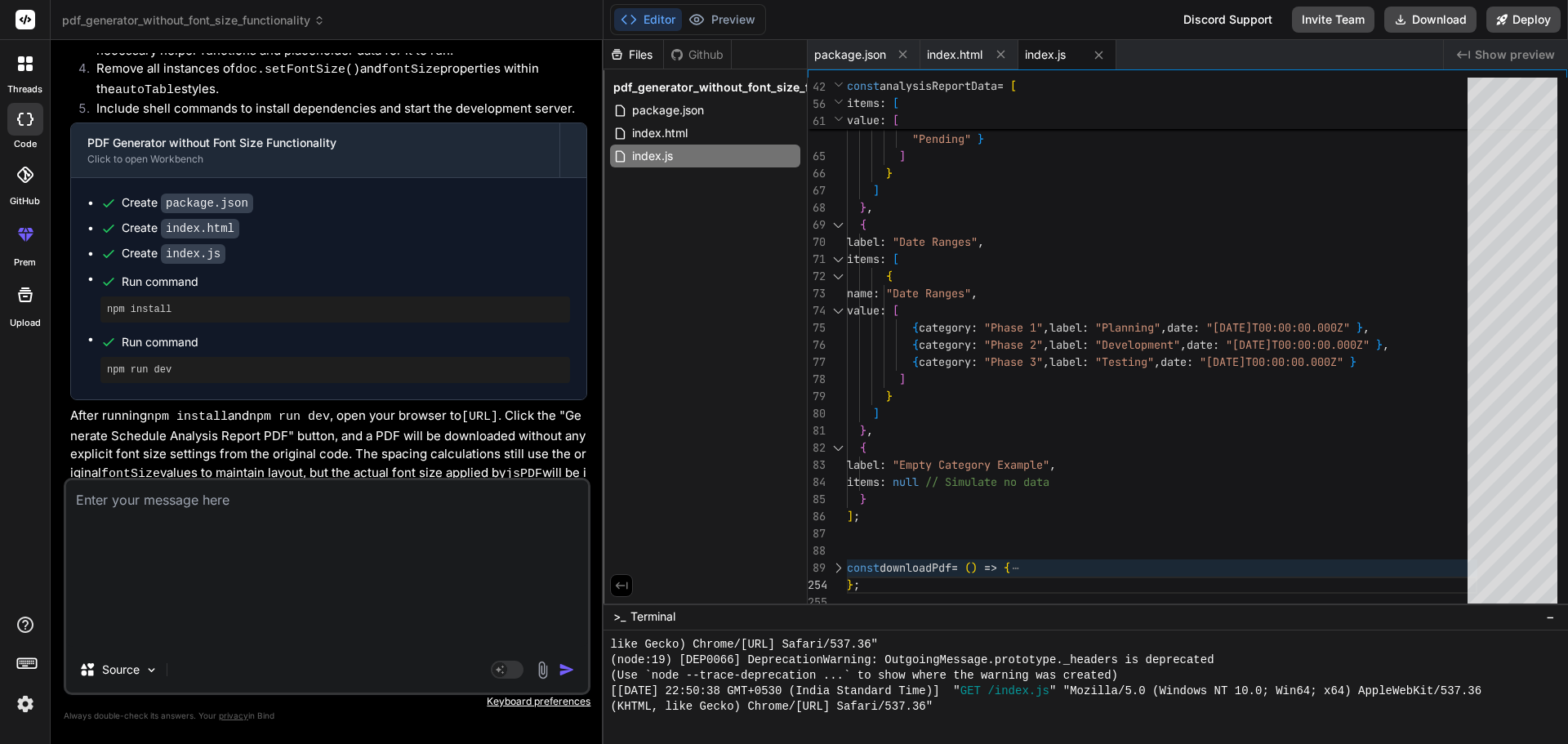
type textarea "• Worked on implemented the Schedule Comparison Report updated API data and cre…"
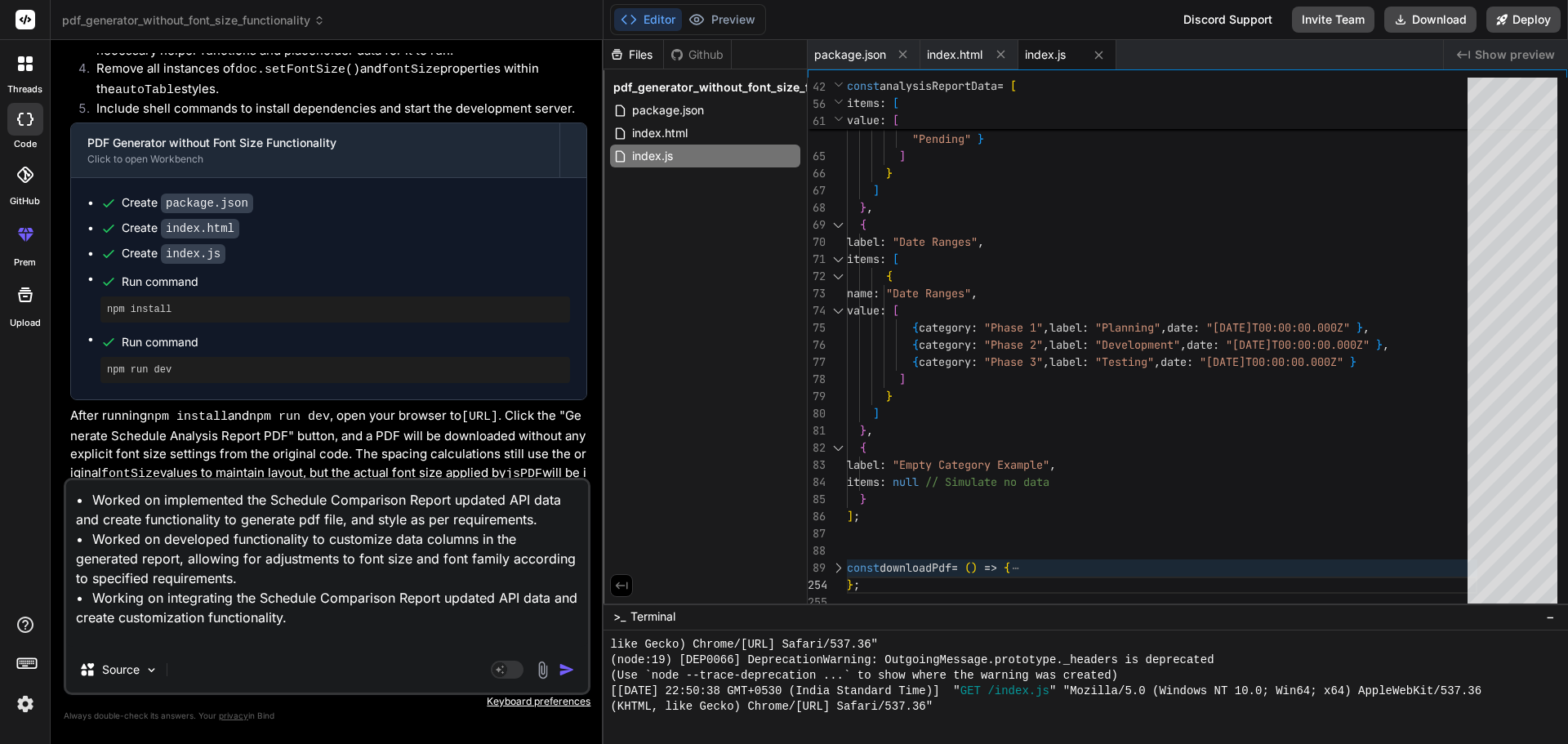
type textarea "x"
type textarea "• Worked on implemented the Schedule Comparison Report updated API data and cre…"
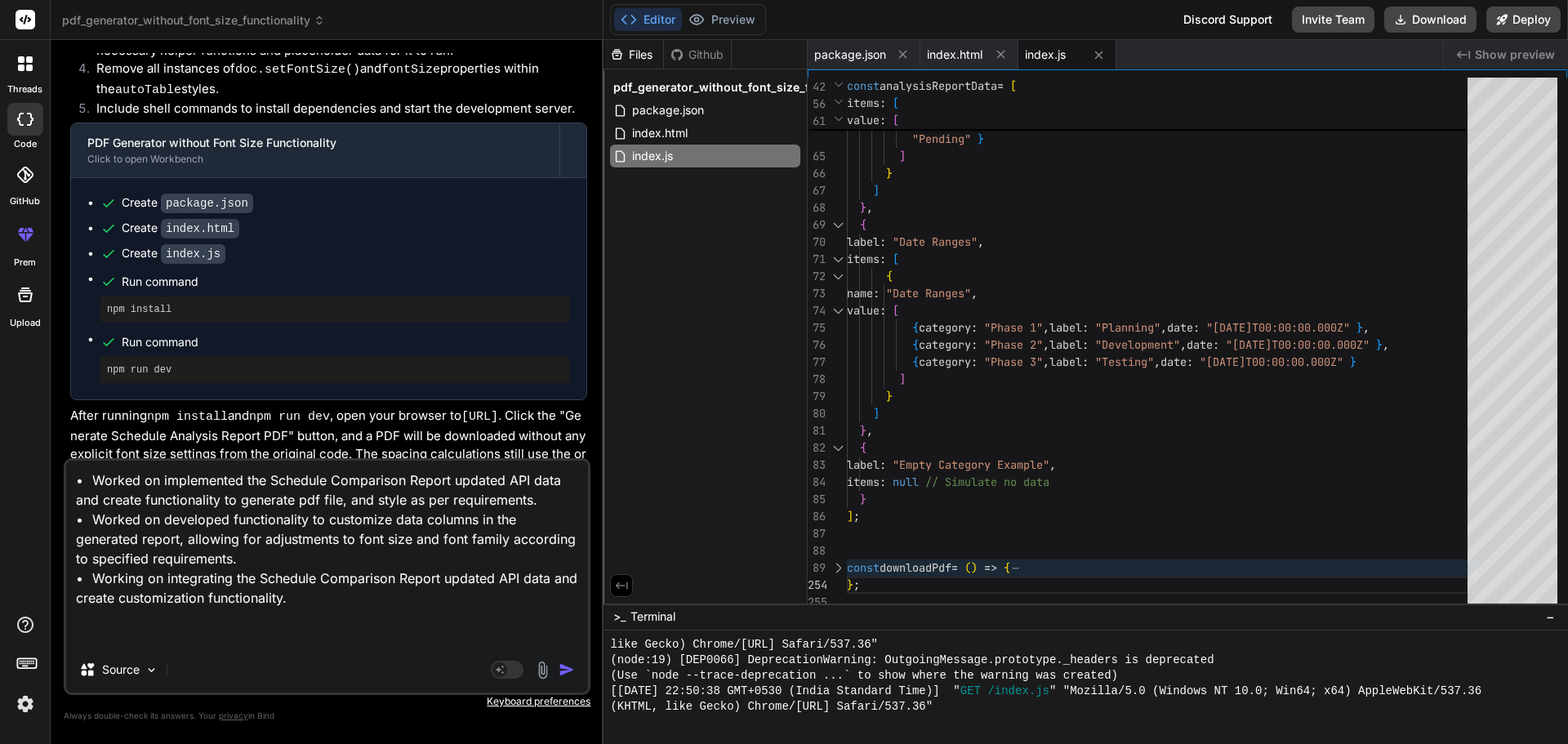
type textarea "x"
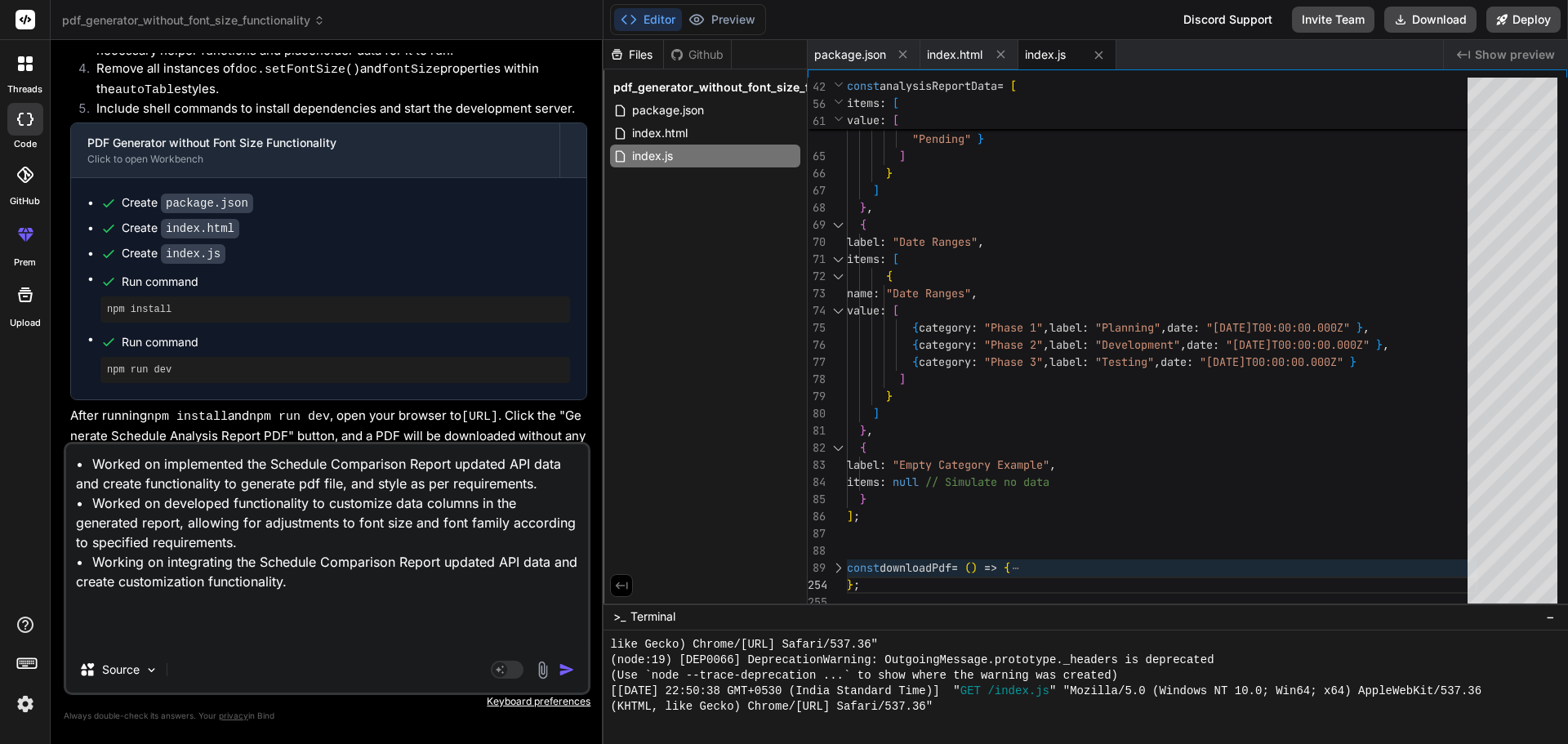
type textarea "• Worked on implemented the Schedule Comparison Report updated API data and cre…"
type textarea "x"
type textarea "• Worked on implemented the Schedule Comparison Report updated API data and cre…"
type textarea "x"
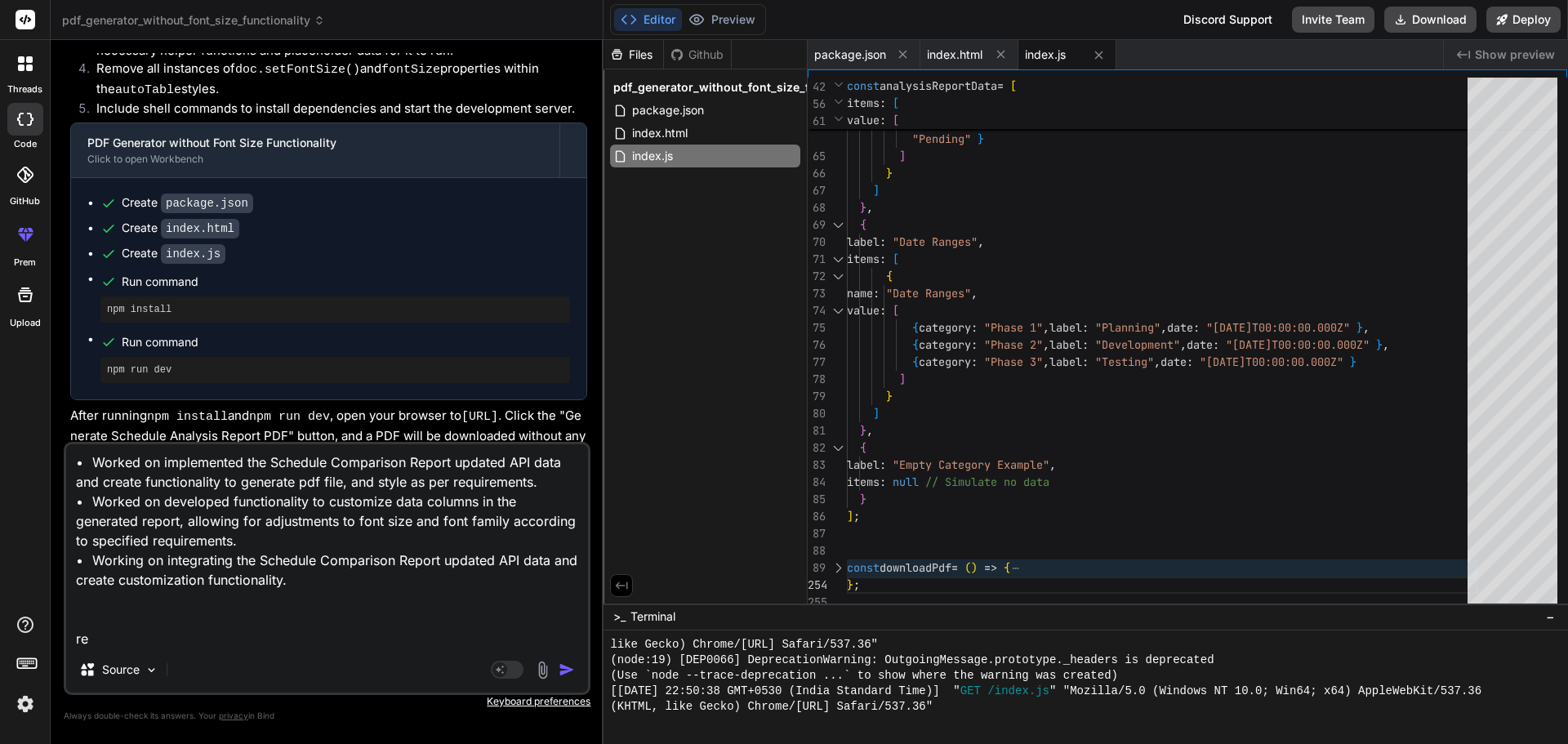
type textarea "• Worked on implemented the Schedule Comparison Report updated API data and cre…"
type textarea "x"
type textarea "• Worked on implemented the Schedule Comparison Report updated API data and cre…"
type textarea "x"
type textarea "• Worked on implemented the Schedule Comparison Report updated API data and cre…"
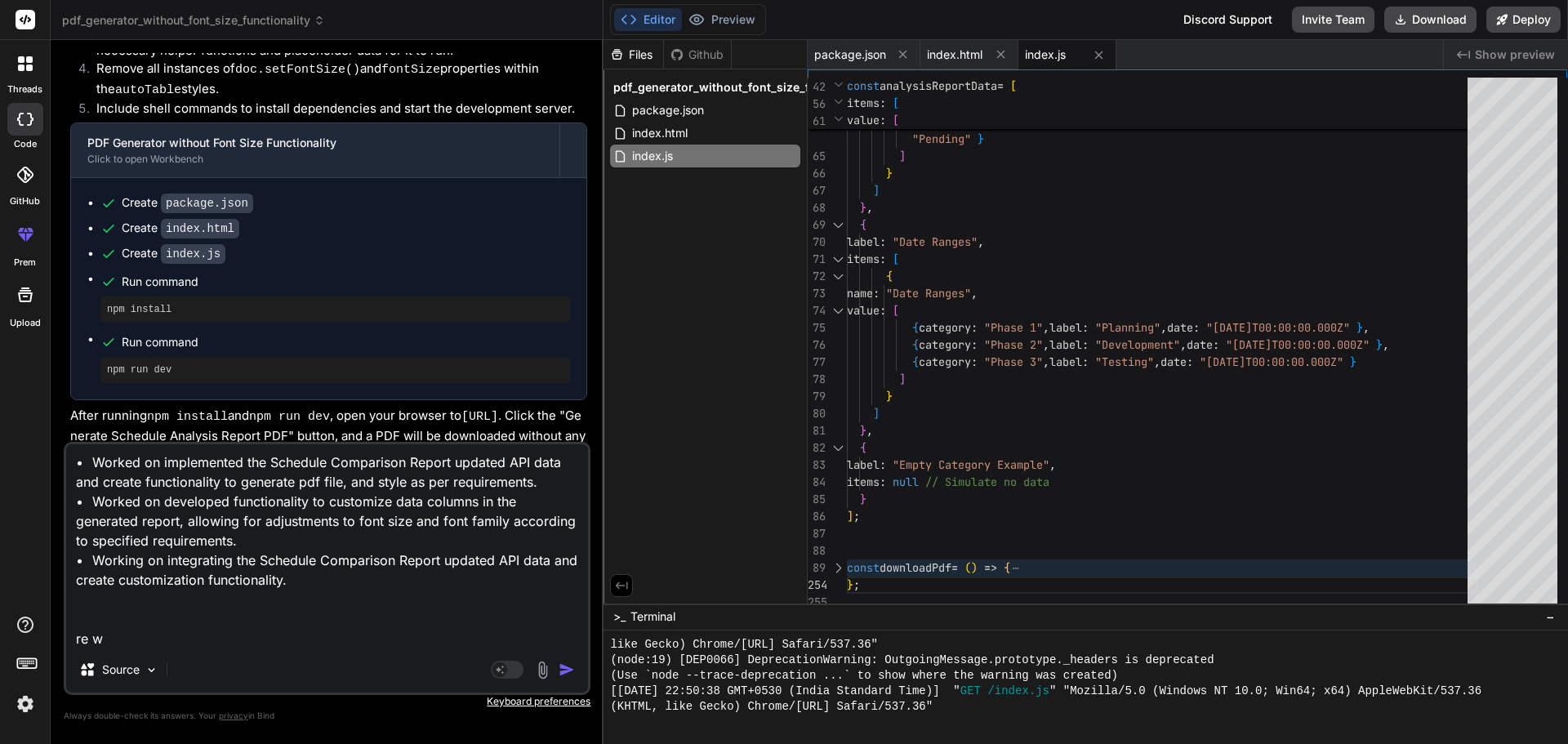
type textarea "x"
type textarea "• Worked on implemented the Schedule Comparison Report updated API data and cre…"
type textarea "x"
type textarea "• Worked on implemented the Schedule Comparison Report updated API data and cre…"
type textarea "x"
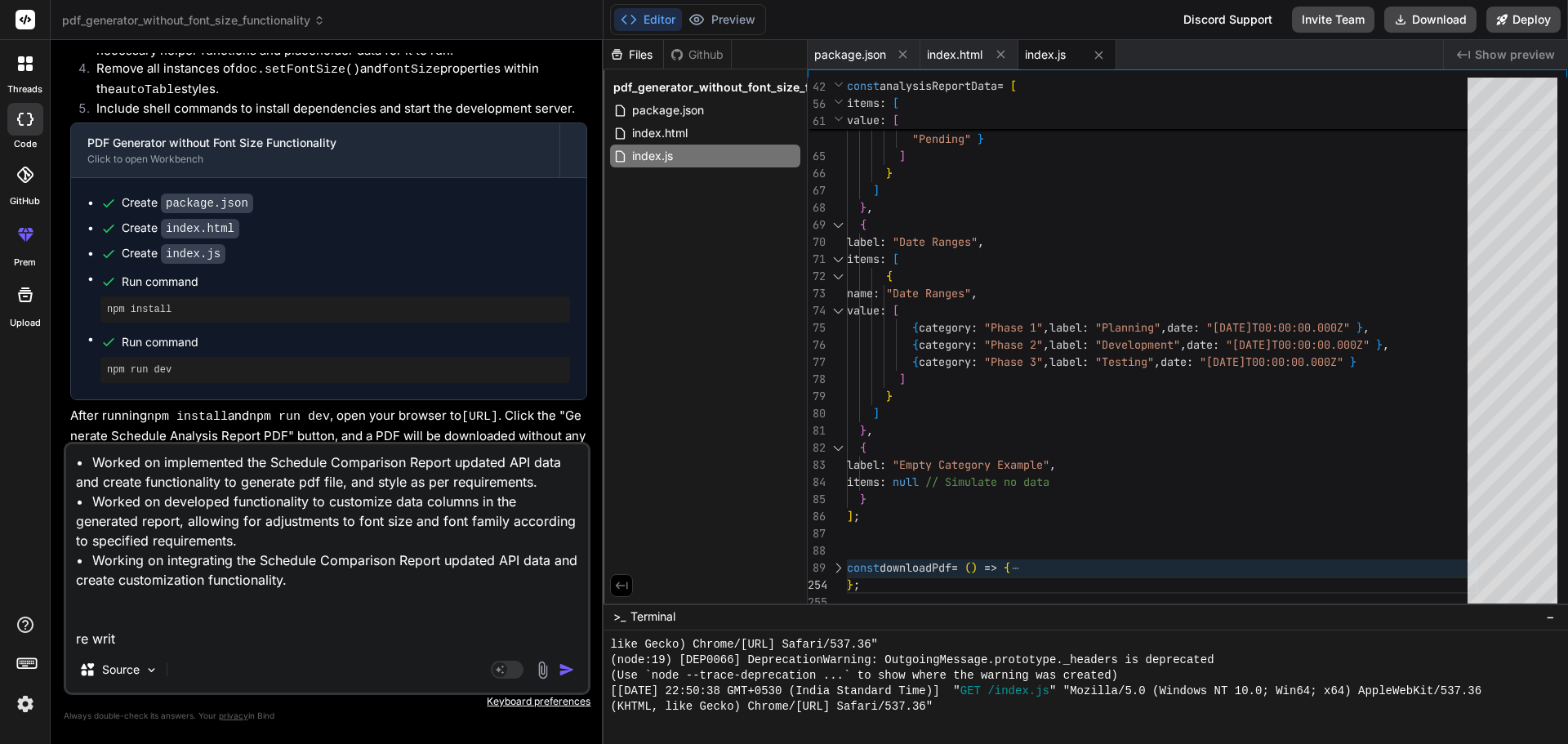
type textarea "• Worked on implemented the Schedule Comparison Report updated API data and cre…"
type textarea "x"
type textarea "• Worked on implemented the Schedule Comparison Report updated API data and cre…"
type textarea "x"
type textarea "• Worked on implemented the Schedule Comparison Report updated API data and cre…"
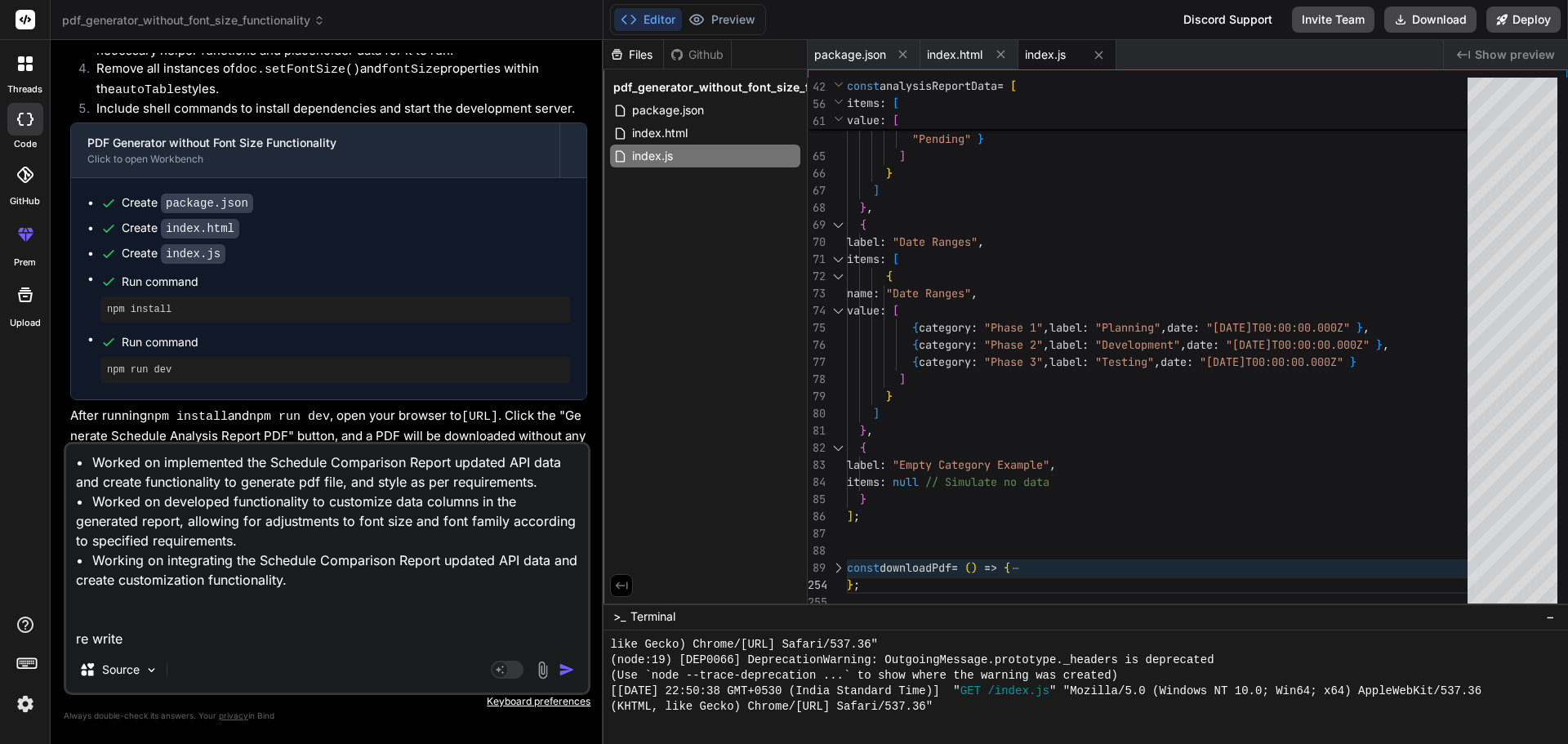
type textarea "x"
type textarea "• Worked on implemented the Schedule Comparison Report updated API data and cre…"
type textarea "x"
type textarea "• Worked on implemented the Schedule Comparison Report updated API data and cre…"
type textarea "x"
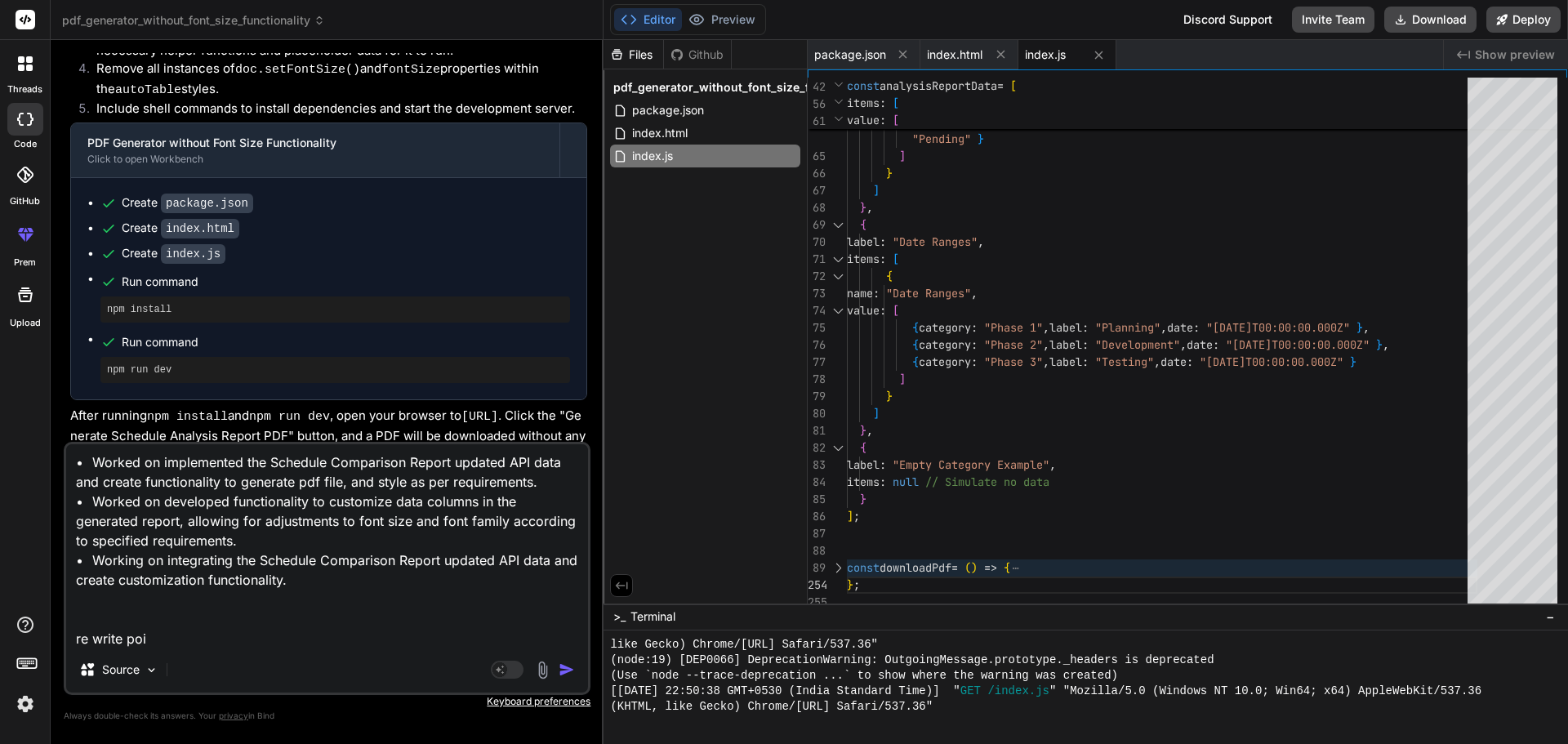
type textarea "• Worked on implemented the Schedule Comparison Report updated API data and cre…"
type textarea "x"
type textarea "• Worked on implemented the Schedule Comparison Report updated API data and cre…"
type textarea "x"
type textarea "• Worked on implemented the Schedule Comparison Report updated API data and cre…"
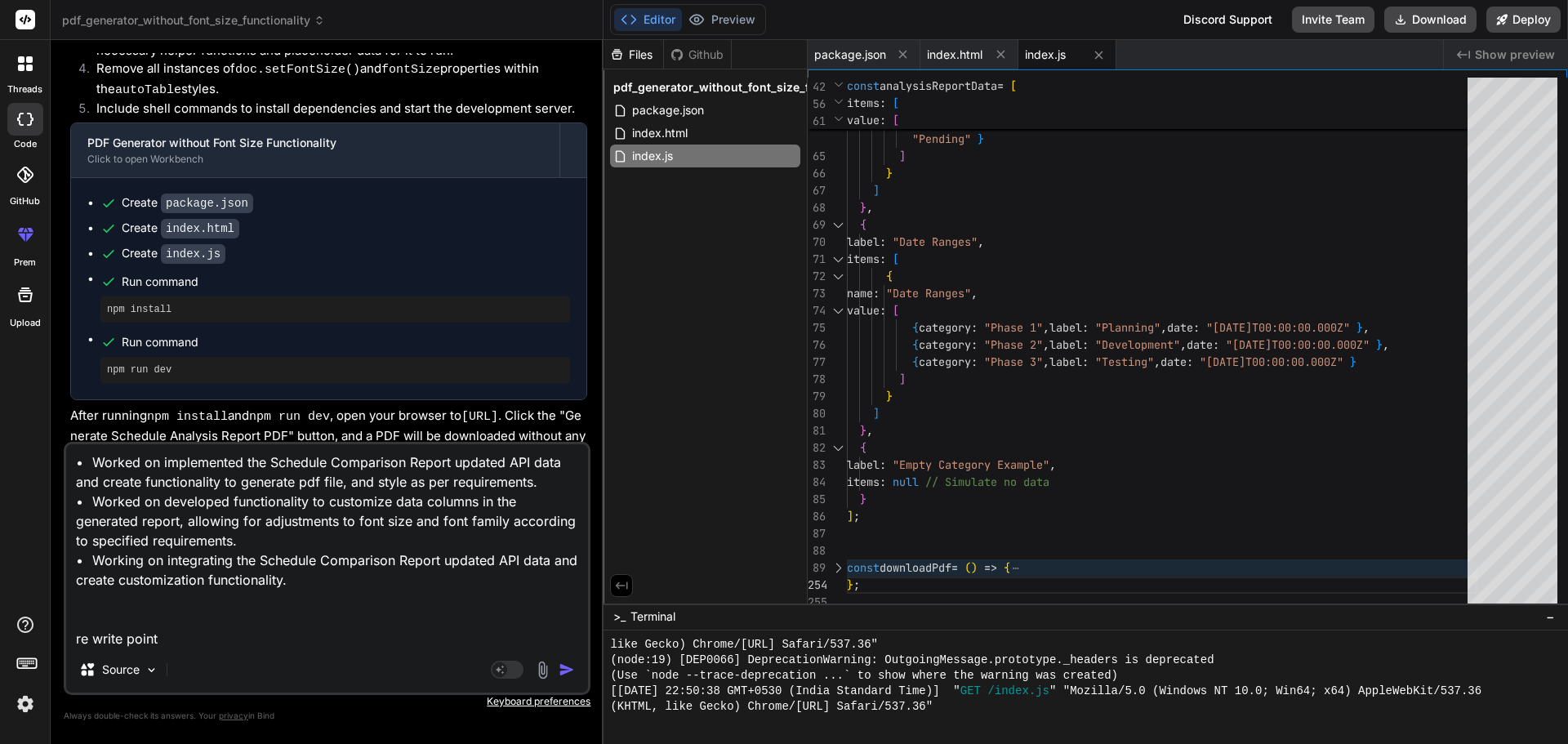
type textarea "x"
type textarea "• Worked on implemented the Schedule Comparison Report updated API data and cre…"
type textarea "x"
type textarea "• Worked on implemented the Schedule Comparison Report updated API data and cre…"
type textarea "x"
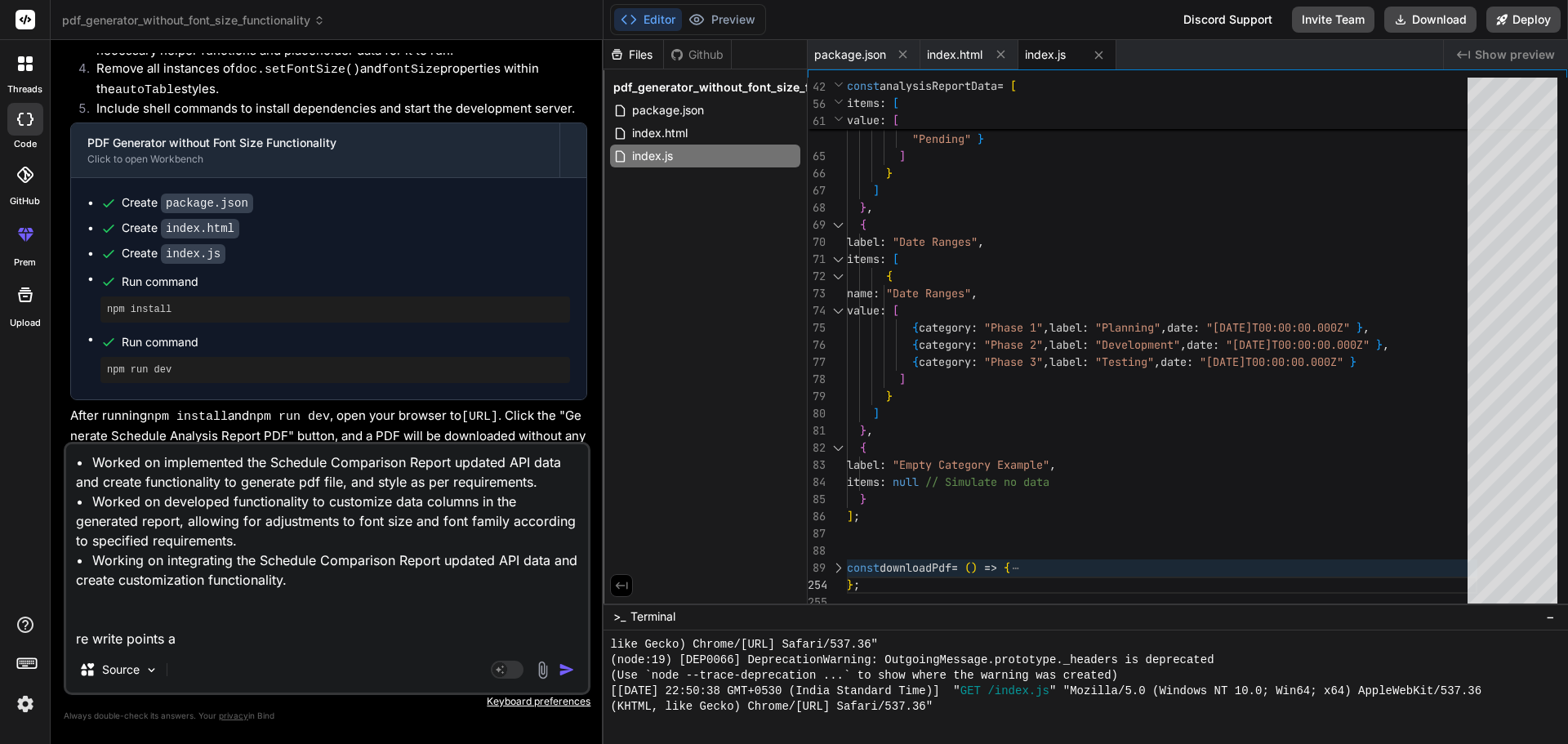
type textarea "• Worked on implemented the Schedule Comparison Report updated API data and cre…"
type textarea "x"
type textarea "• Worked on implemented the Schedule Comparison Report updated API data and cre…"
type textarea "x"
type textarea "• Worked on implemented the Schedule Comparison Report updated API data and cre…"
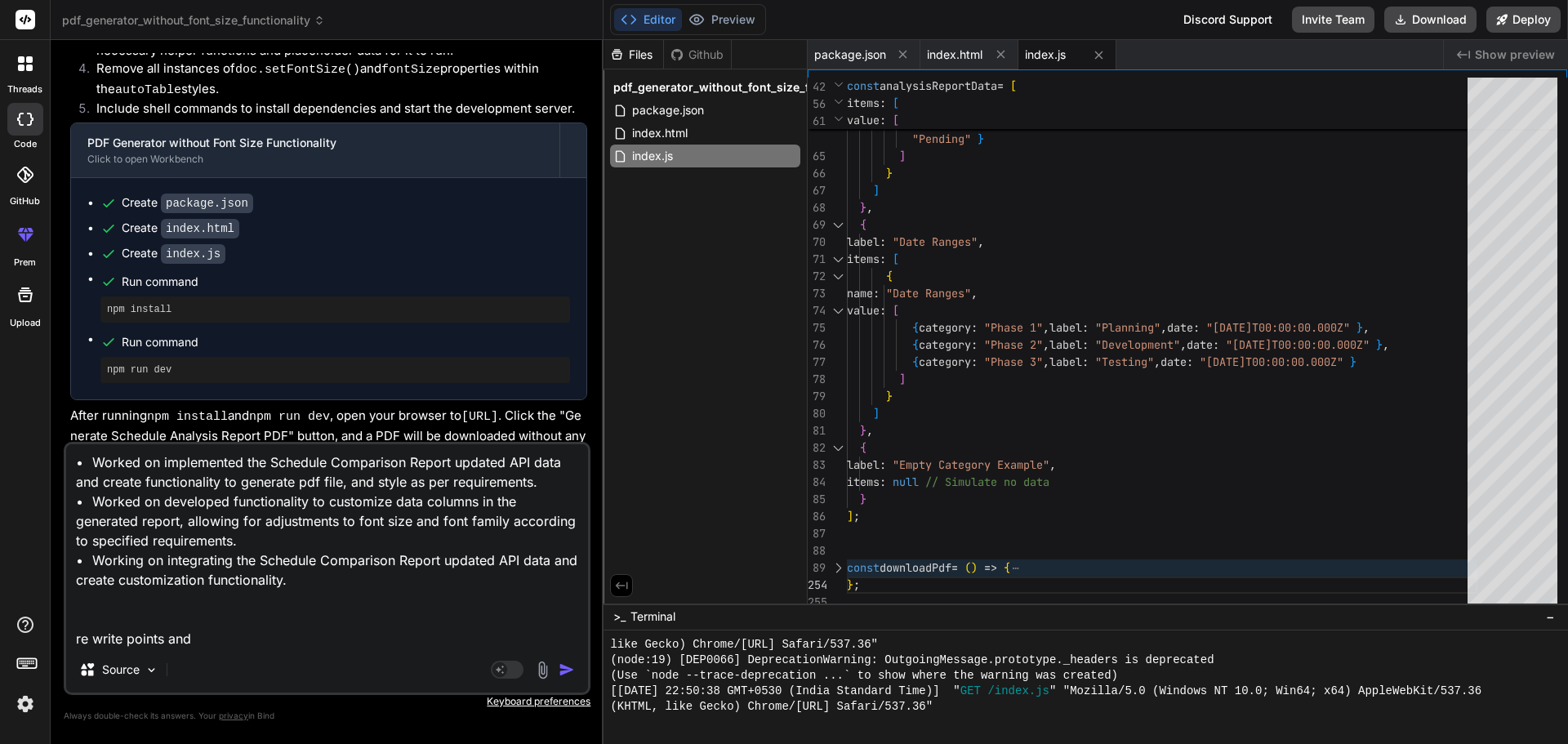
type textarea "x"
type textarea "• Worked on implemented the Schedule Comparison Report updated API data and cre…"
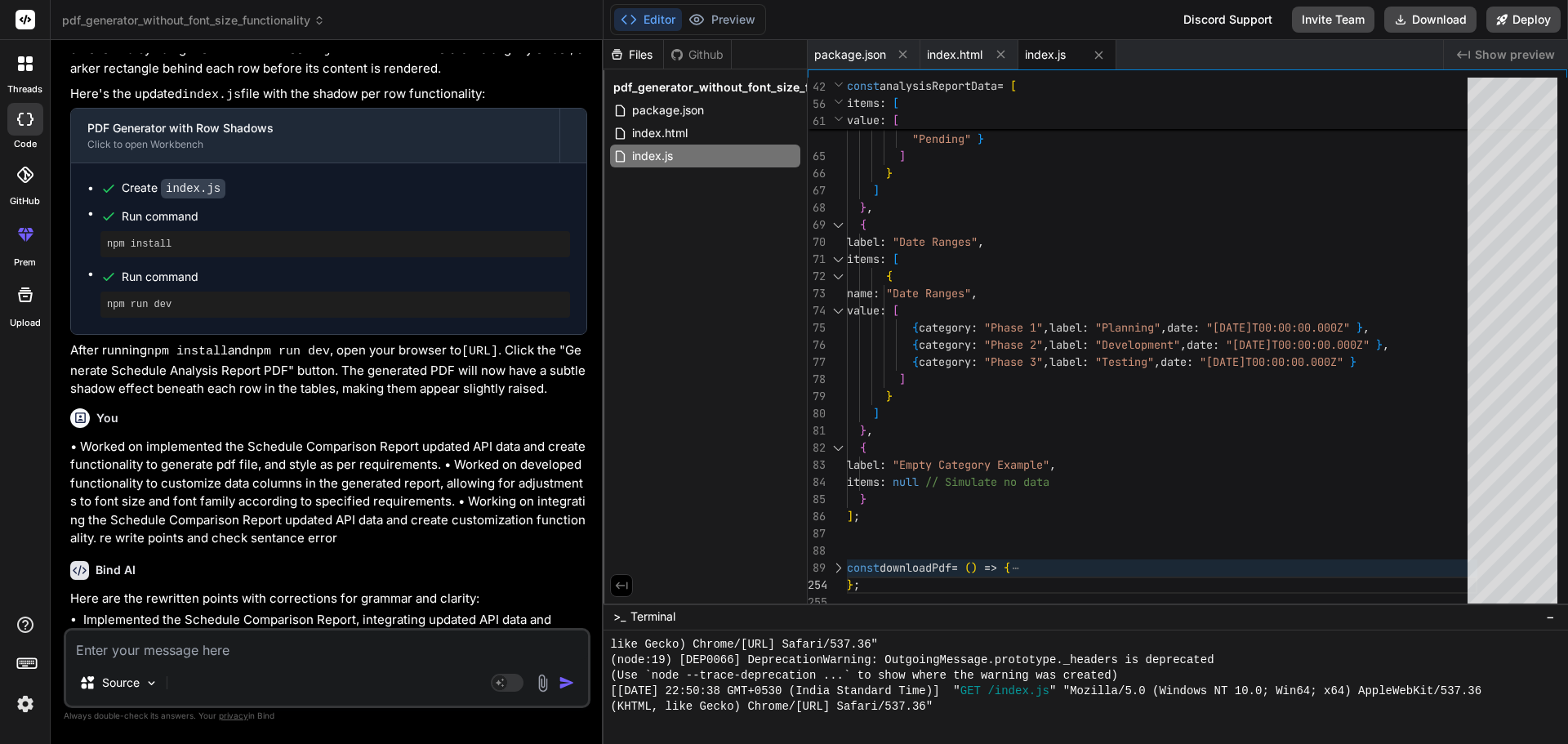
scroll to position [2038, 0]
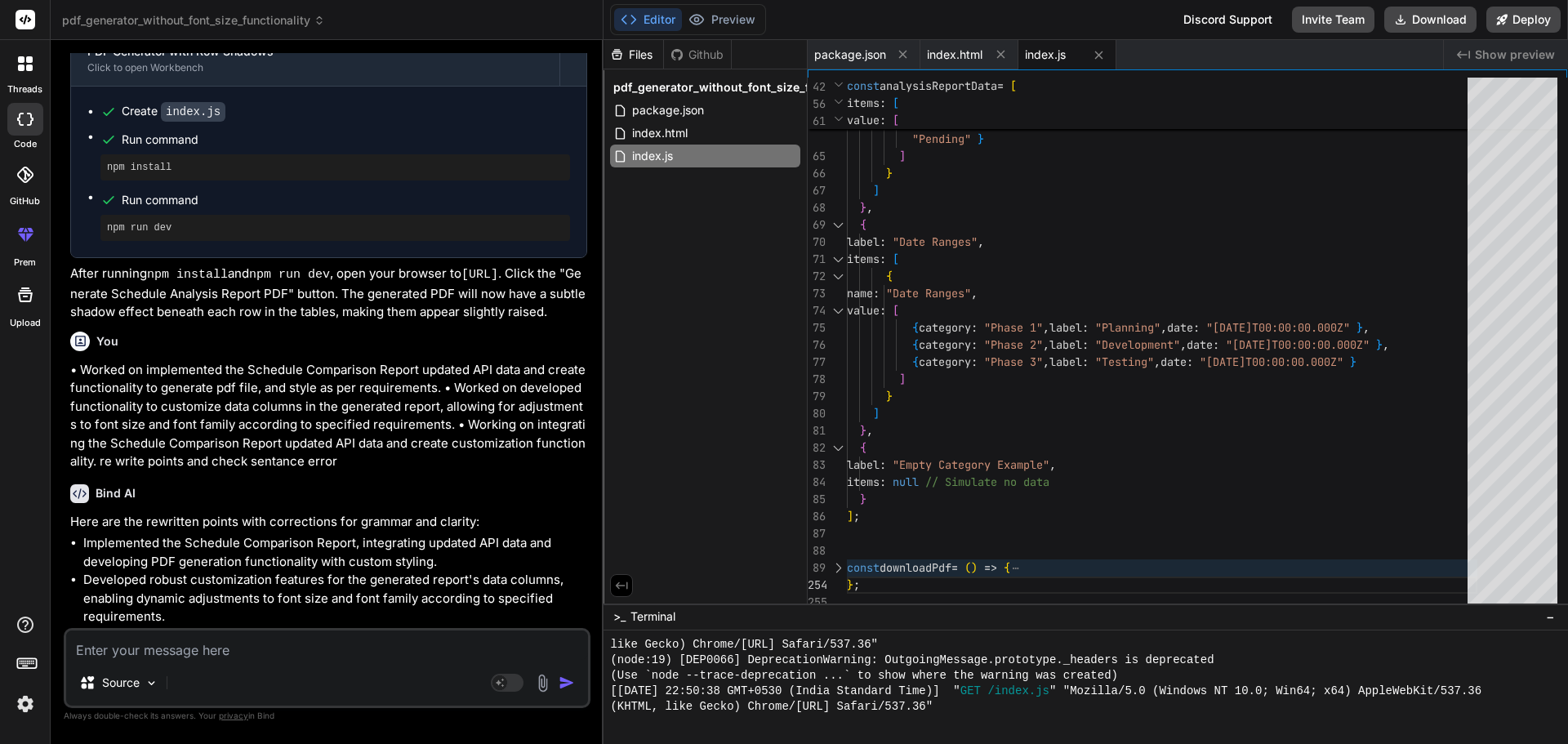
click at [327, 626] on li "Currently integrating updated API data into the Schedule Comparison Report and …" at bounding box center [336, 644] width 504 height 37
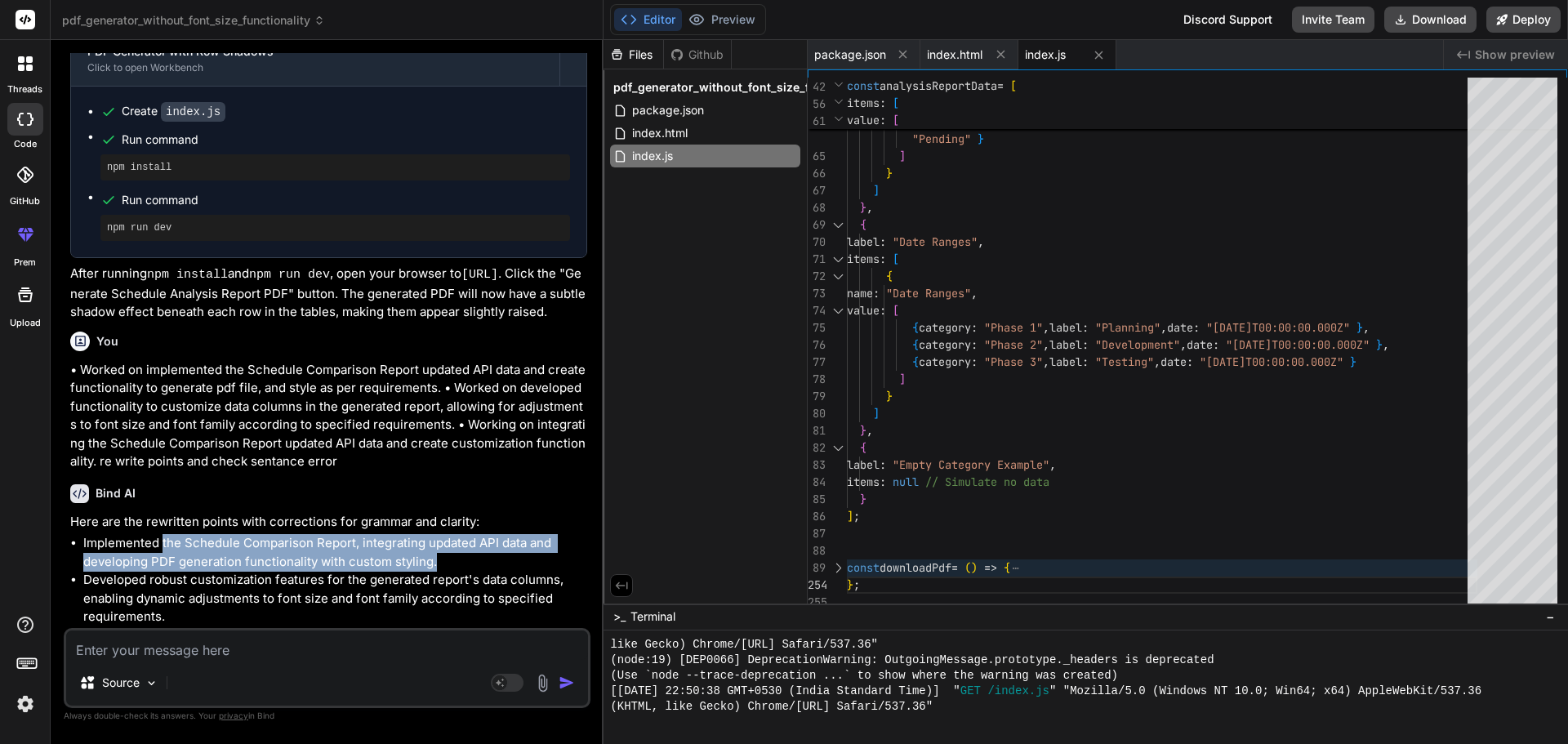
drag, startPoint x: 443, startPoint y: 526, endPoint x: 163, endPoint y: 512, distance: 280.3
click at [163, 534] on li "Implemented the Schedule Comparison Report, integrating updated API data and de…" at bounding box center [336, 552] width 504 height 37
copy li "the Schedule Comparison Report, integrating updated API data and developing PDF…"
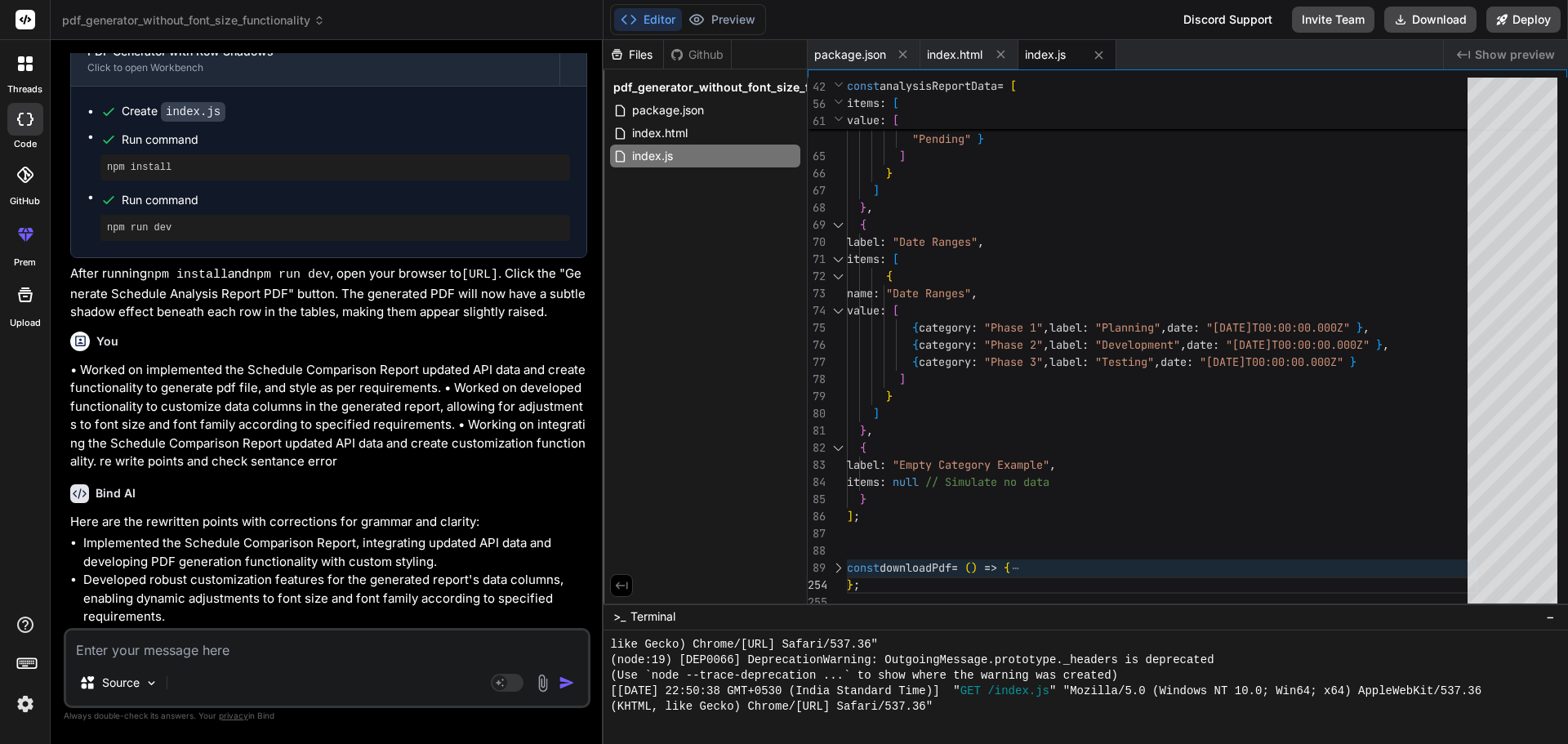
click at [178, 581] on li "Developed robust customization features for the generated report's data columns…" at bounding box center [336, 599] width 504 height 56
click at [166, 583] on li "Developed robust customization features for the generated report's data columns…" at bounding box center [336, 599] width 504 height 56
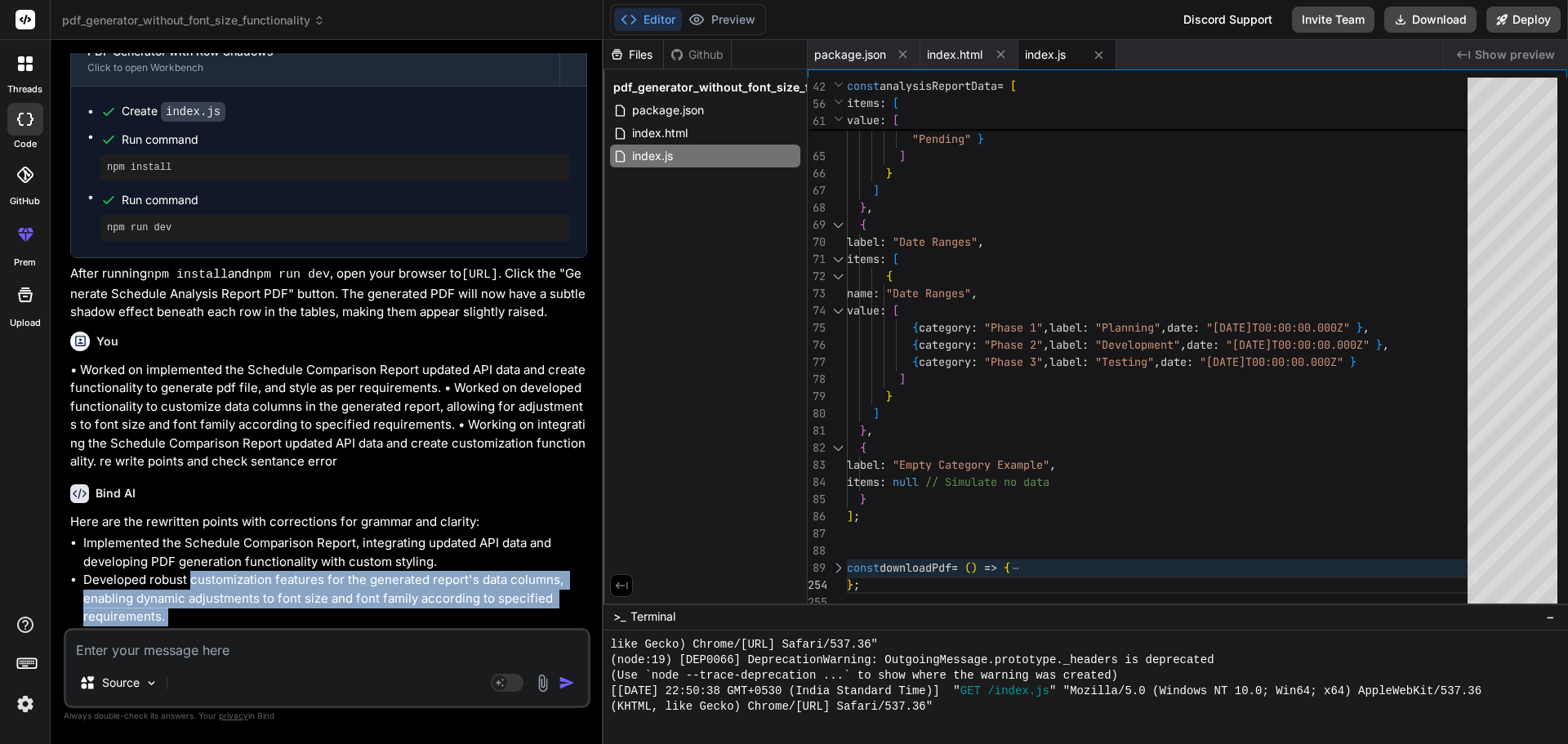
drag, startPoint x: 166, startPoint y: 583, endPoint x: 191, endPoint y: 544, distance: 46.3
click at [191, 571] on li "Developed robust customization features for the generated report's data columns…" at bounding box center [336, 599] width 504 height 56
copy ul "customization features for the generated report's data columns, enabling dynami…"
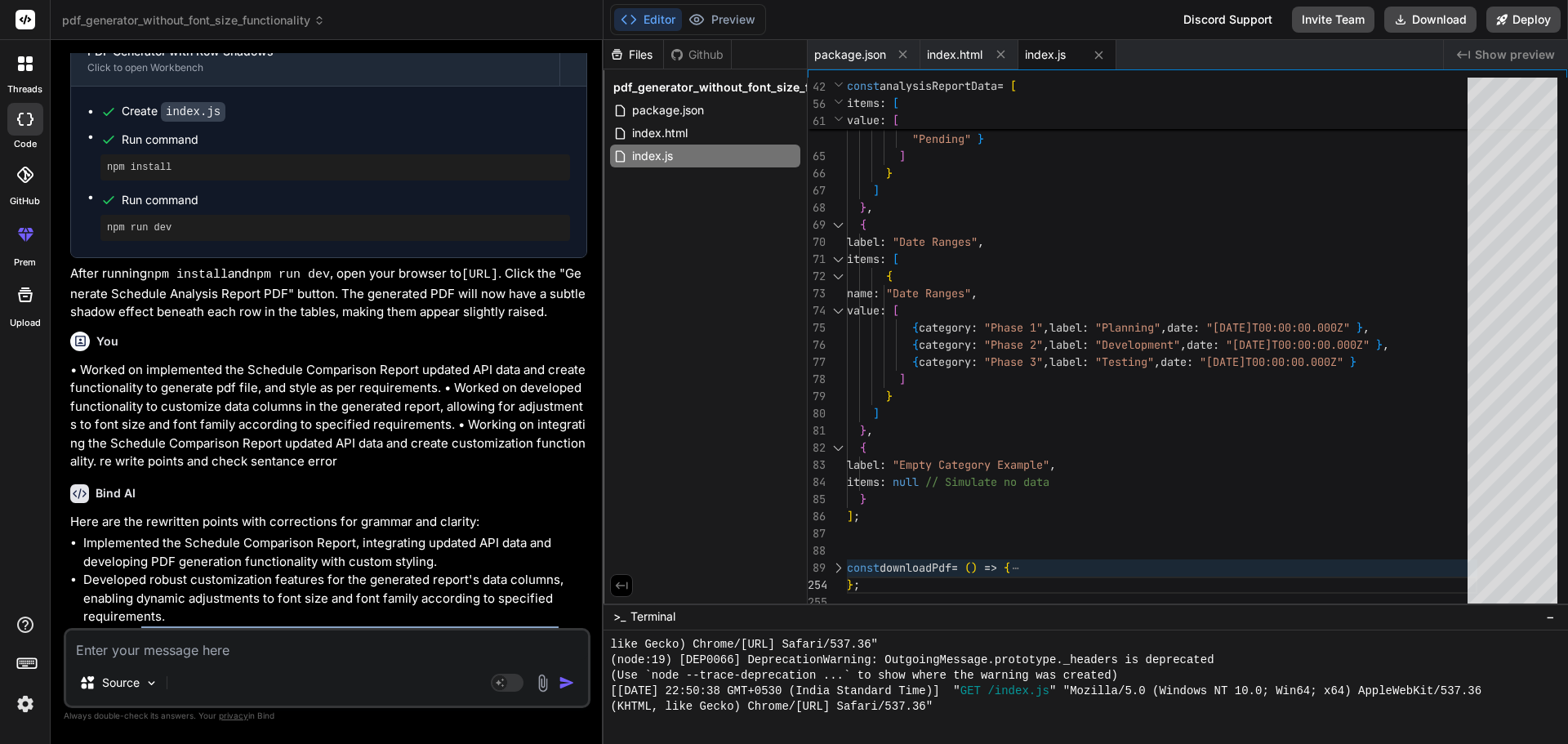
drag, startPoint x: 327, startPoint y: 617, endPoint x: 139, endPoint y: 602, distance: 188.6
click at [139, 626] on li "Currently integrating updated API data into the Schedule Comparison Report and …" at bounding box center [336, 644] width 504 height 37
copy li "integrating updated API data into the Schedule Comparison Report and enhancing …"
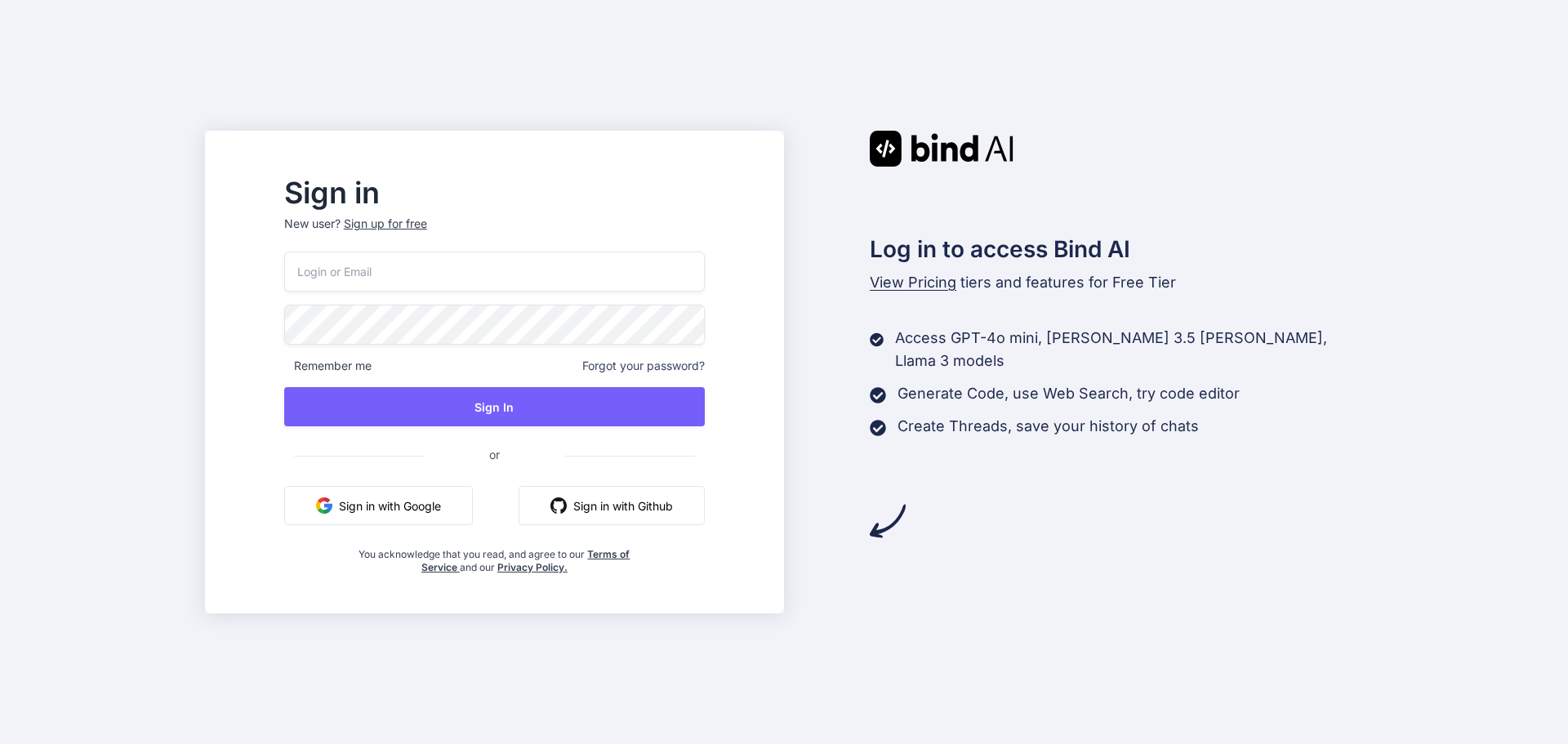
click at [538, 275] on input "email" at bounding box center [495, 272] width 421 height 40
type input "alt.d4-15d0616@yopmail.com"
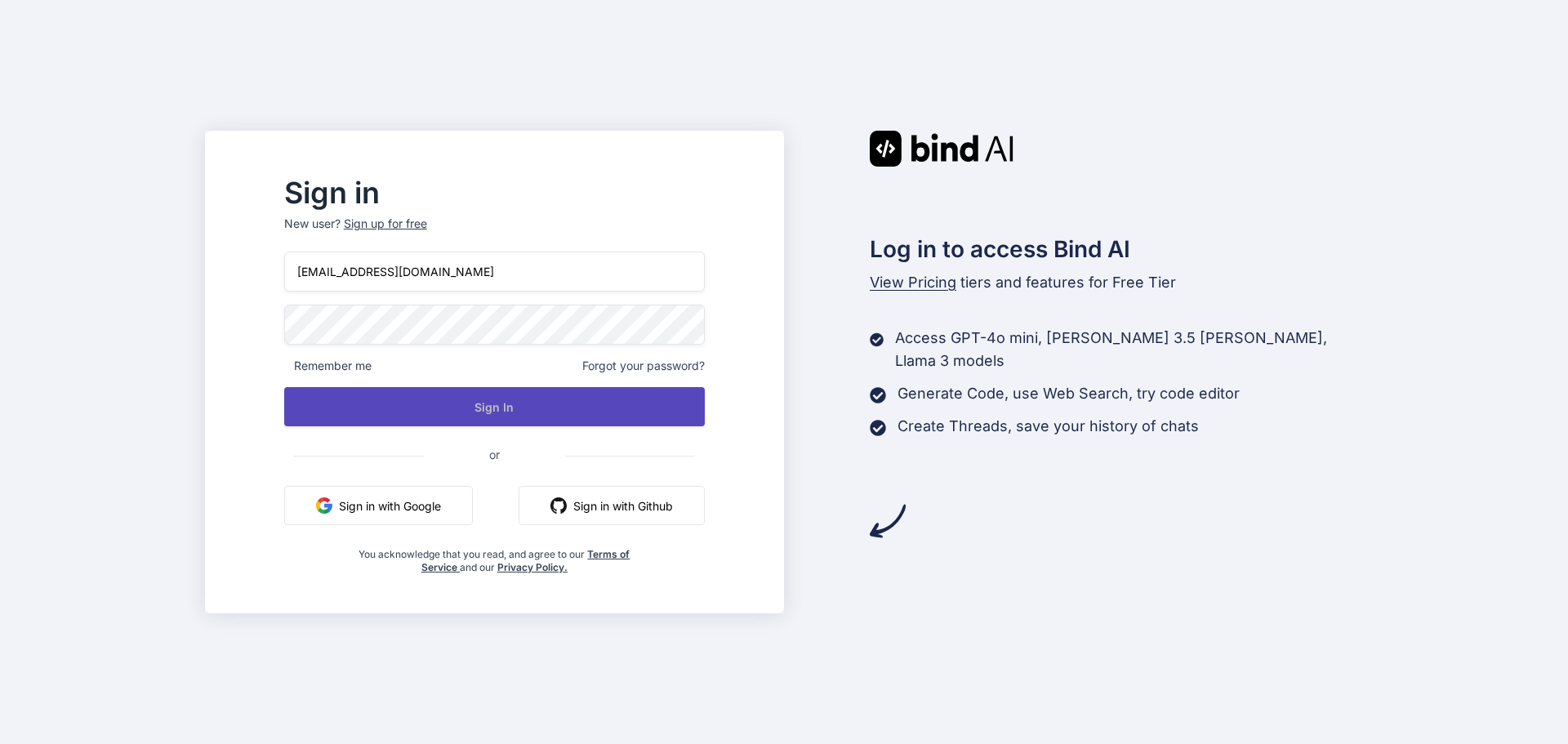
click at [530, 409] on button "Sign In" at bounding box center [495, 407] width 421 height 40
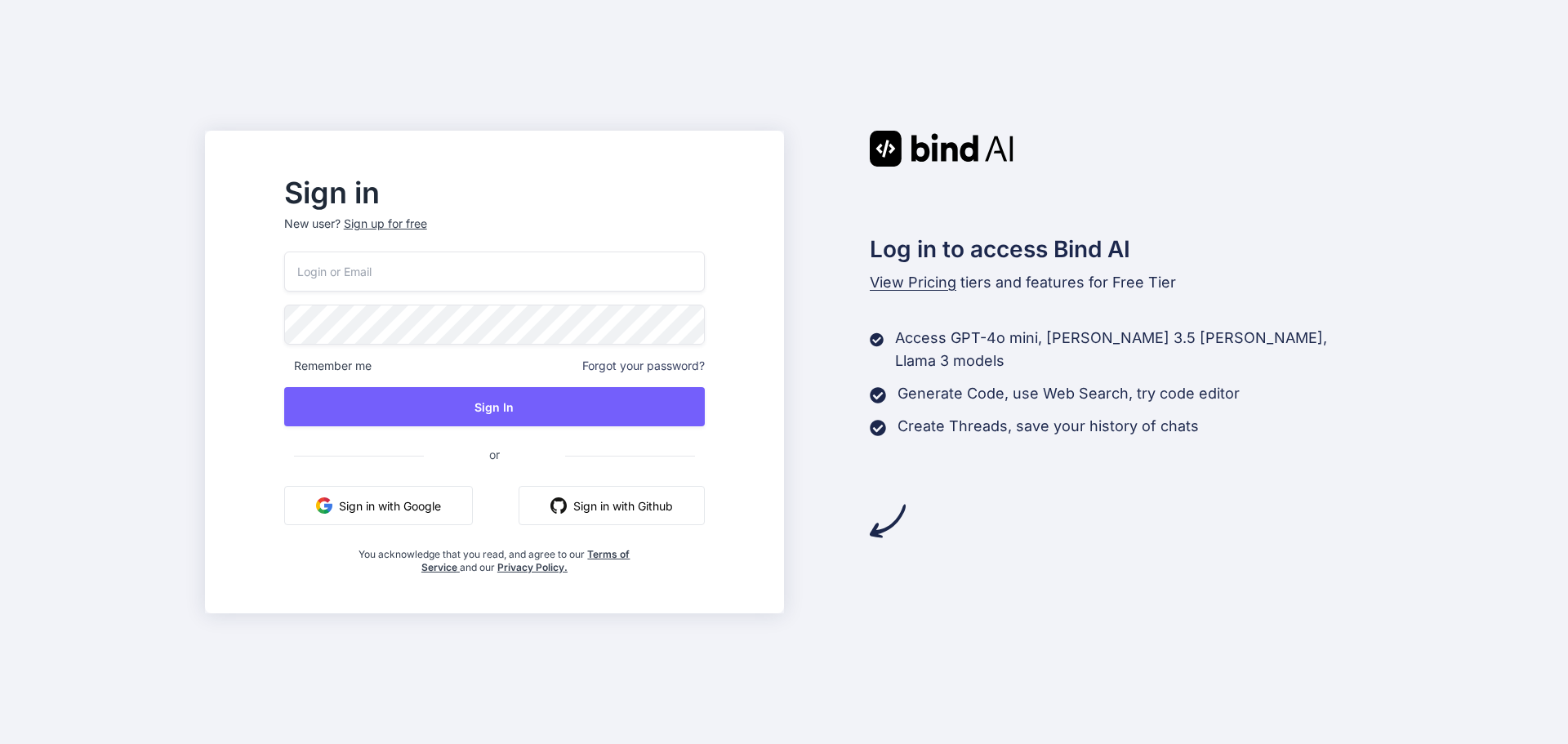
click at [555, 275] on input "email" at bounding box center [495, 272] width 421 height 40
type input "[EMAIL_ADDRESS][DOMAIN_NAME]"
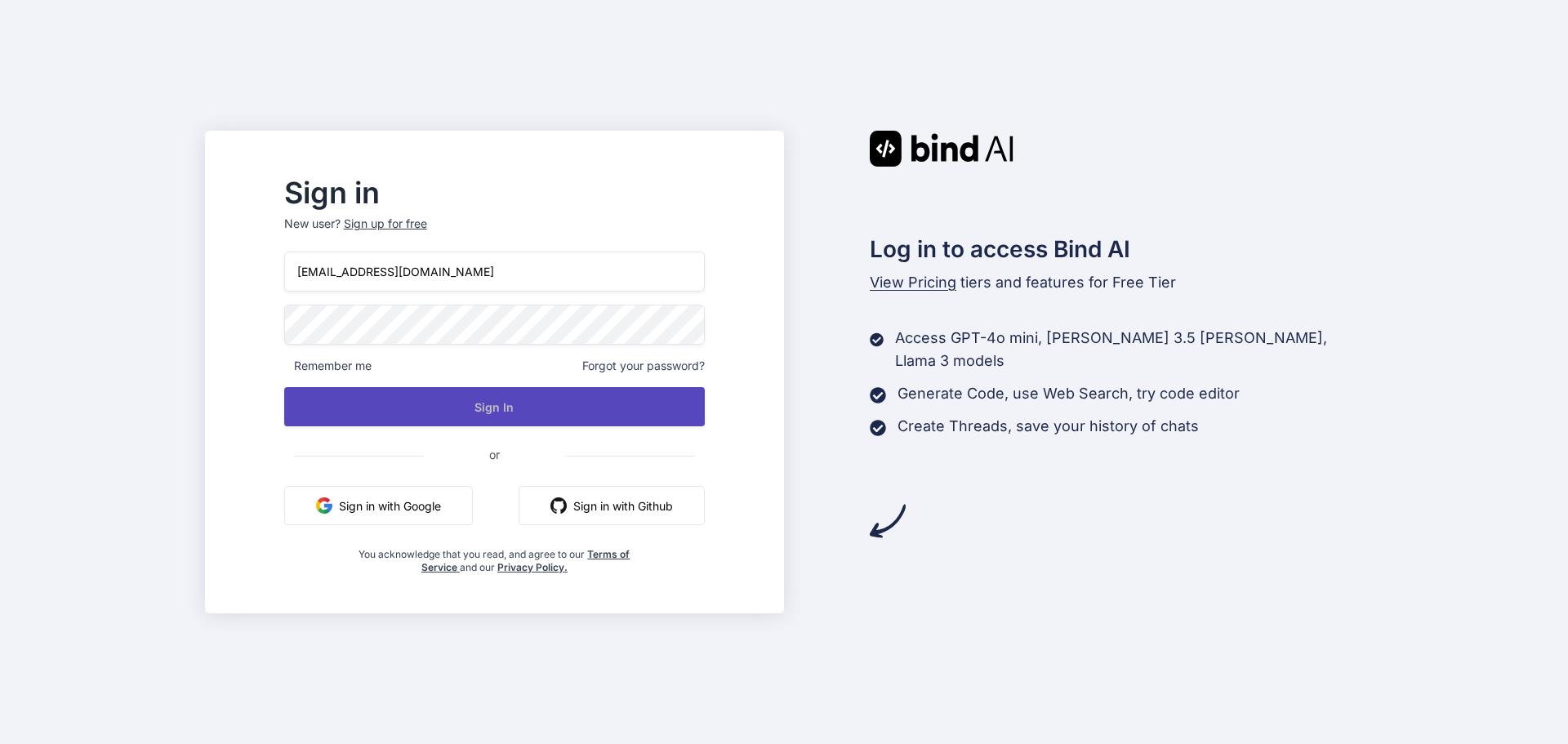
click at [540, 410] on button "Sign In" at bounding box center [495, 407] width 421 height 40
